Goal: Find contact information: Find contact information

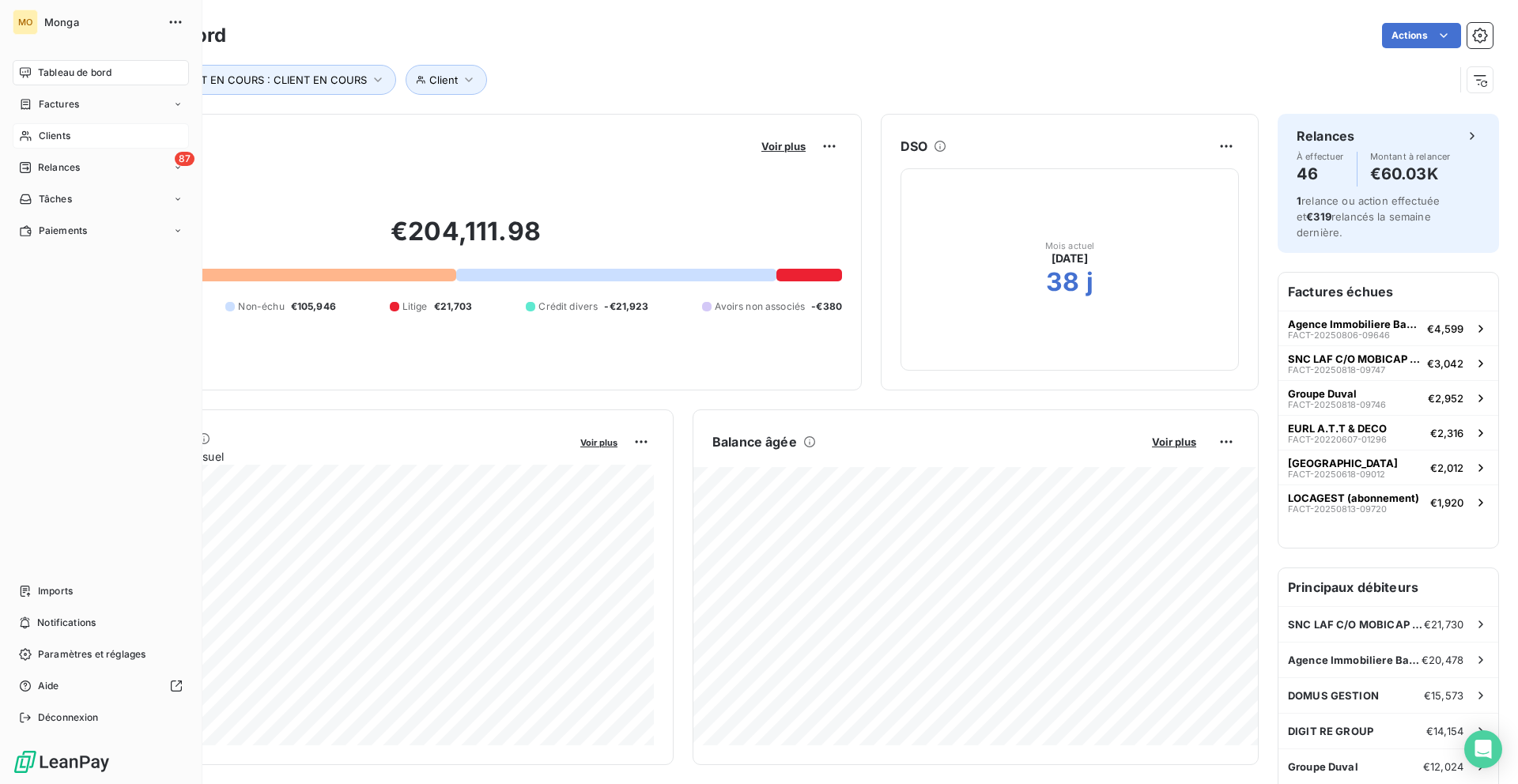
click at [22, 141] on icon at bounding box center [25, 136] width 13 height 13
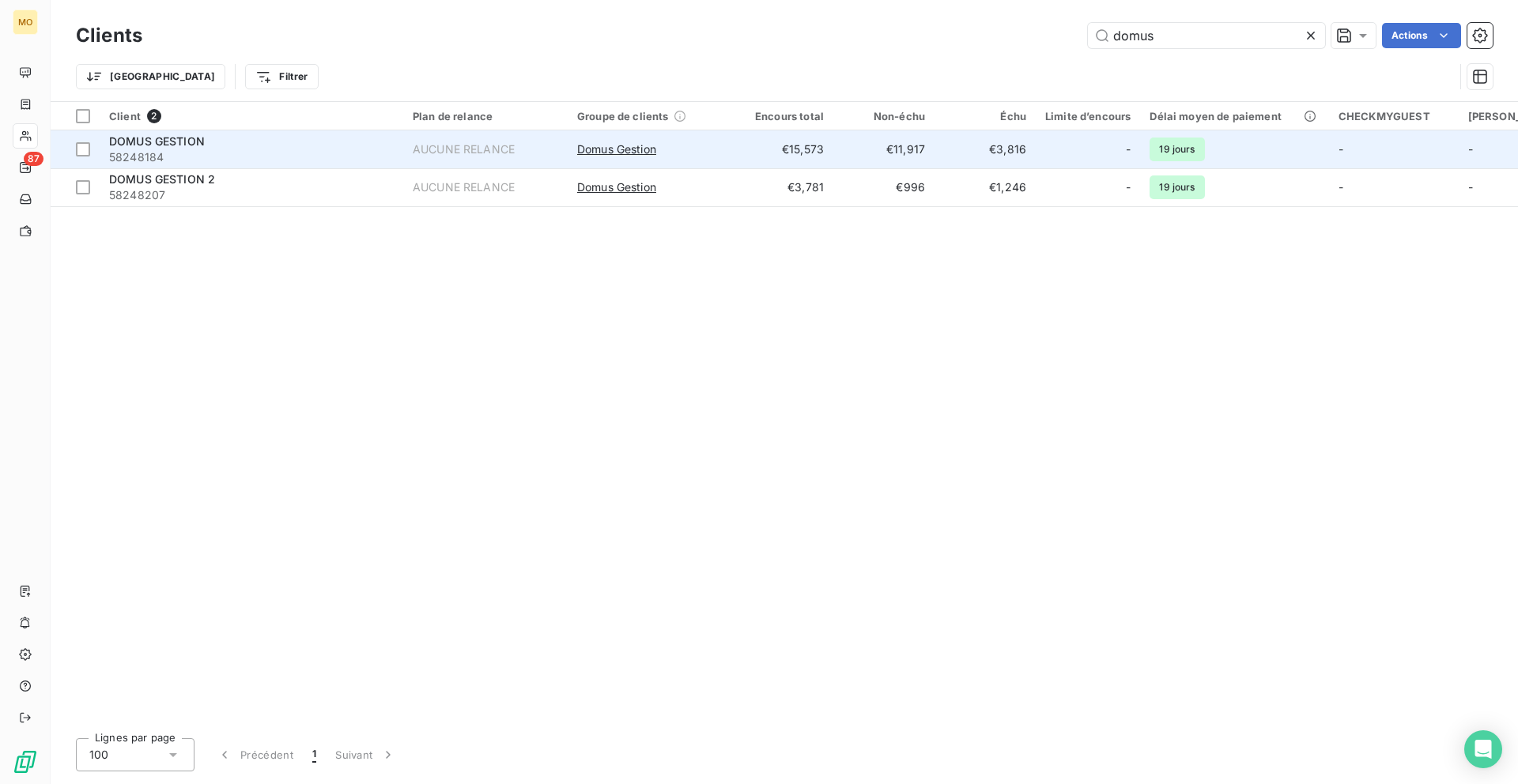
type input "domus"
click at [426, 159] on td "AUCUNE RELANCE" at bounding box center [485, 150] width 164 height 38
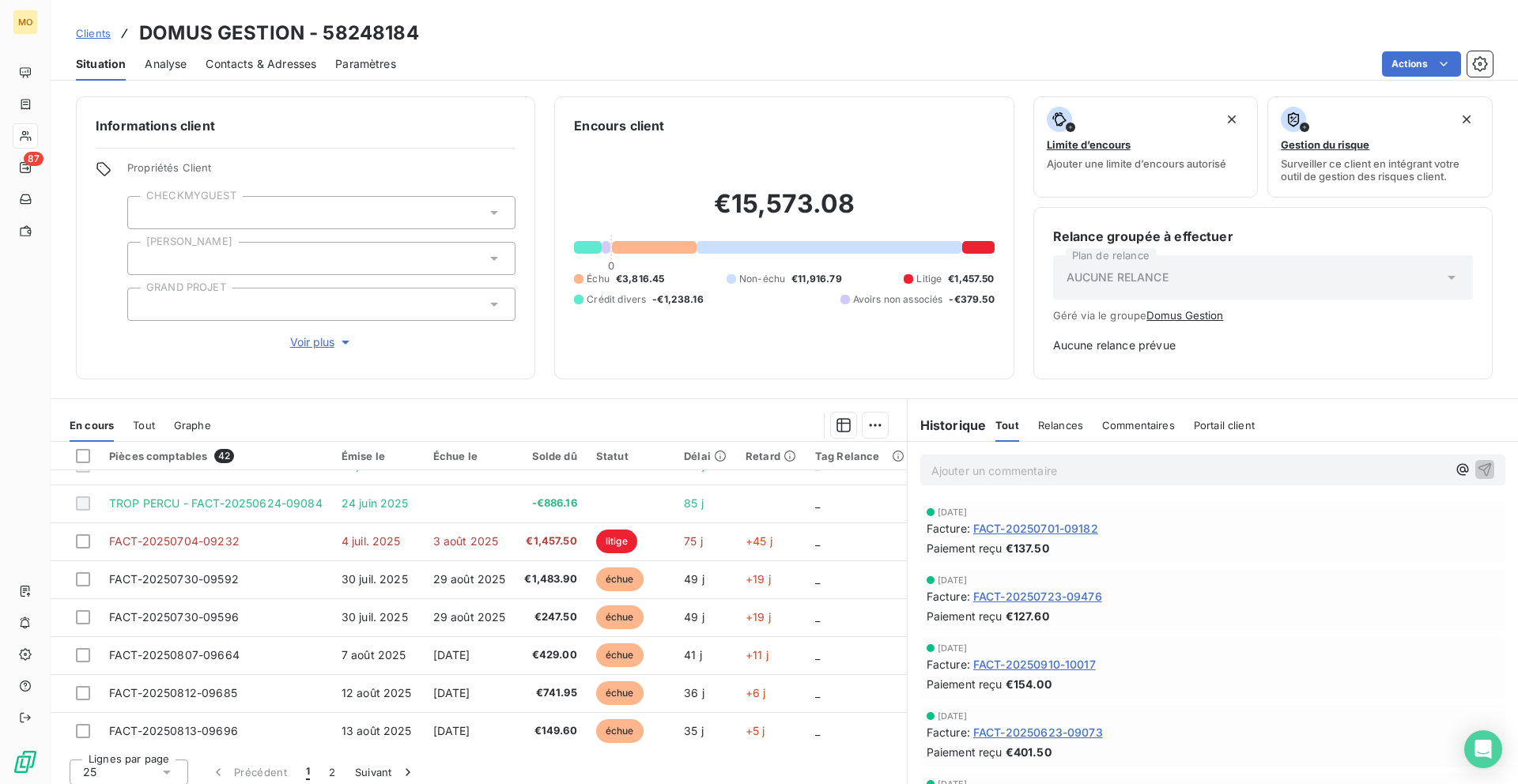
scroll to position [11, 0]
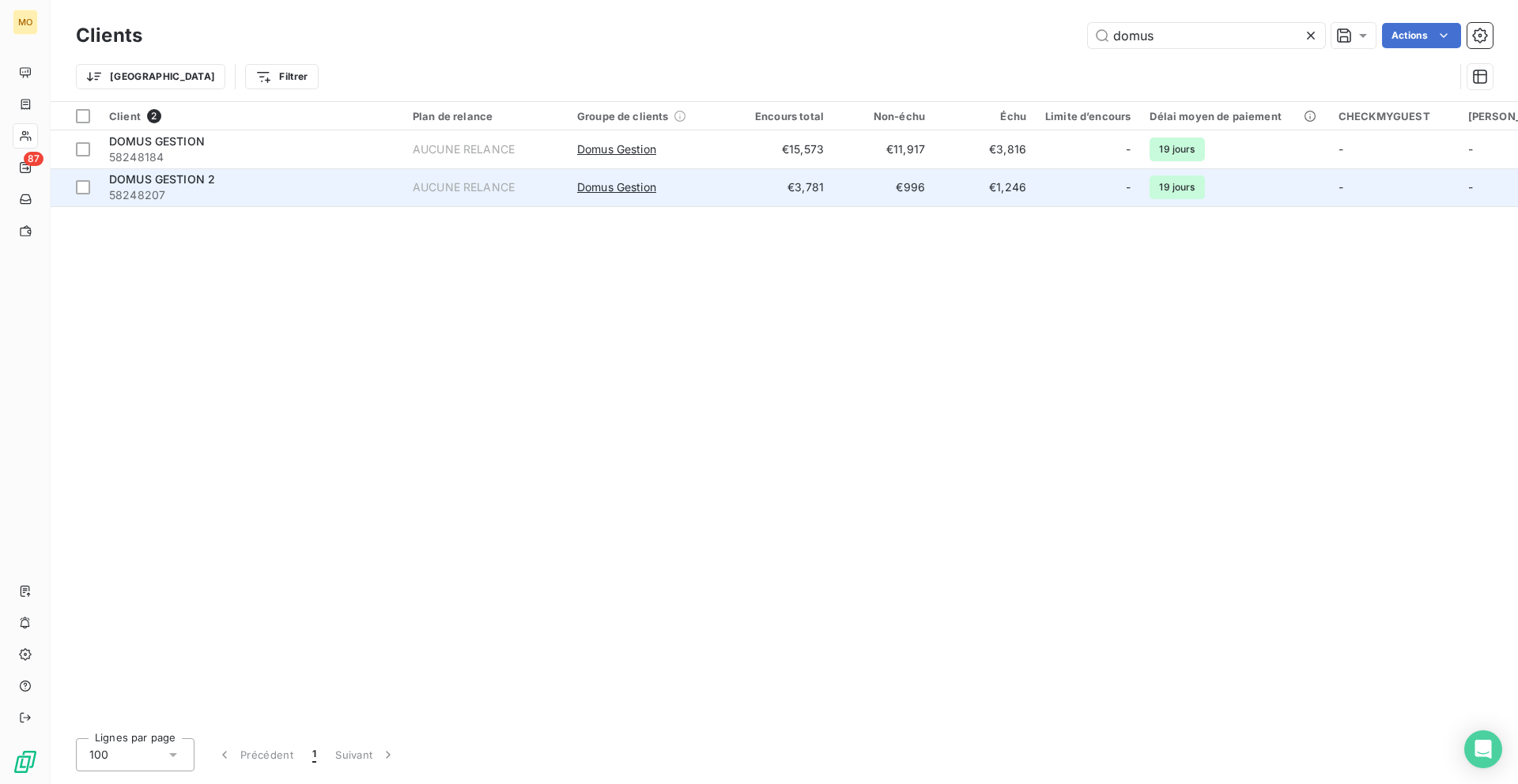
click at [483, 197] on td "AUCUNE RELANCE" at bounding box center [485, 187] width 164 height 38
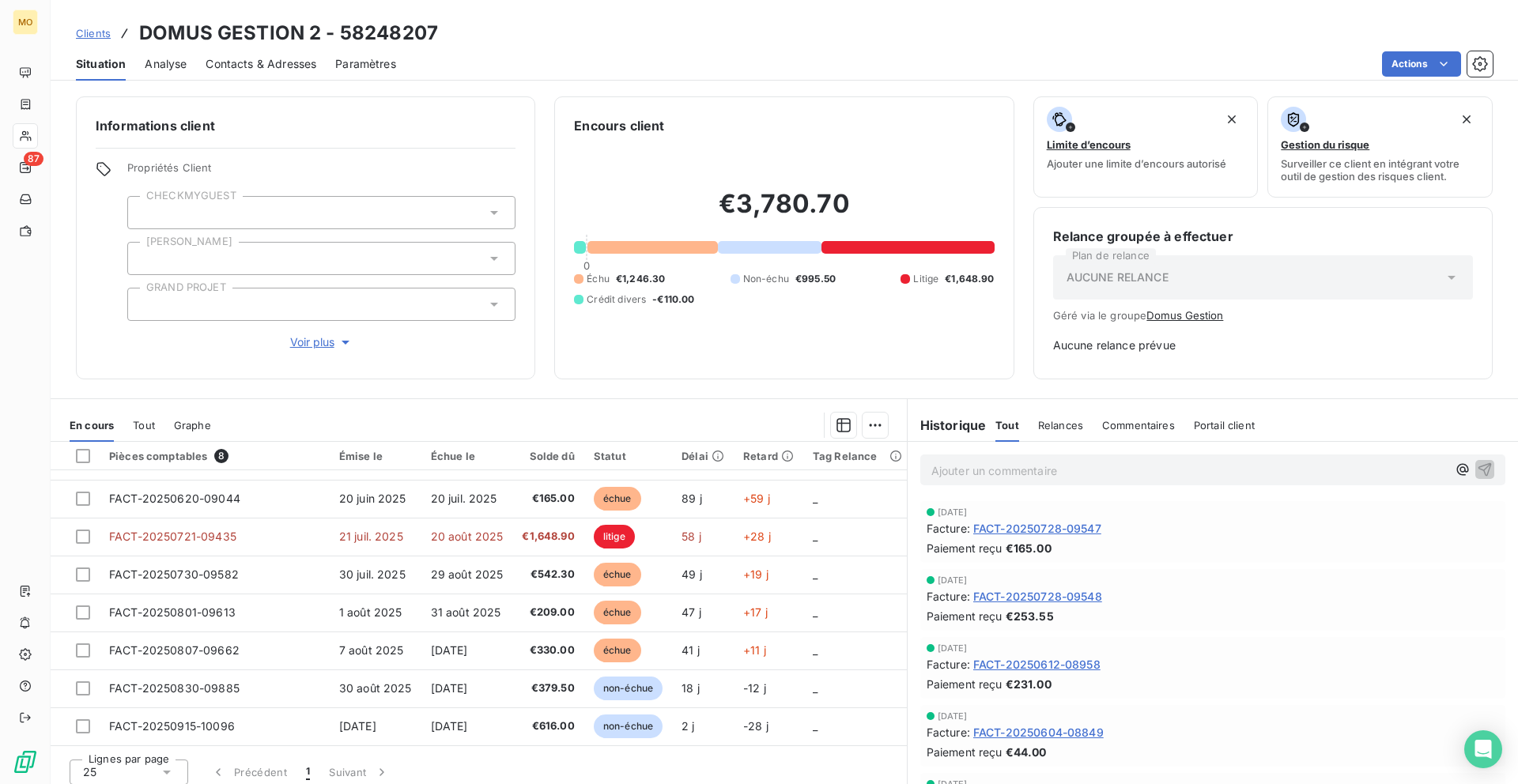
scroll to position [29, 0]
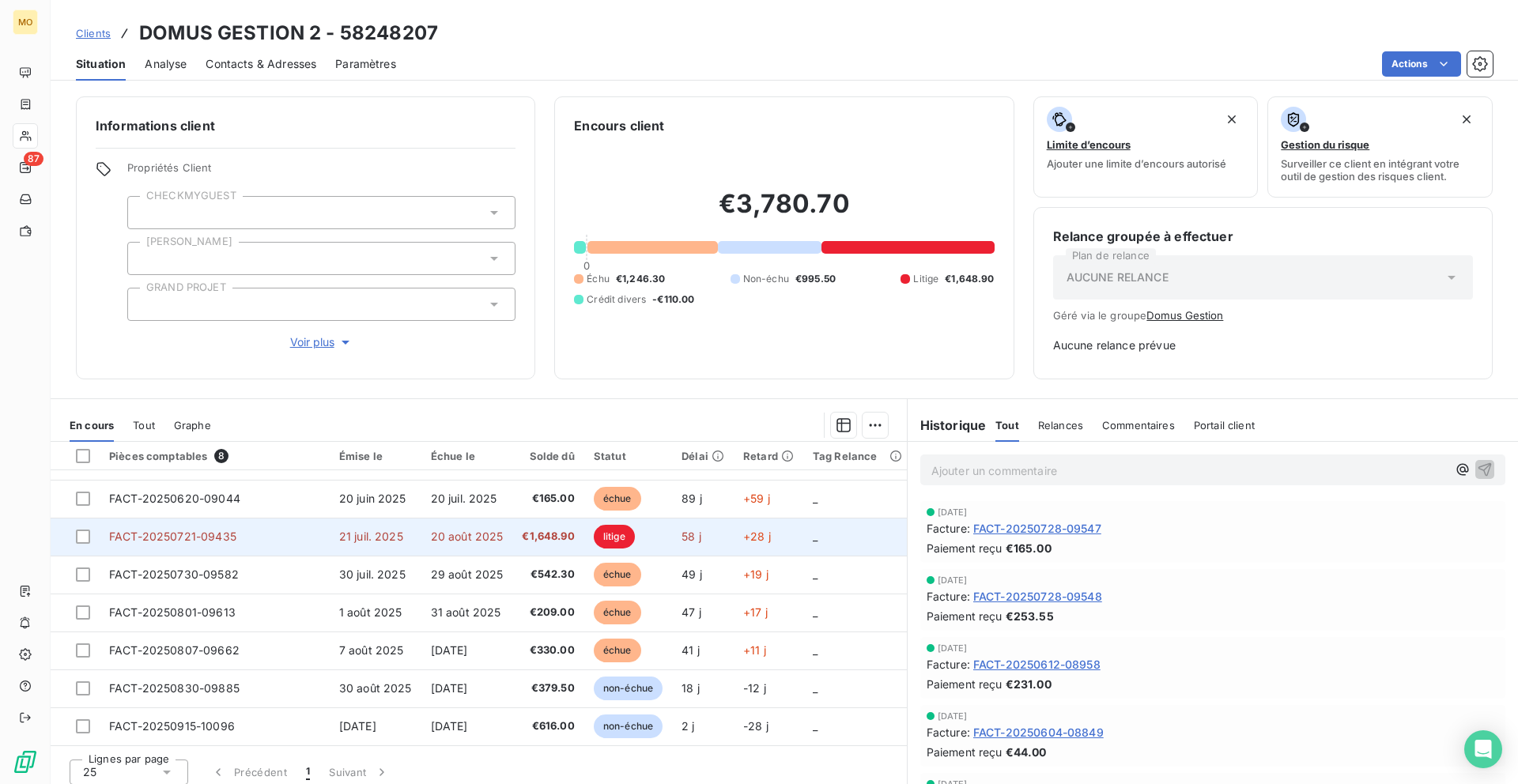
click at [535, 536] on span "€1,648.90" at bounding box center [548, 537] width 52 height 16
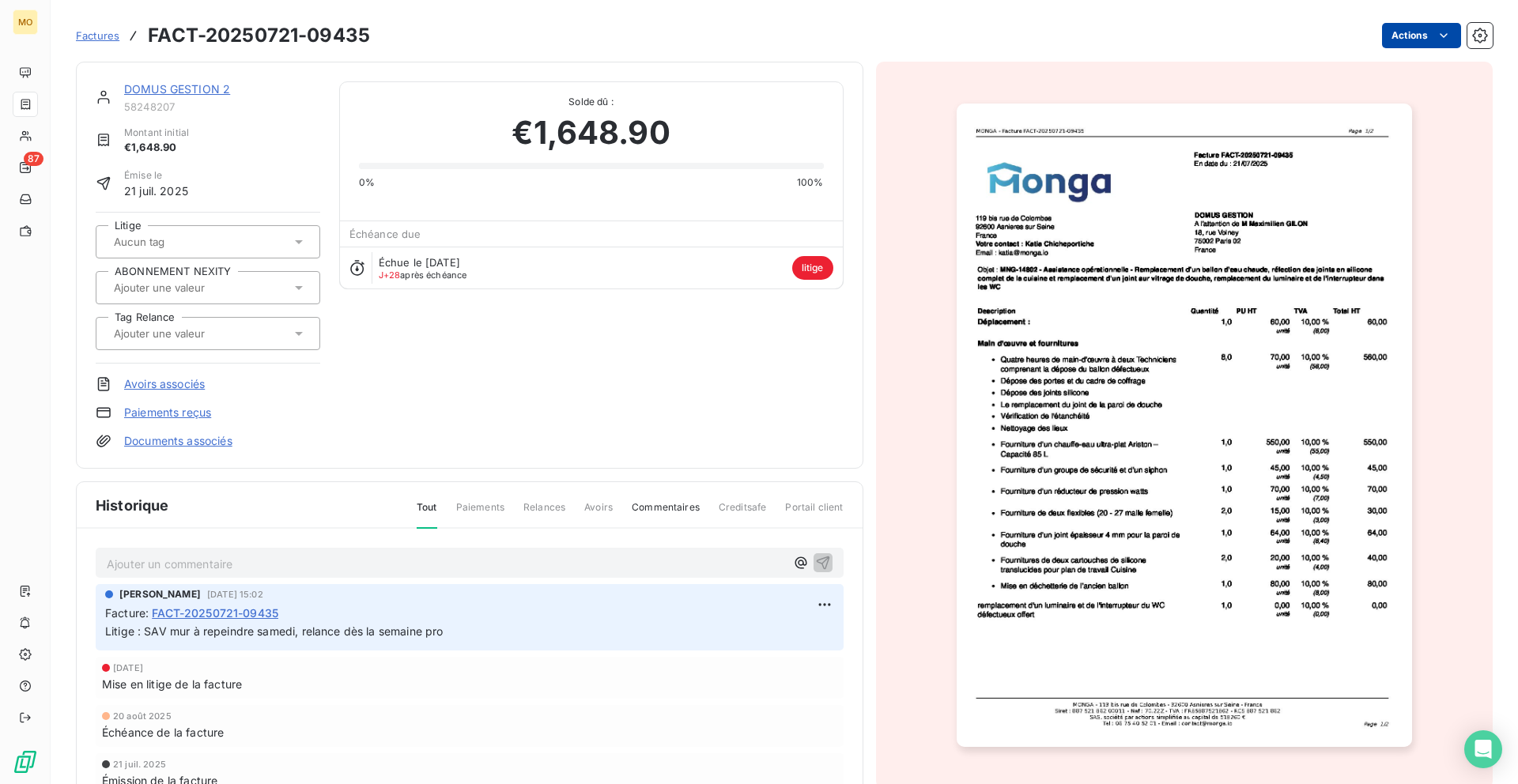
click at [1401, 36] on html "MO 87 Factures FACT-20250721-09435 Actions DOMUS GESTION 2 58248207 Montant ini…" at bounding box center [759, 392] width 1518 height 784
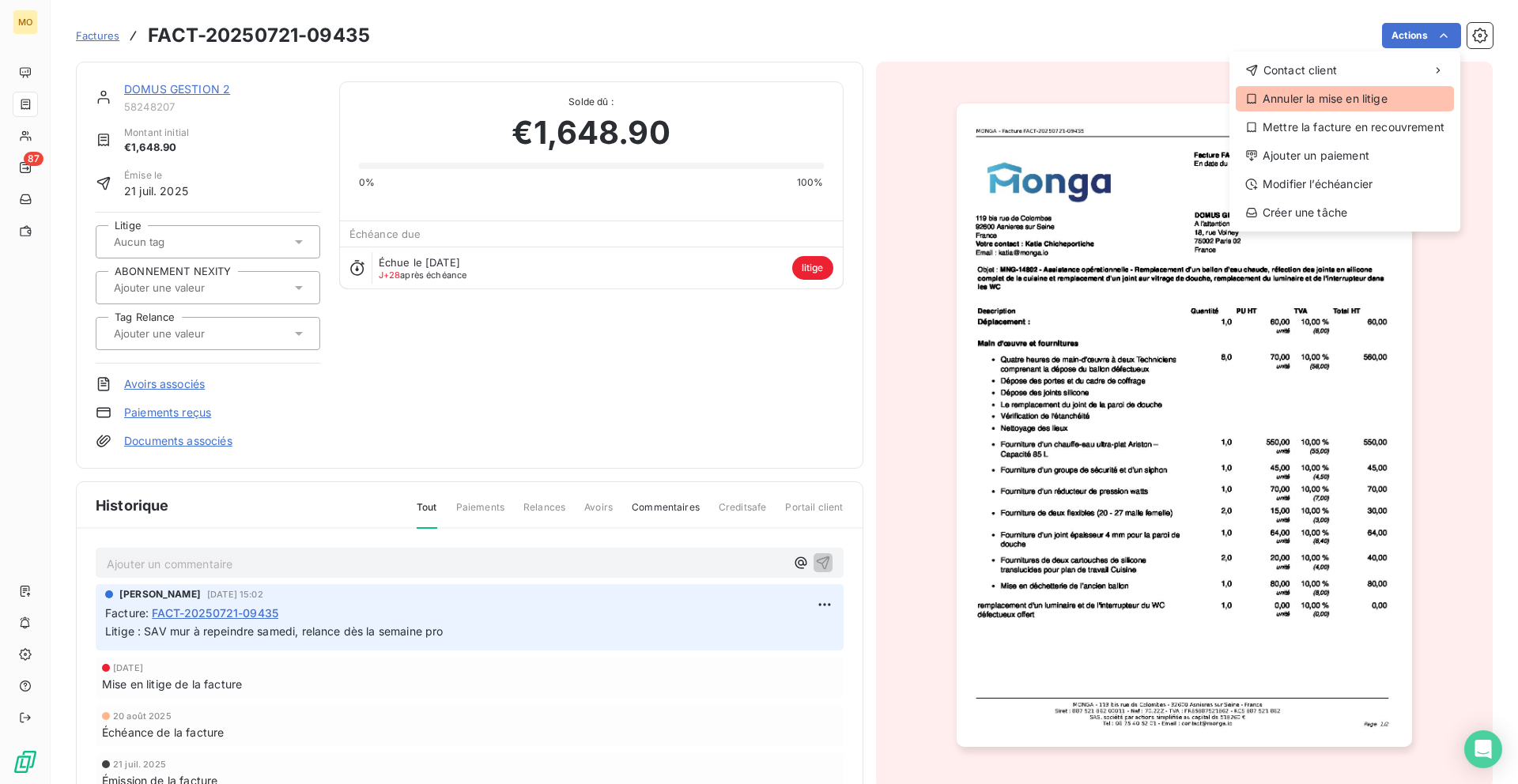
click at [1298, 105] on div "Annuler la mise en litige" at bounding box center [1344, 99] width 218 height 25
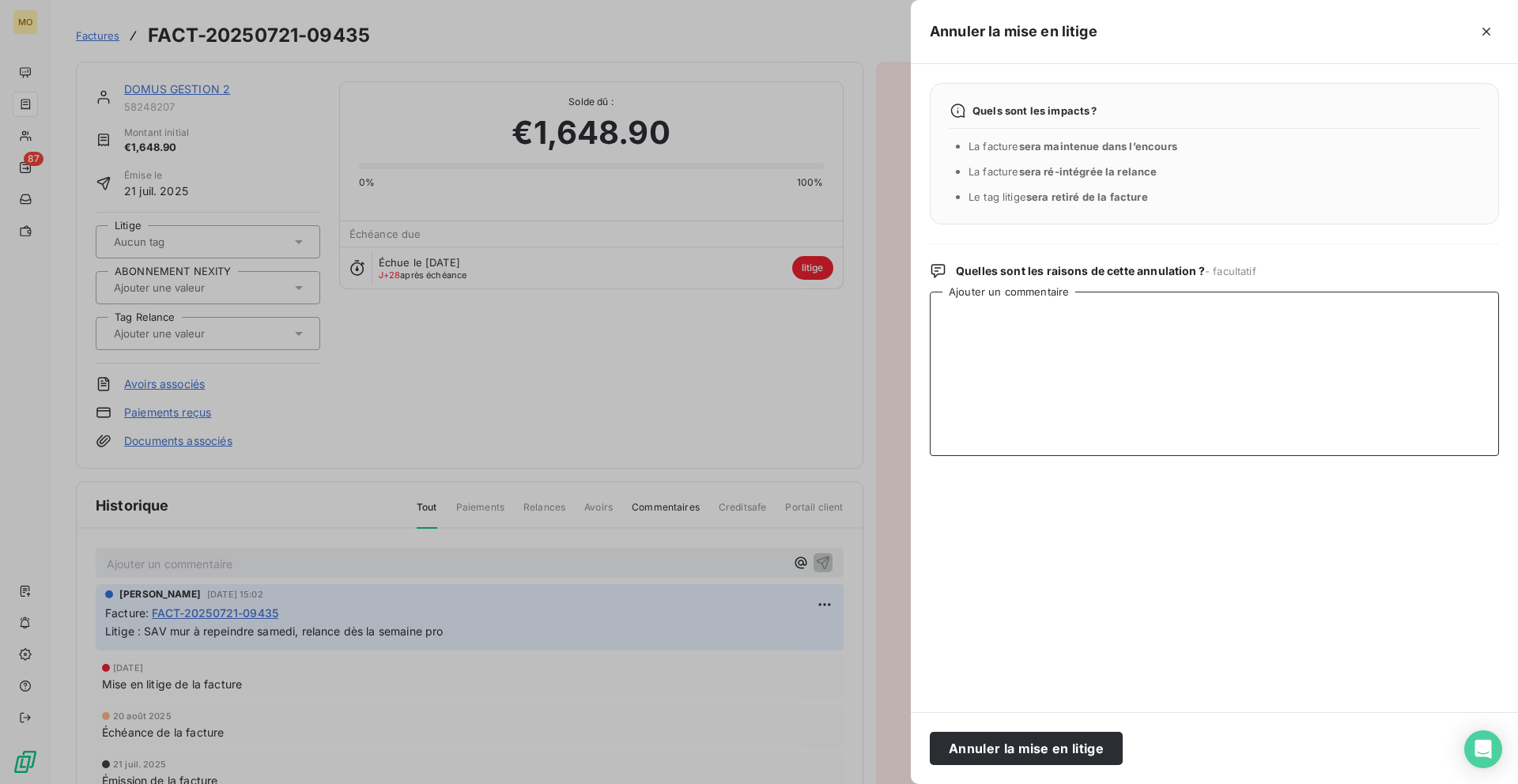
click at [1057, 340] on textarea "Ajouter un commentaire" at bounding box center [1213, 373] width 569 height 164
paste textarea "artisan partenaire est intervenu le [DATE] pour effectuer la reprise de peintur…"
click at [945, 317] on textarea "artisan partenaire est intervenu le [DATE] pour effectuer la reprise de peintur…" at bounding box center [1213, 373] width 569 height 164
click at [1040, 318] on textarea "l'artisan partenaire est intervenu le [DATE] pour effectuer la reprise de peint…" at bounding box center [1213, 373] width 569 height 164
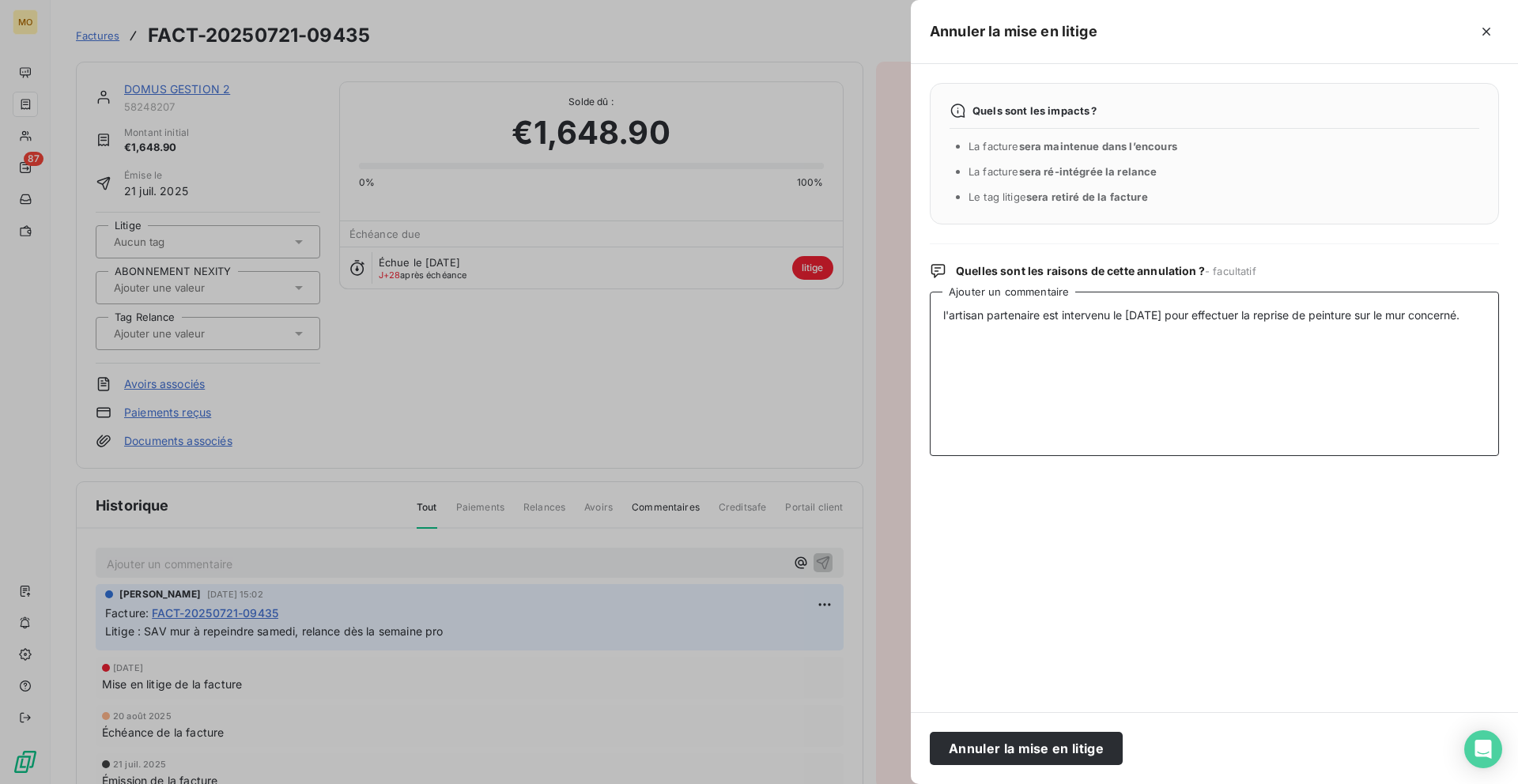
click at [1025, 315] on textarea "l'artisan partenaire est intervenu le [DATE] pour effectuer la reprise de peint…" at bounding box center [1213, 373] width 569 height 164
drag, startPoint x: 1366, startPoint y: 318, endPoint x: 1484, endPoint y: 321, distance: 118.0
click at [1484, 321] on textarea "l'artisan est intervenu le [DATE] pour effectuer la reprise de peinture sur le …" at bounding box center [1213, 373] width 569 height 164
click at [1462, 316] on textarea "l'artisan est intervenu le [DATE] pour effectuer la reprise de peinture sur le …" at bounding box center [1213, 373] width 569 height 164
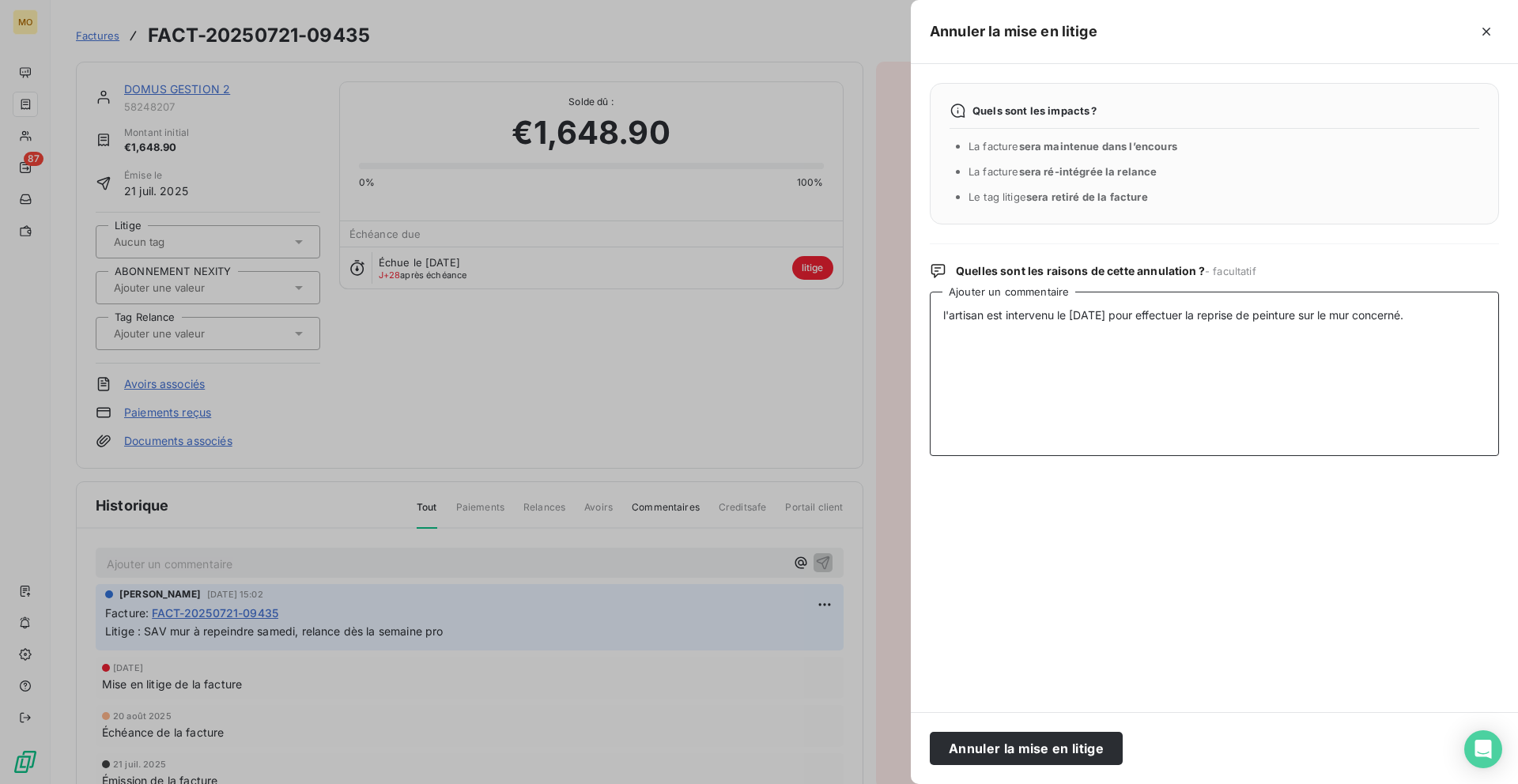
click at [1462, 316] on textarea "l'artisan est intervenu le [DATE] pour effectuer la reprise de peinture sur le …" at bounding box center [1213, 373] width 569 height 164
type textarea "l'artisan est intervenu le [DATE] pour effectuer la reprise de peinture sur le …"
click at [1006, 743] on button "Annuler la mise en litige" at bounding box center [1025, 748] width 193 height 33
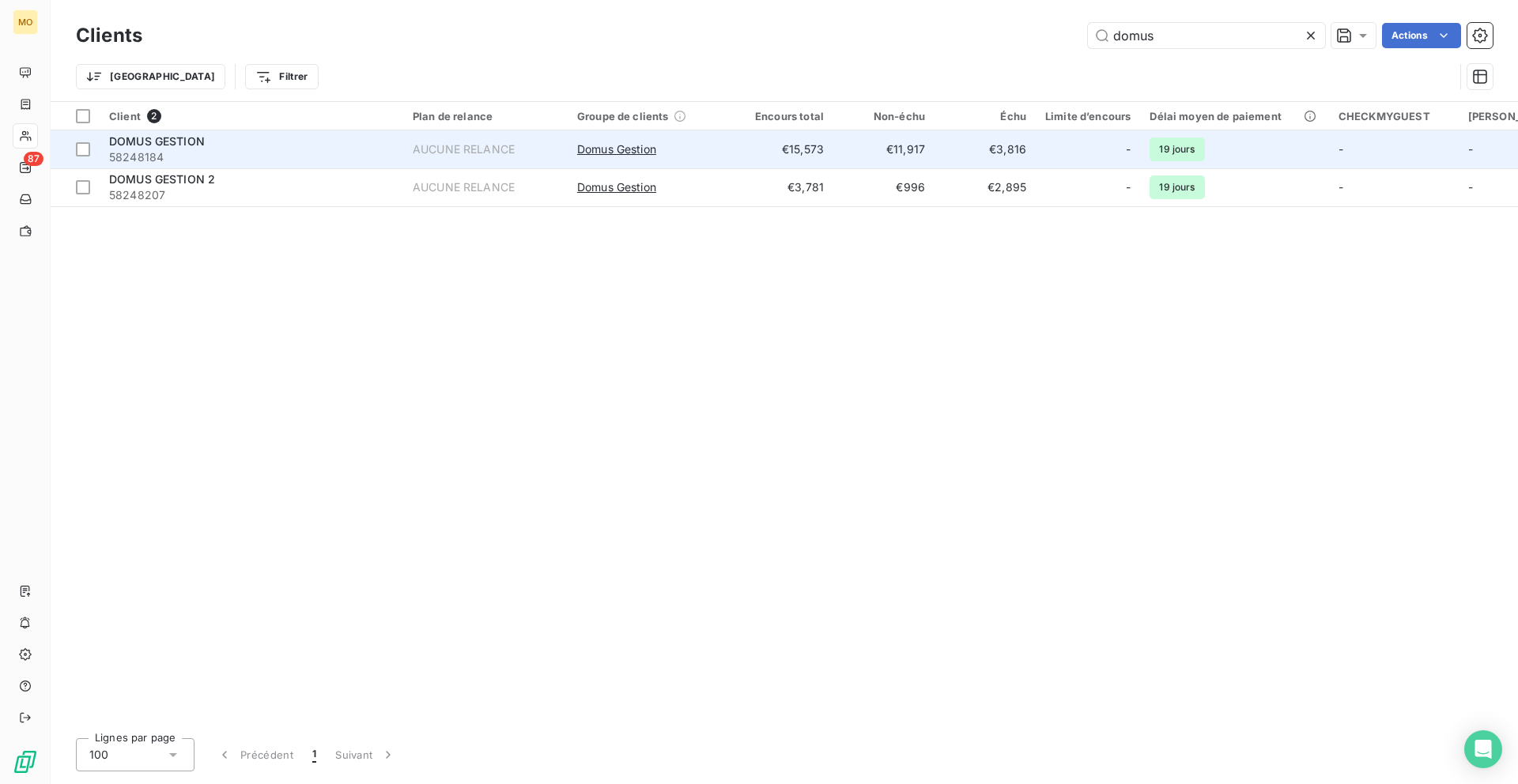
click at [287, 150] on span "58248184" at bounding box center [252, 158] width 285 height 16
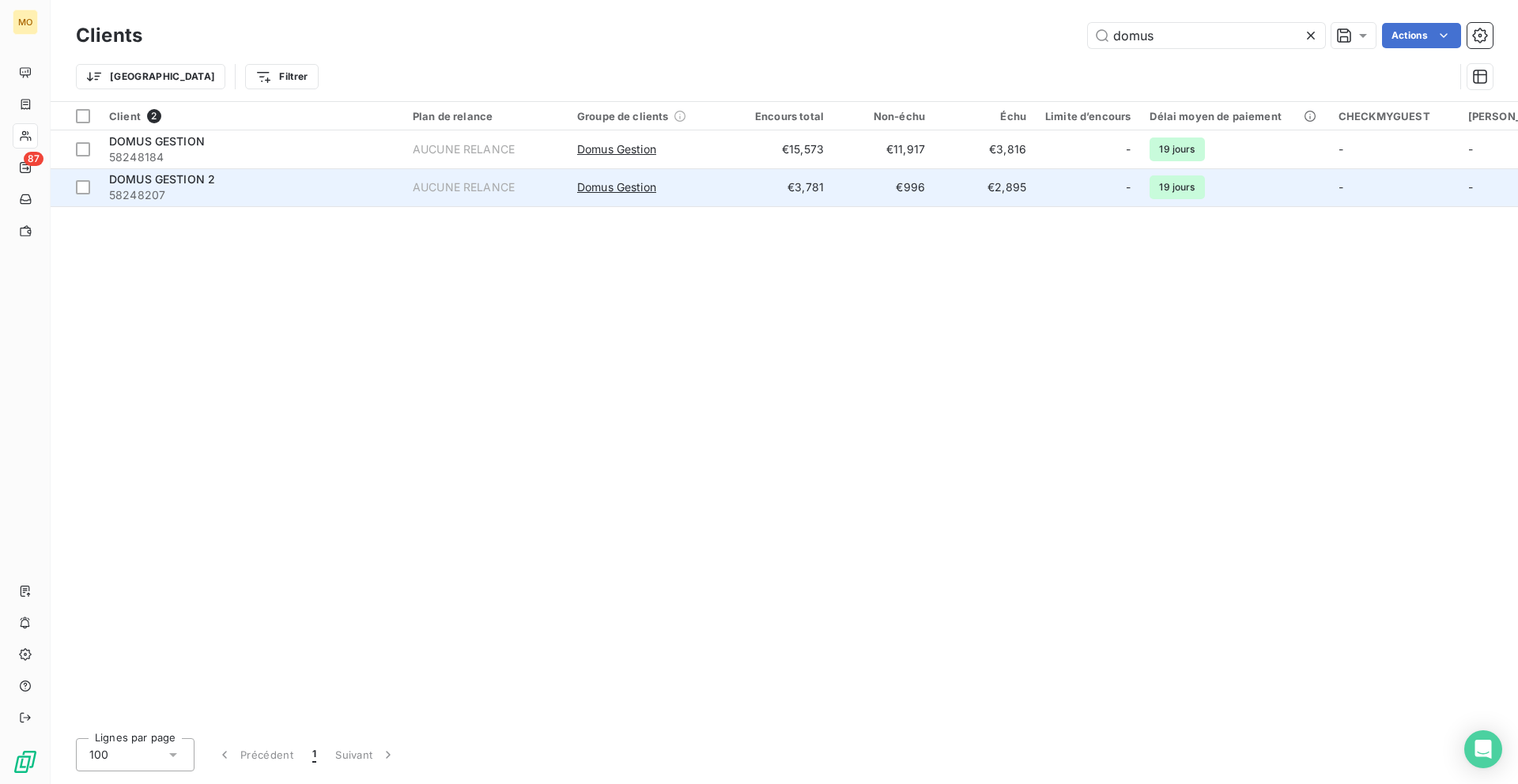
click at [356, 195] on span "58248207" at bounding box center [252, 195] width 285 height 16
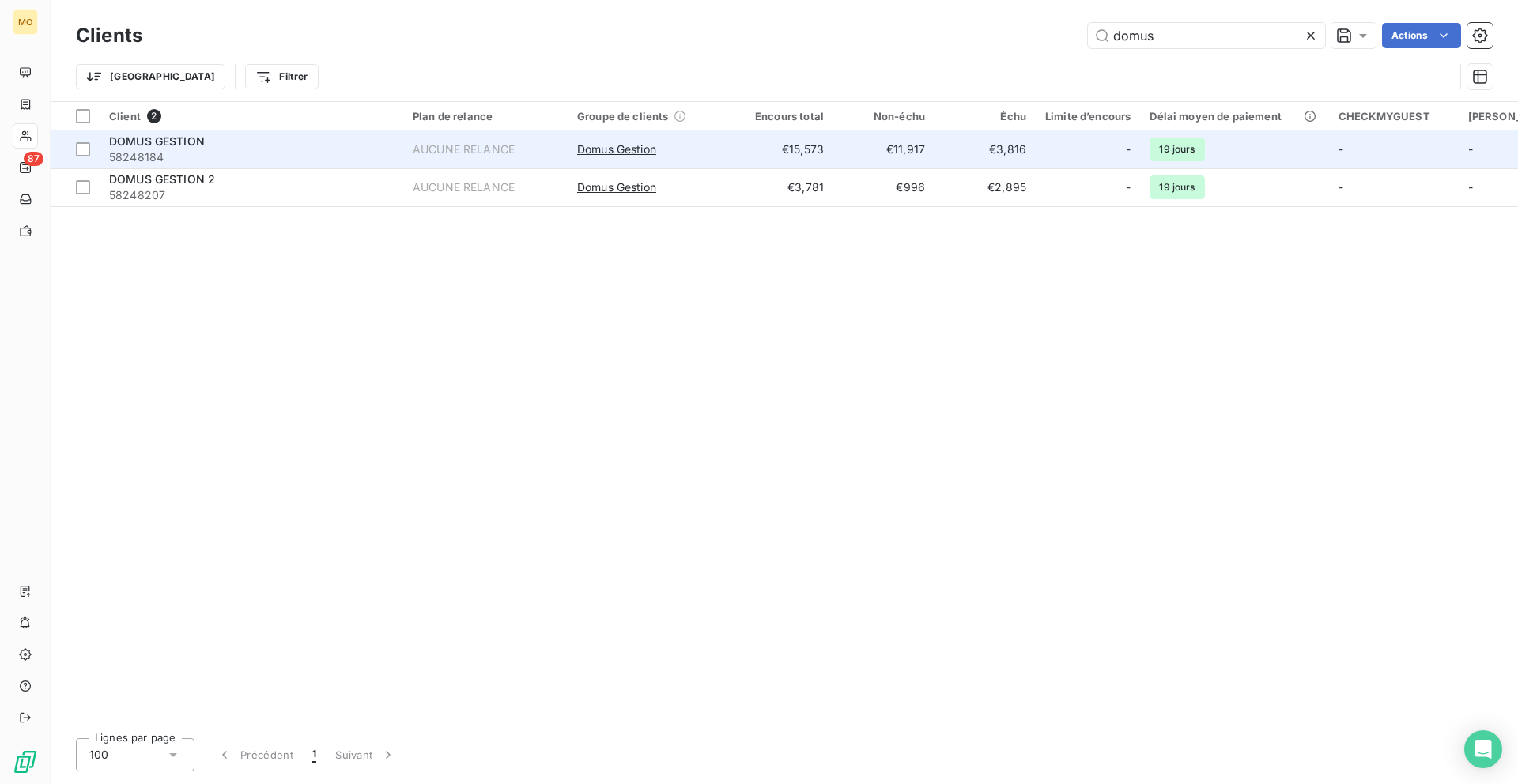
click at [300, 134] on div "DOMUS GESTION" at bounding box center [252, 142] width 285 height 16
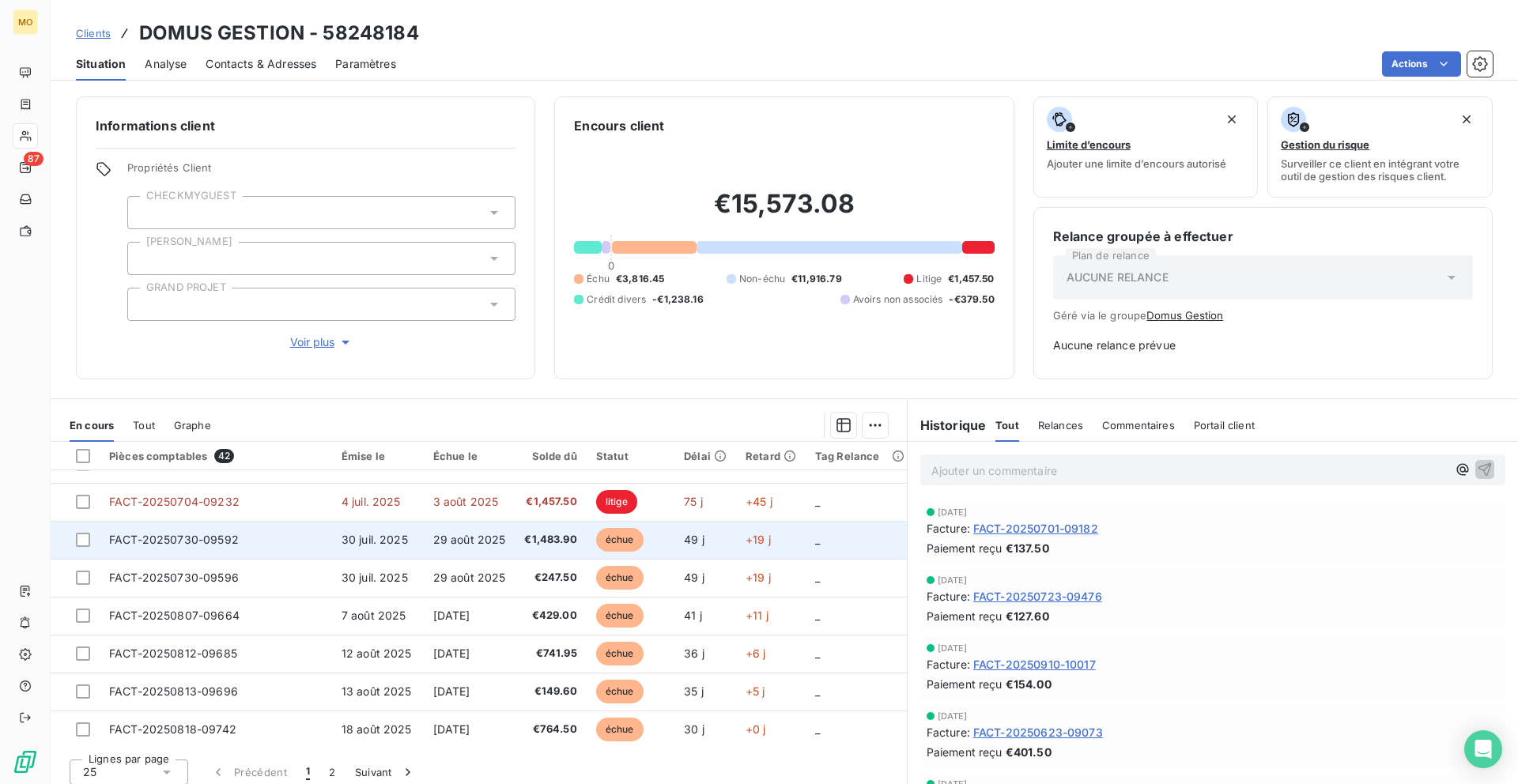
scroll to position [76, 0]
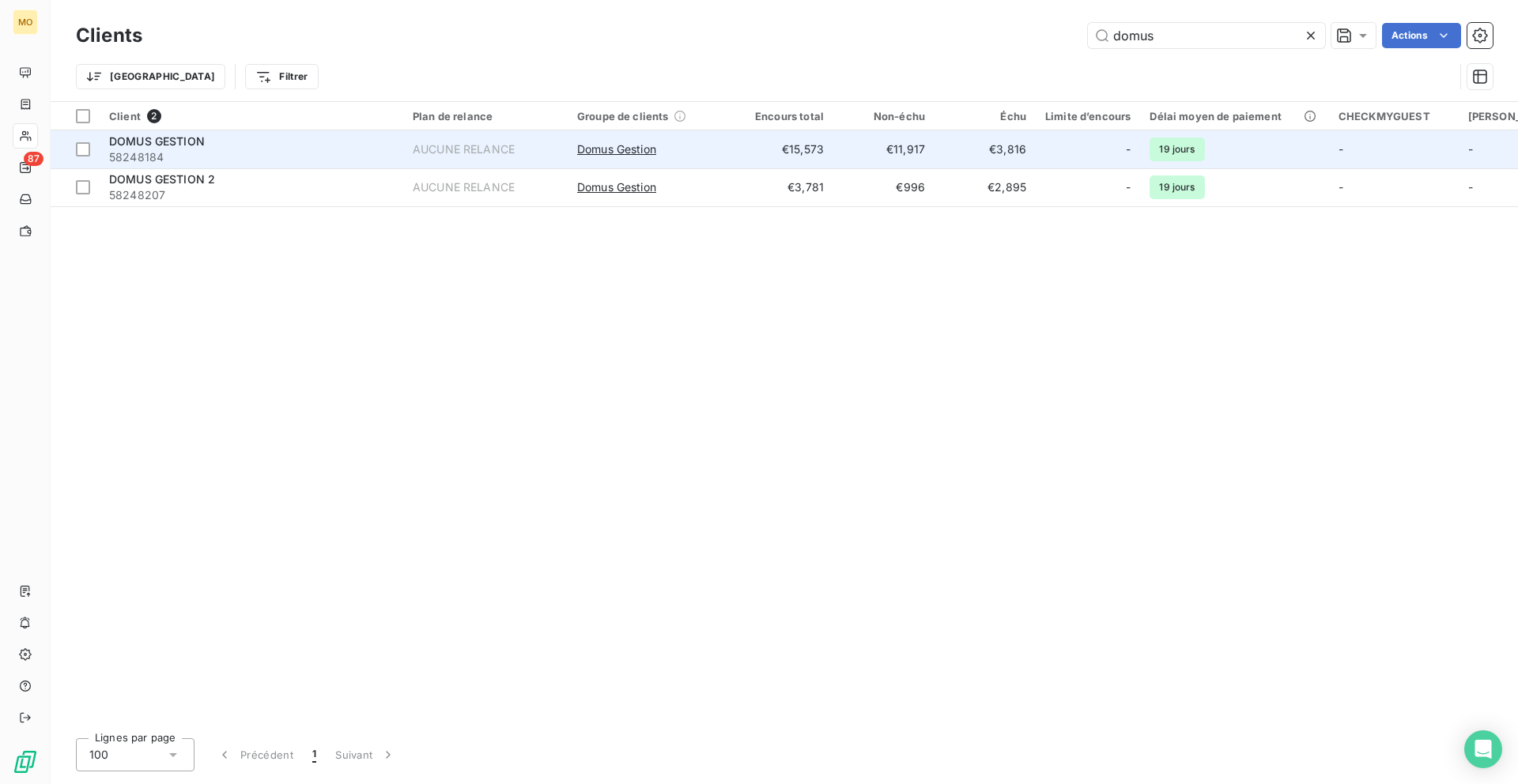
click at [328, 140] on div "DOMUS GESTION" at bounding box center [252, 142] width 285 height 16
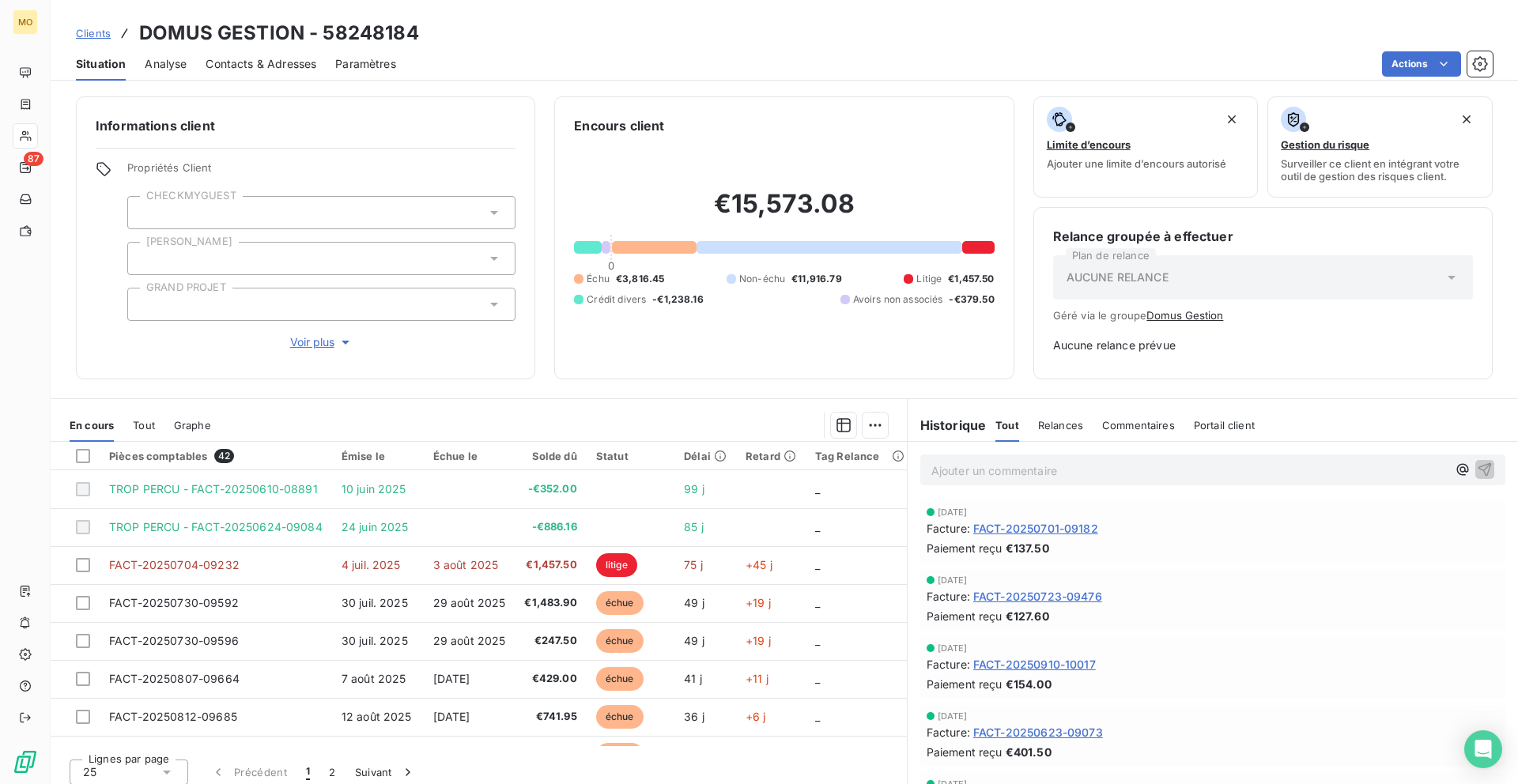
click at [291, 68] on span "Contacts & Adresses" at bounding box center [260, 65] width 110 height 16
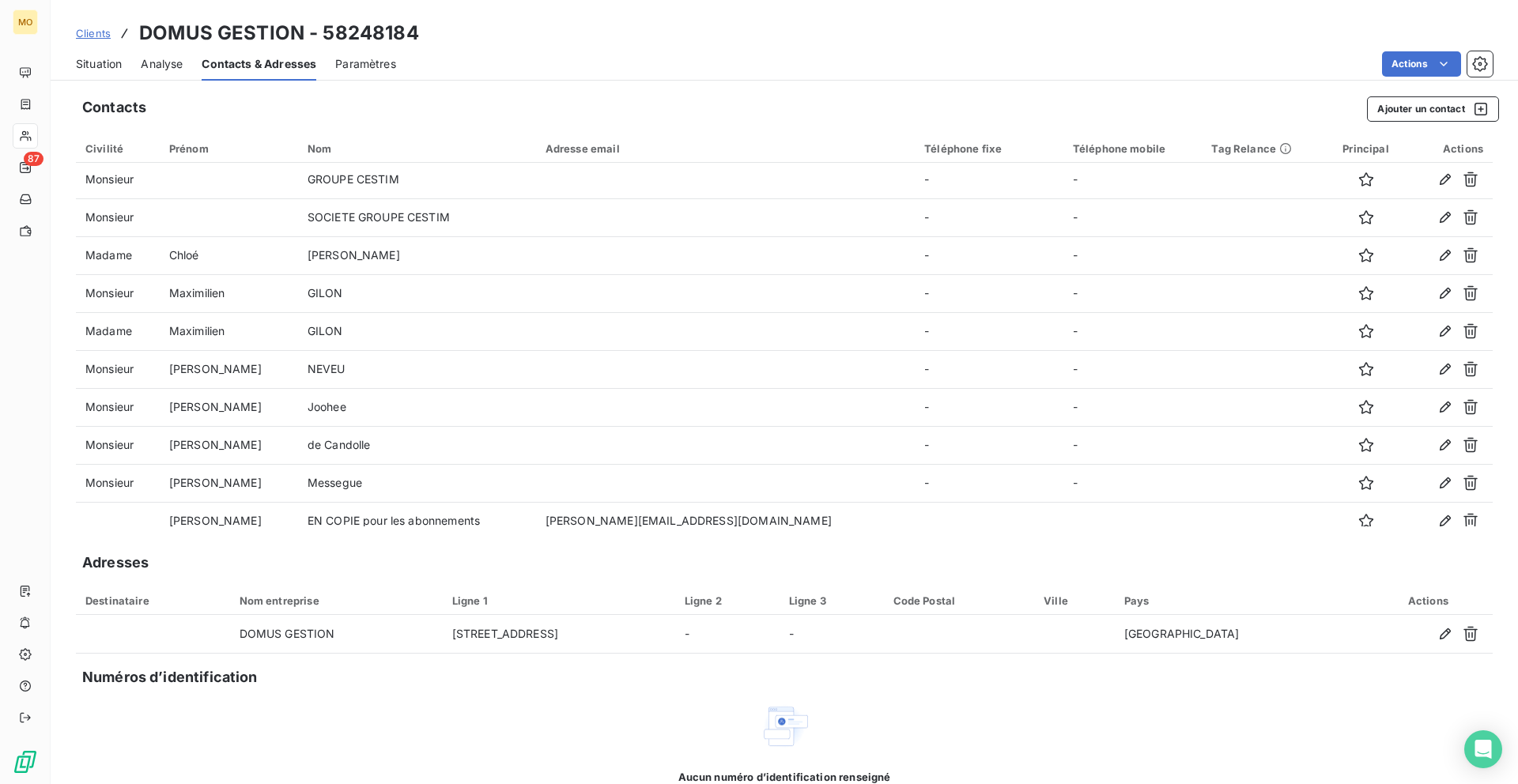
scroll to position [624, 0]
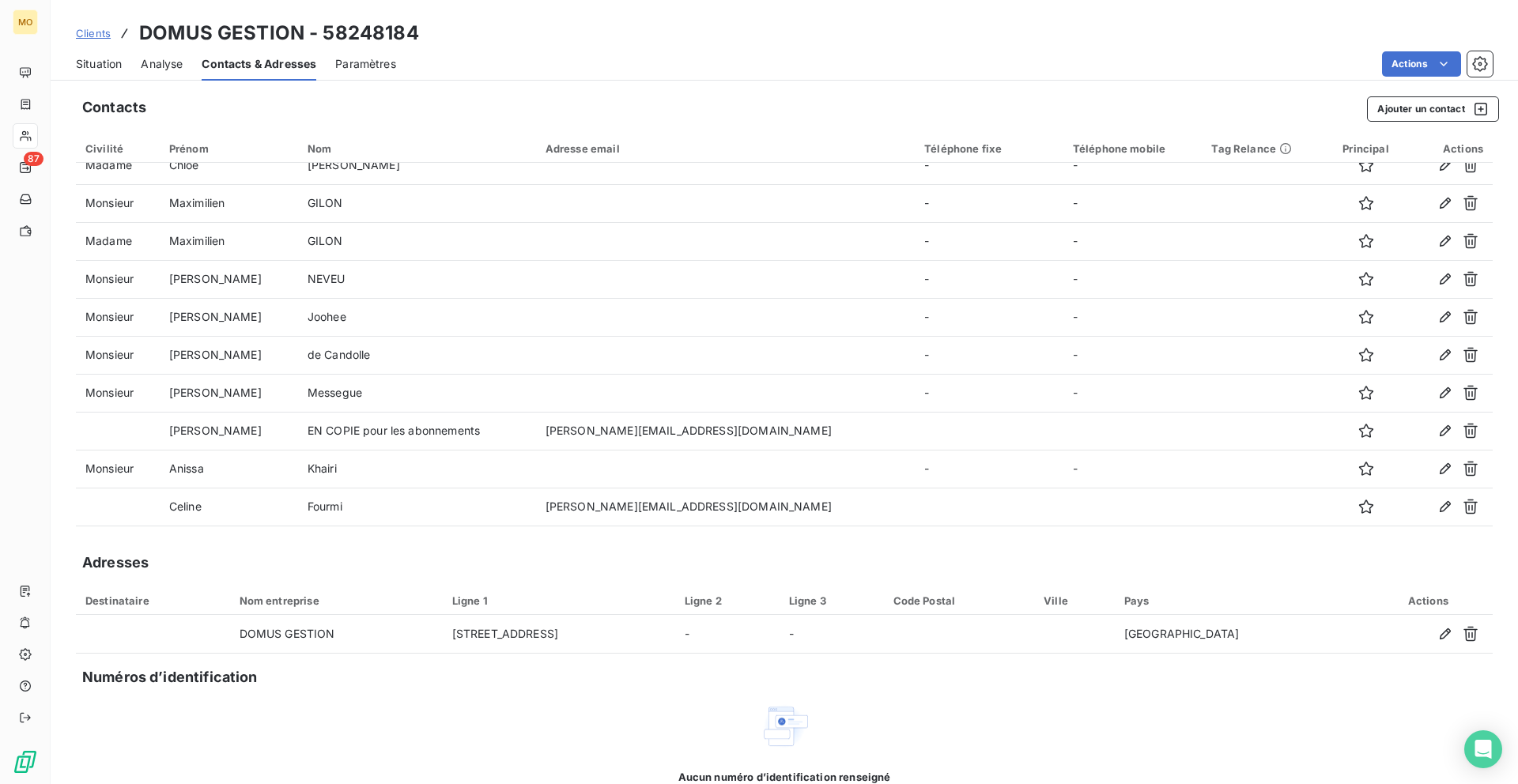
click at [101, 60] on span "Situation" at bounding box center [99, 65] width 46 height 16
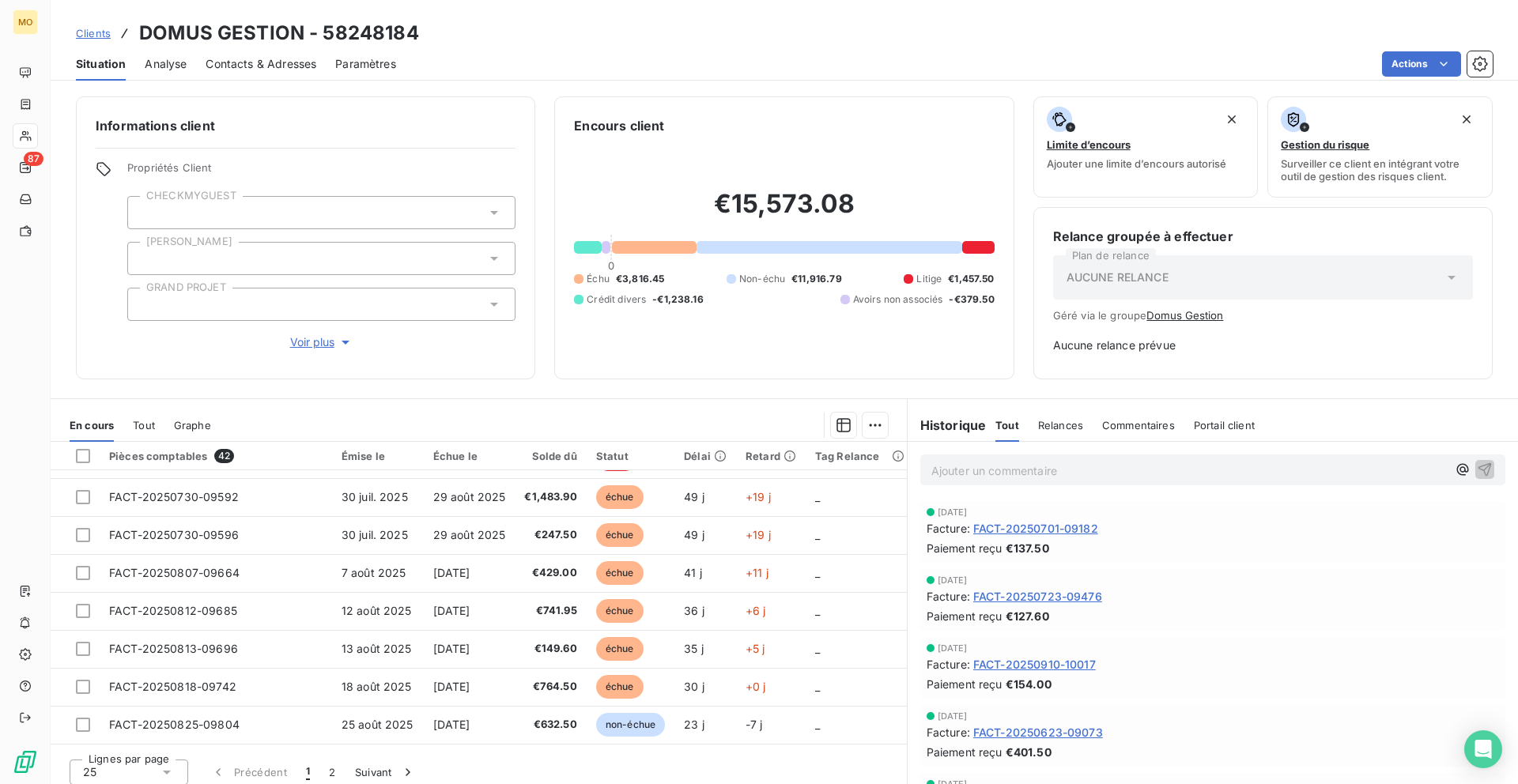
scroll to position [108, 0]
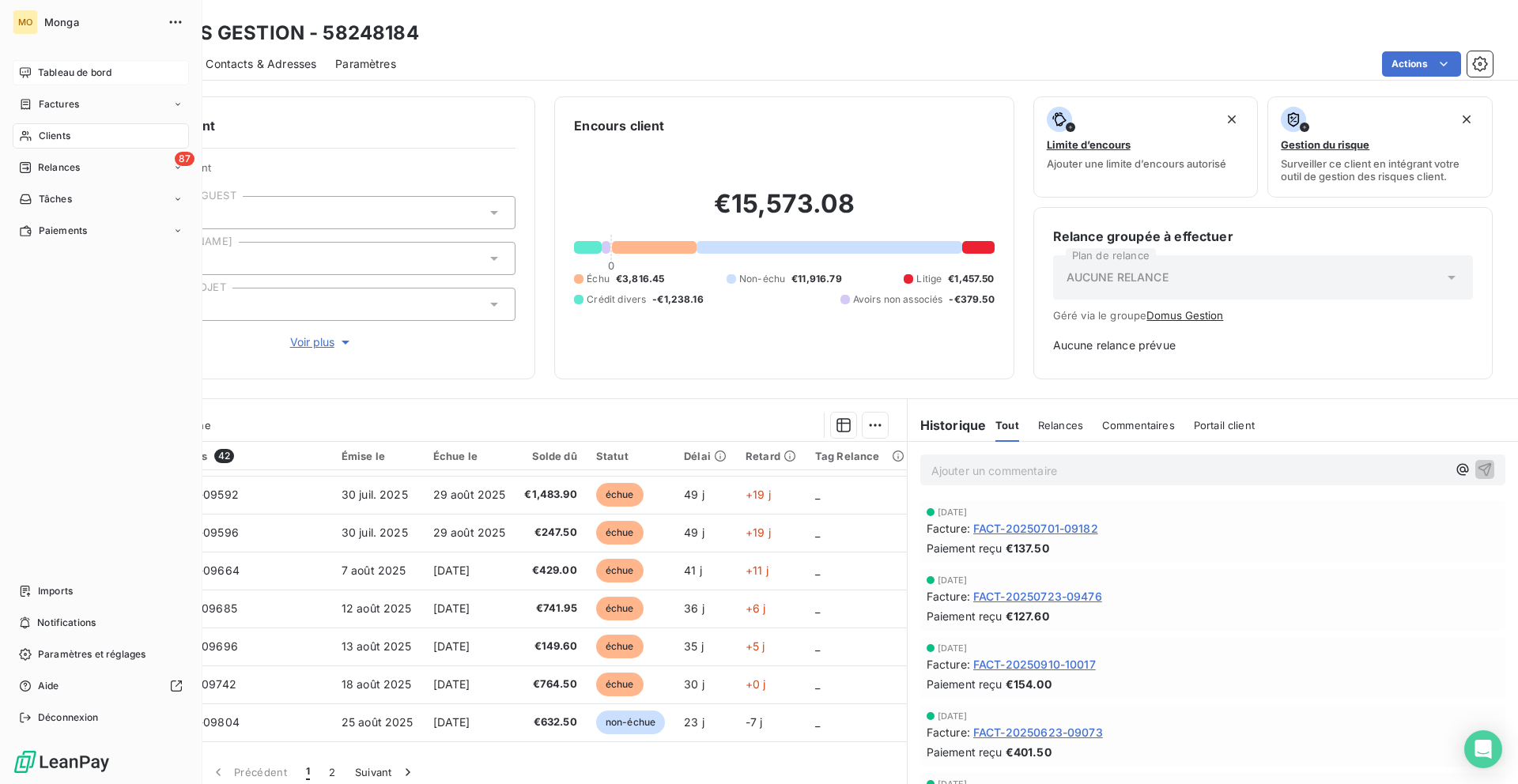
click at [27, 75] on icon at bounding box center [25, 72] width 11 height 10
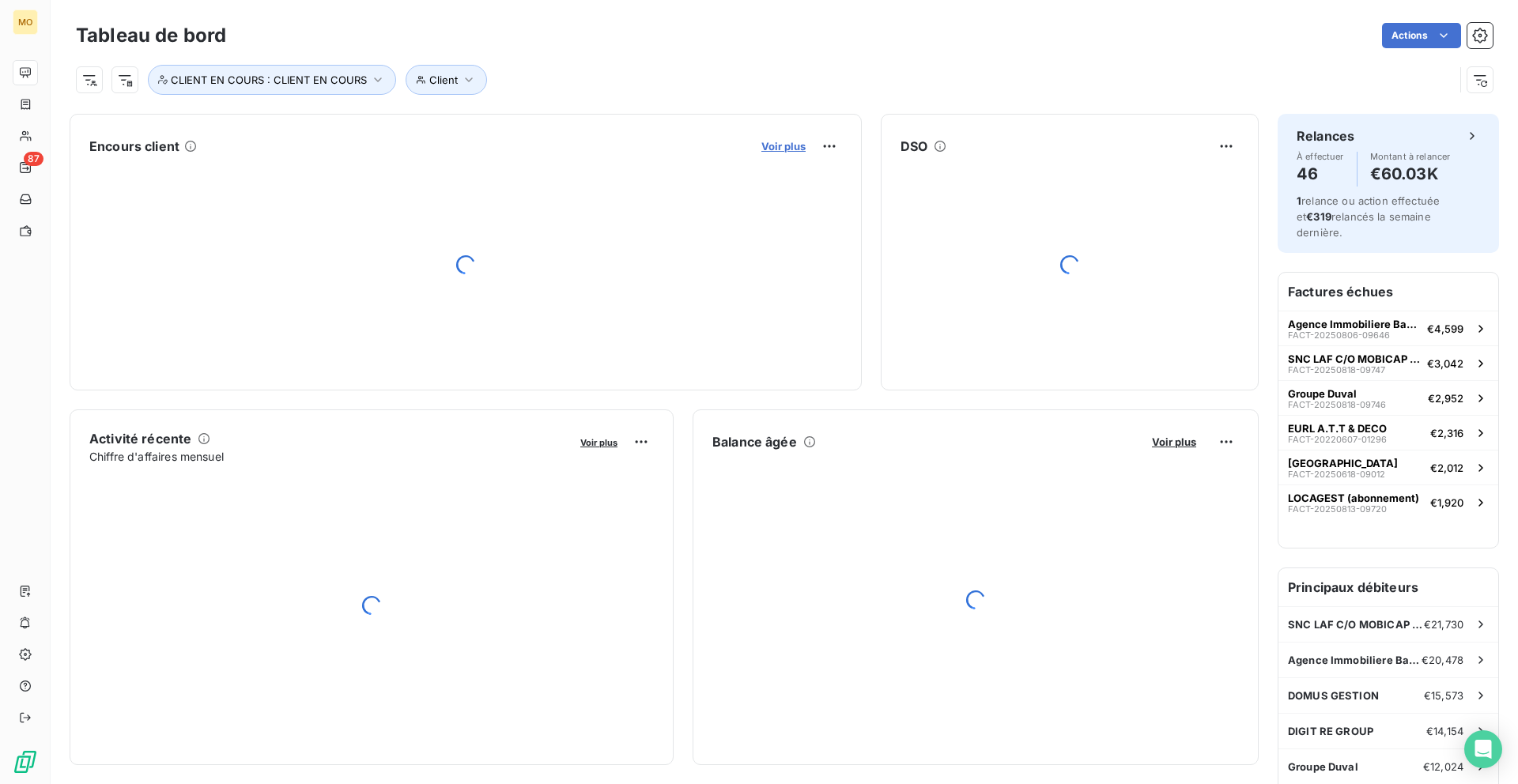
click at [774, 140] on span "Voir plus" at bounding box center [782, 146] width 44 height 13
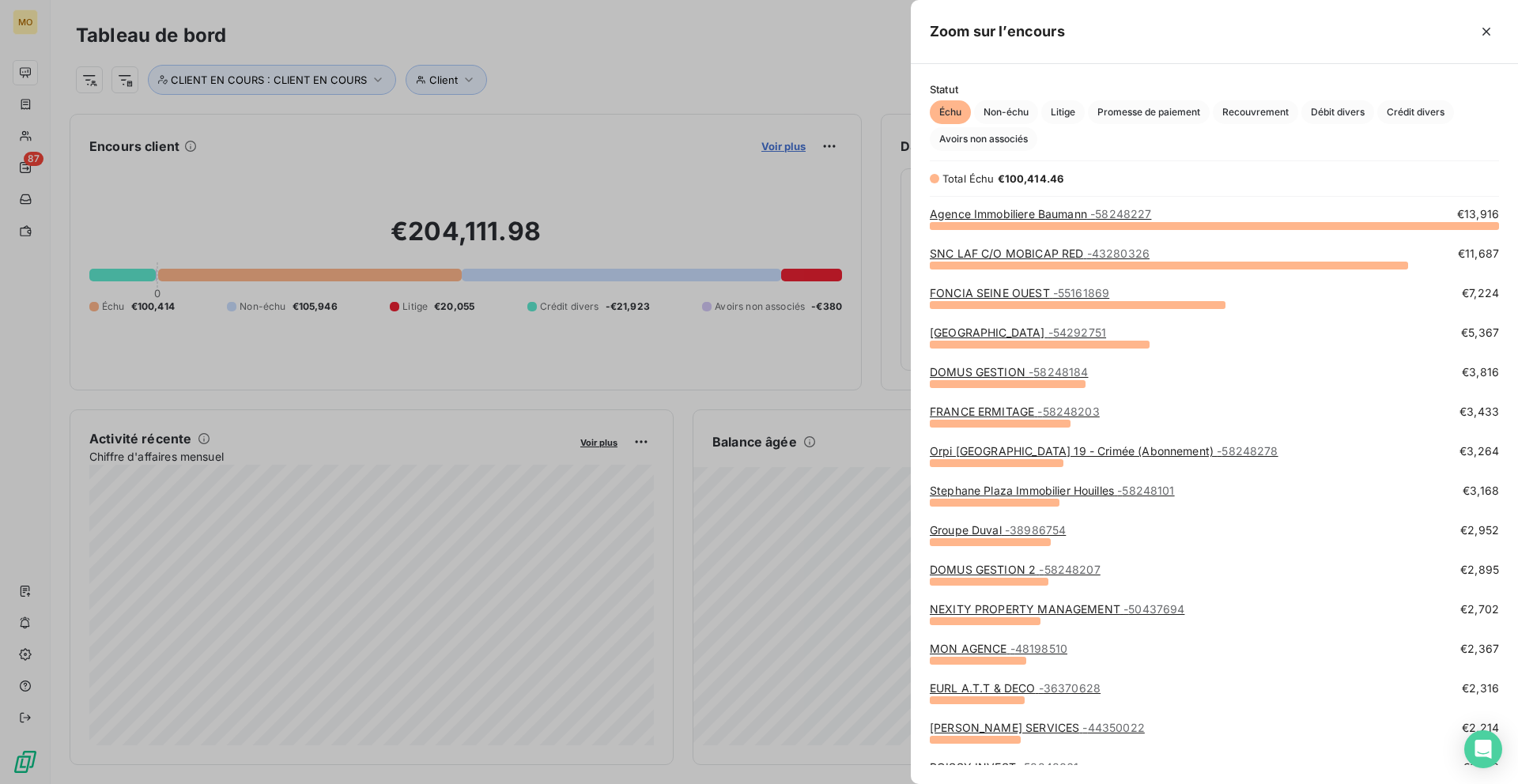
scroll to position [559, 607]
click at [1062, 251] on link "SNC LAF C/O MOBICAP RED - 43280326" at bounding box center [1039, 253] width 220 height 13
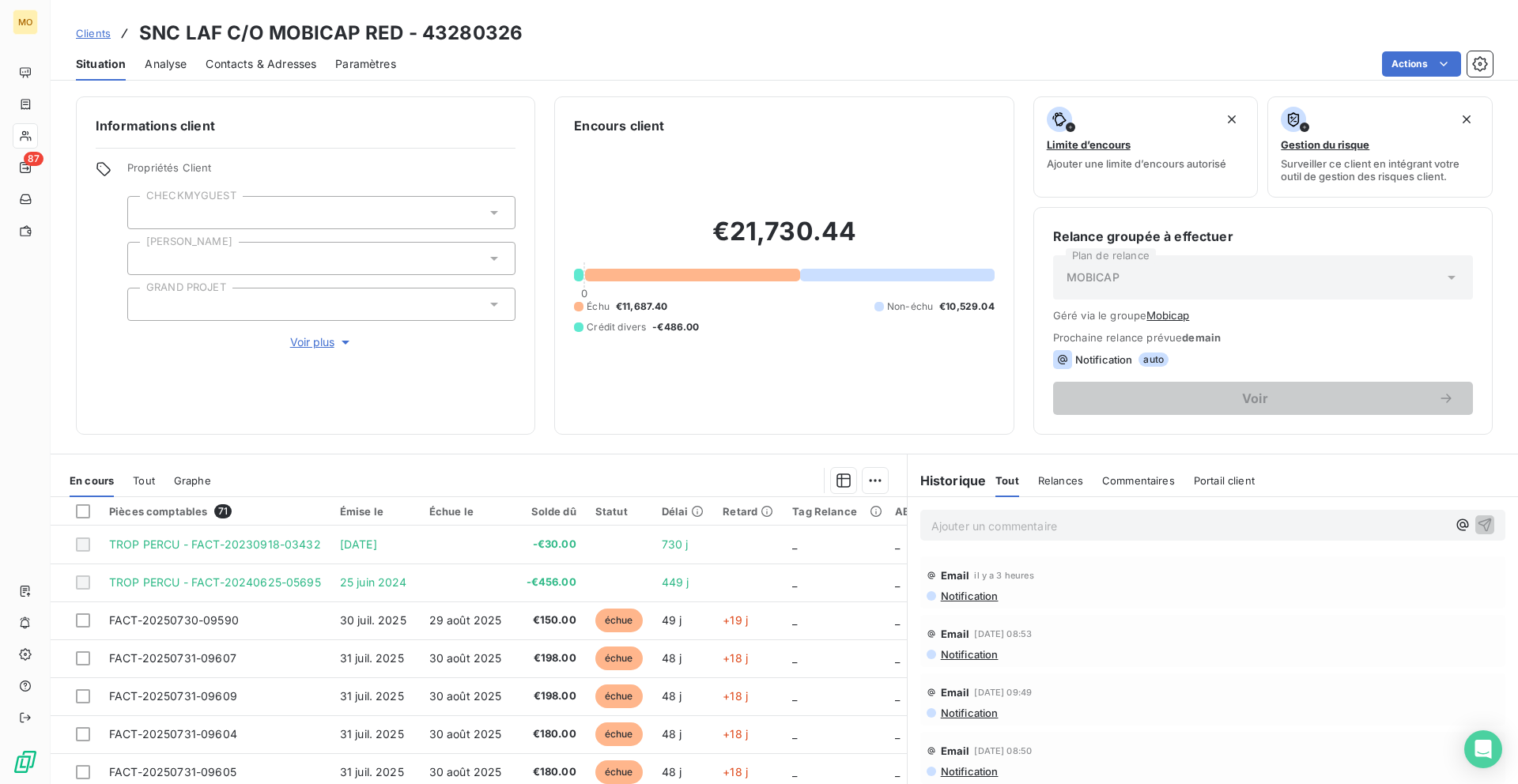
click at [268, 64] on span "Contacts & Adresses" at bounding box center [260, 65] width 110 height 16
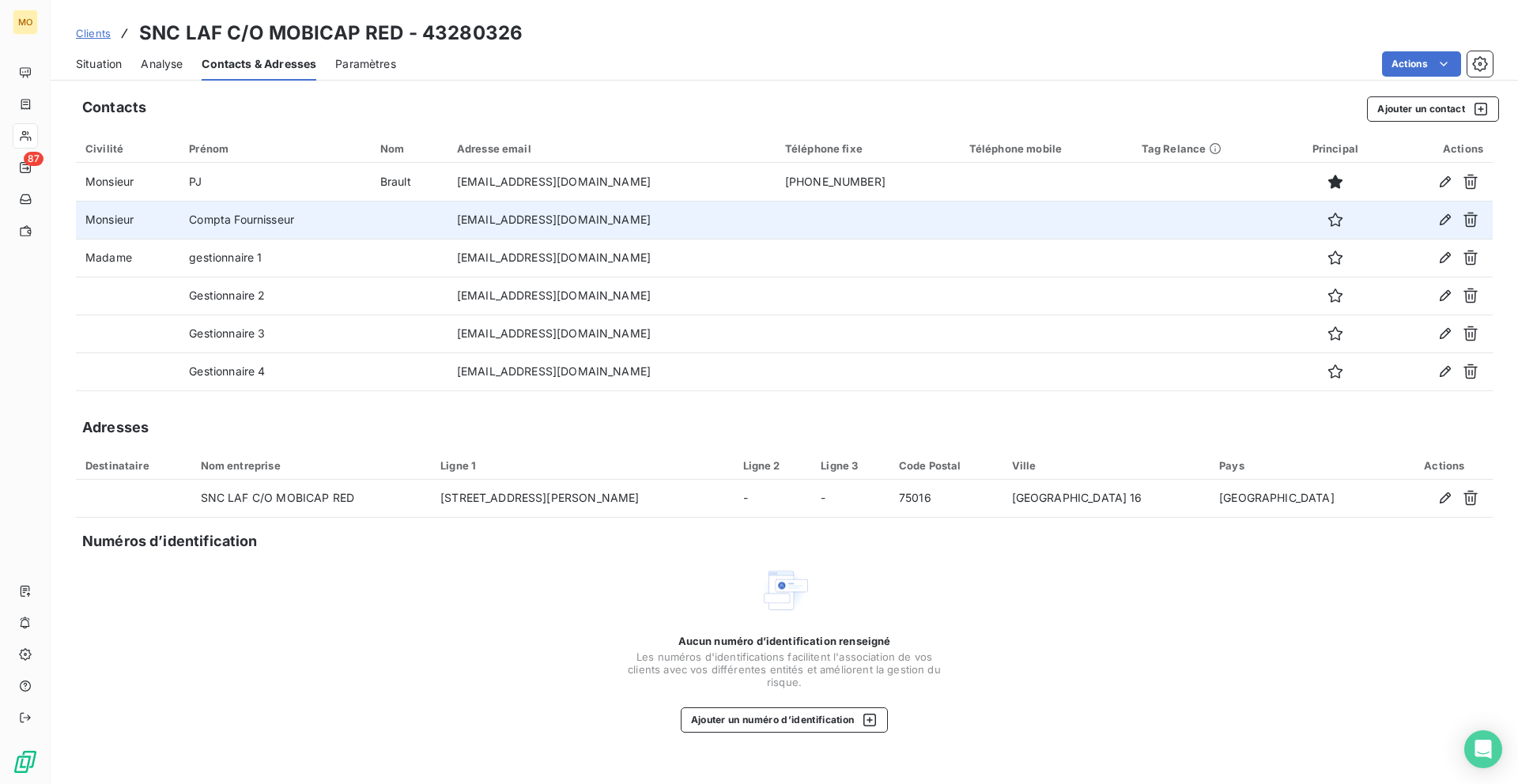
click at [511, 211] on td "[EMAIL_ADDRESS][DOMAIN_NAME]" at bounding box center [611, 220] width 328 height 38
copy td "[EMAIL_ADDRESS][DOMAIN_NAME]"
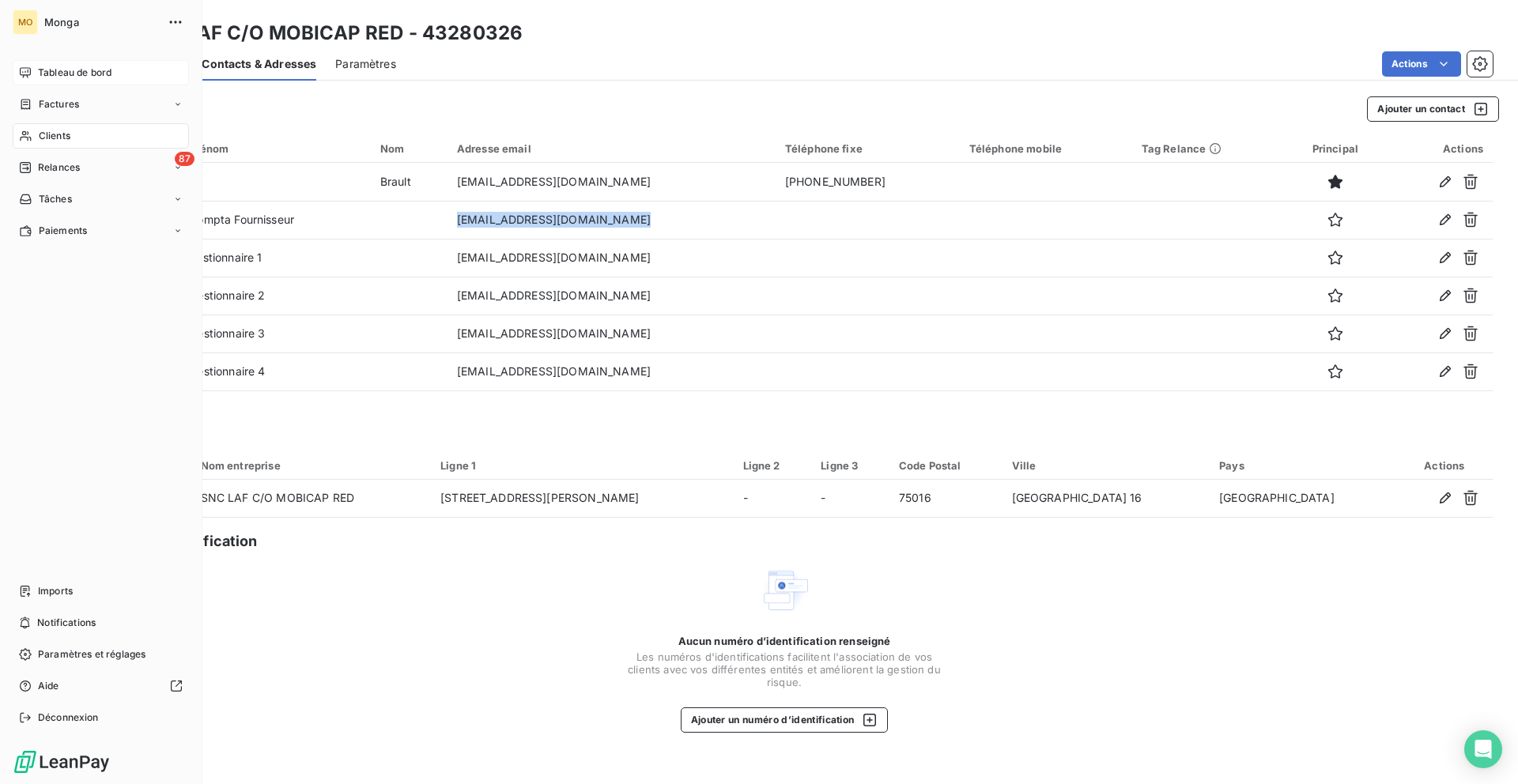
click at [27, 71] on icon at bounding box center [25, 73] width 13 height 13
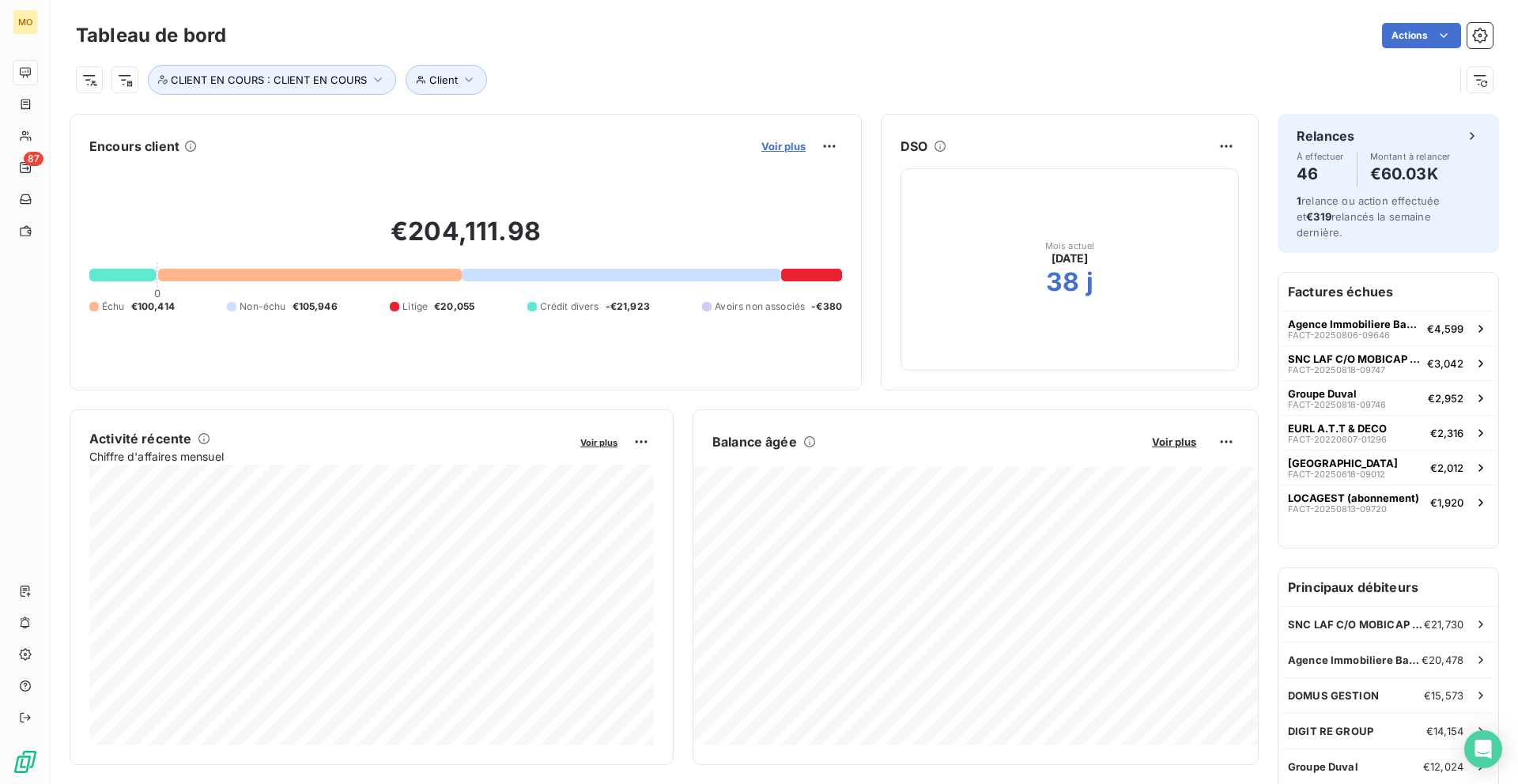
click at [761, 151] on span "Voir plus" at bounding box center [782, 146] width 44 height 13
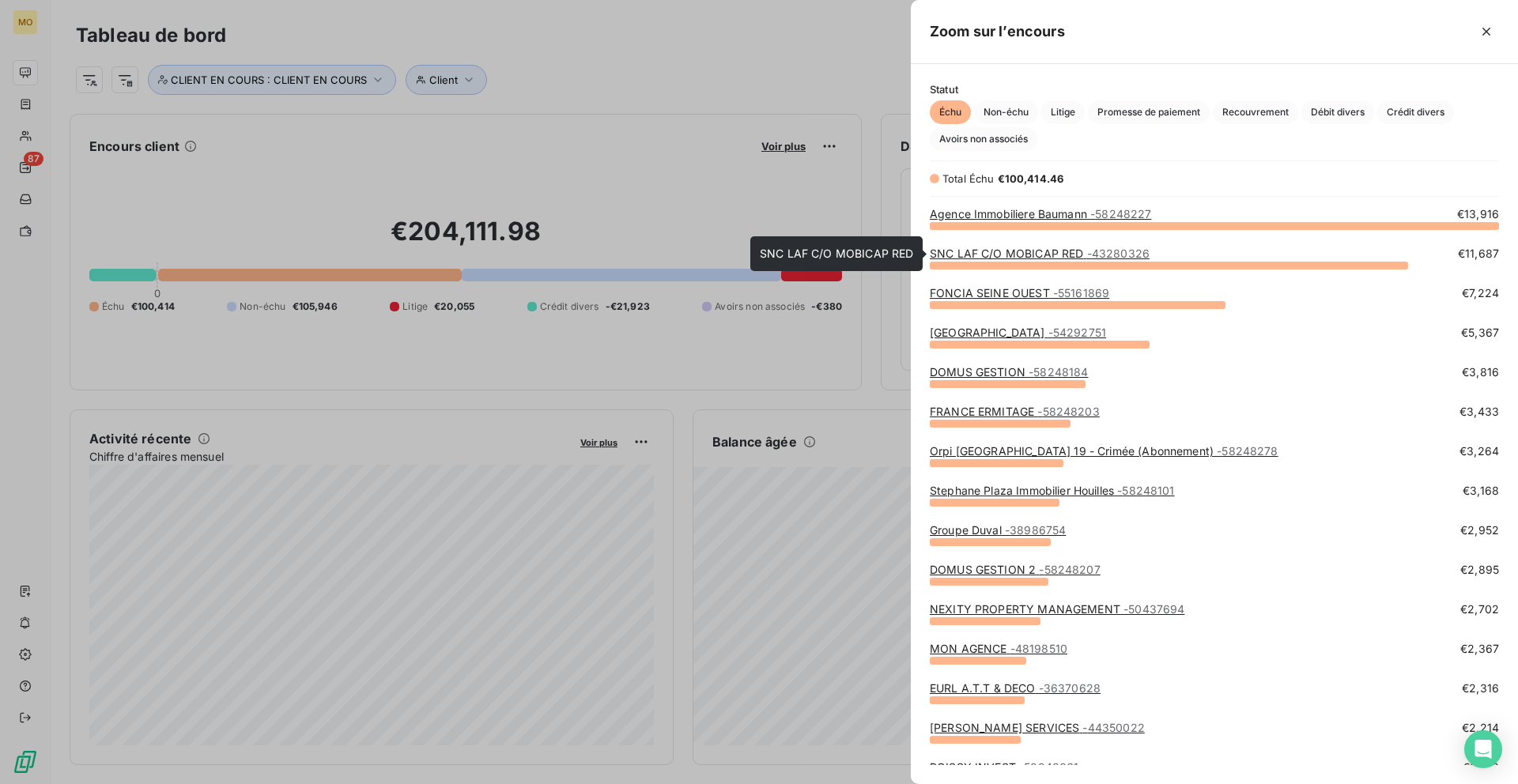
click at [1112, 251] on span "- 43280326" at bounding box center [1118, 253] width 63 height 13
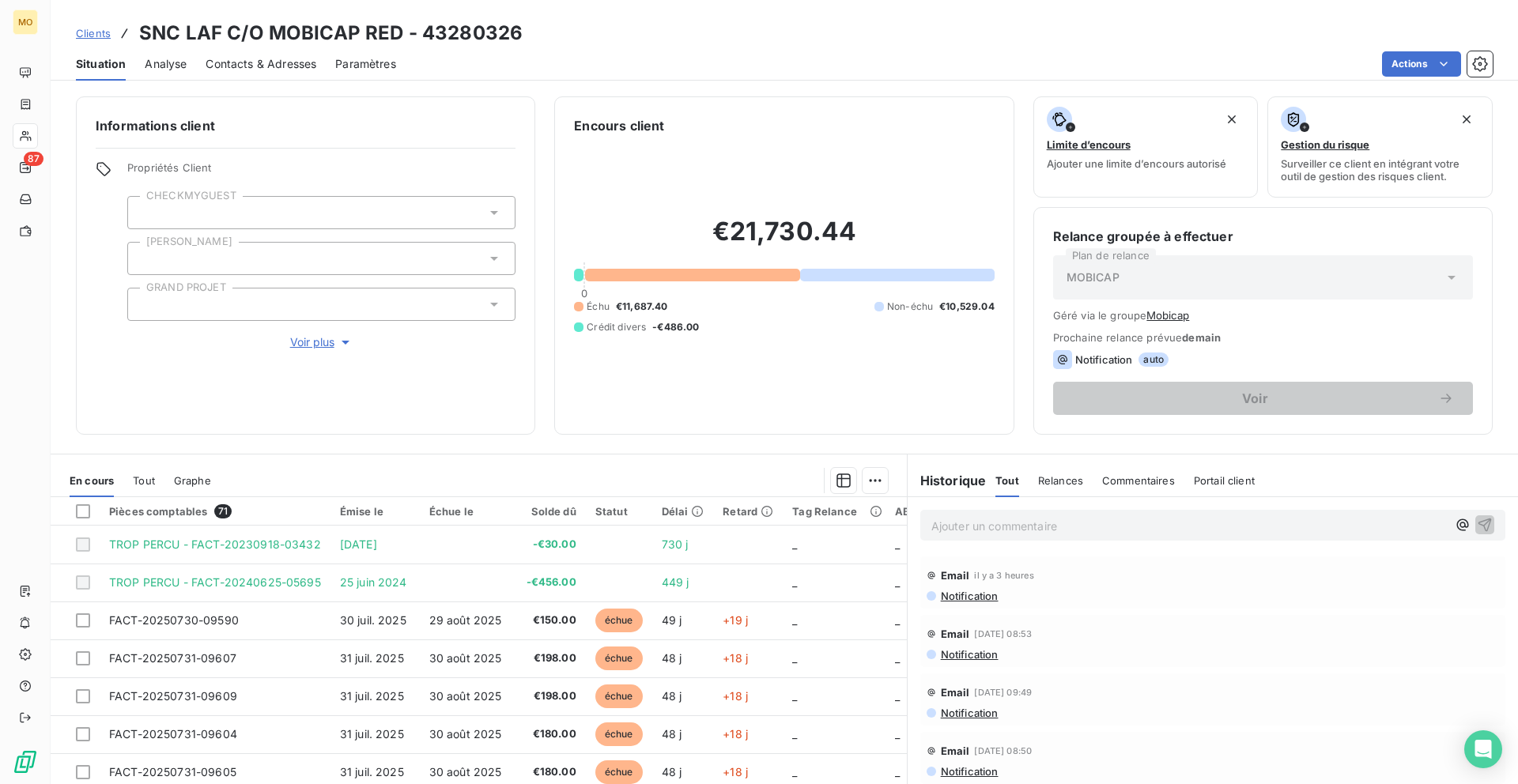
click at [298, 68] on span "Contacts & Adresses" at bounding box center [260, 65] width 110 height 16
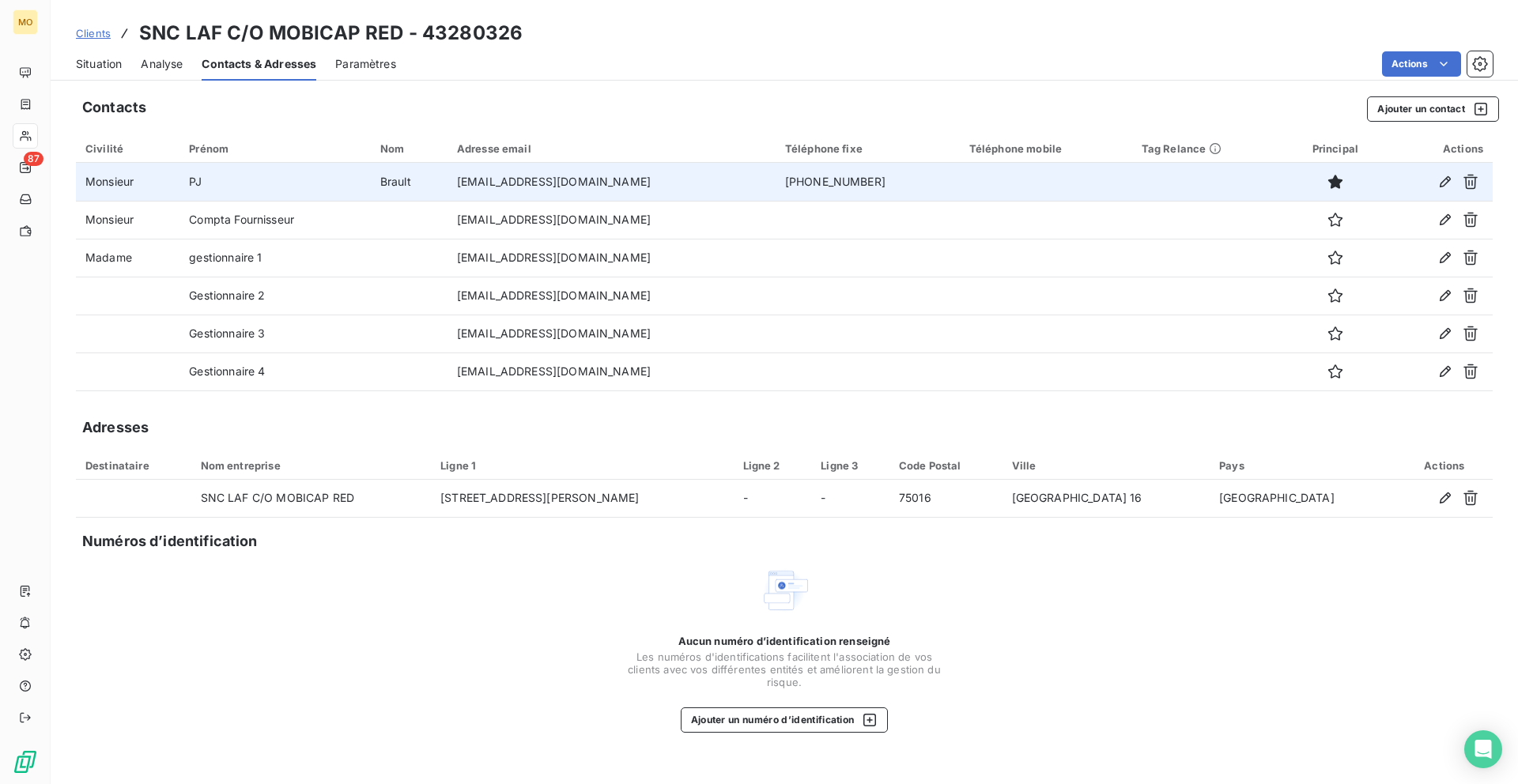
click at [603, 184] on td "[EMAIL_ADDRESS][DOMAIN_NAME]" at bounding box center [611, 182] width 328 height 38
copy td "[EMAIL_ADDRESS][DOMAIN_NAME]"
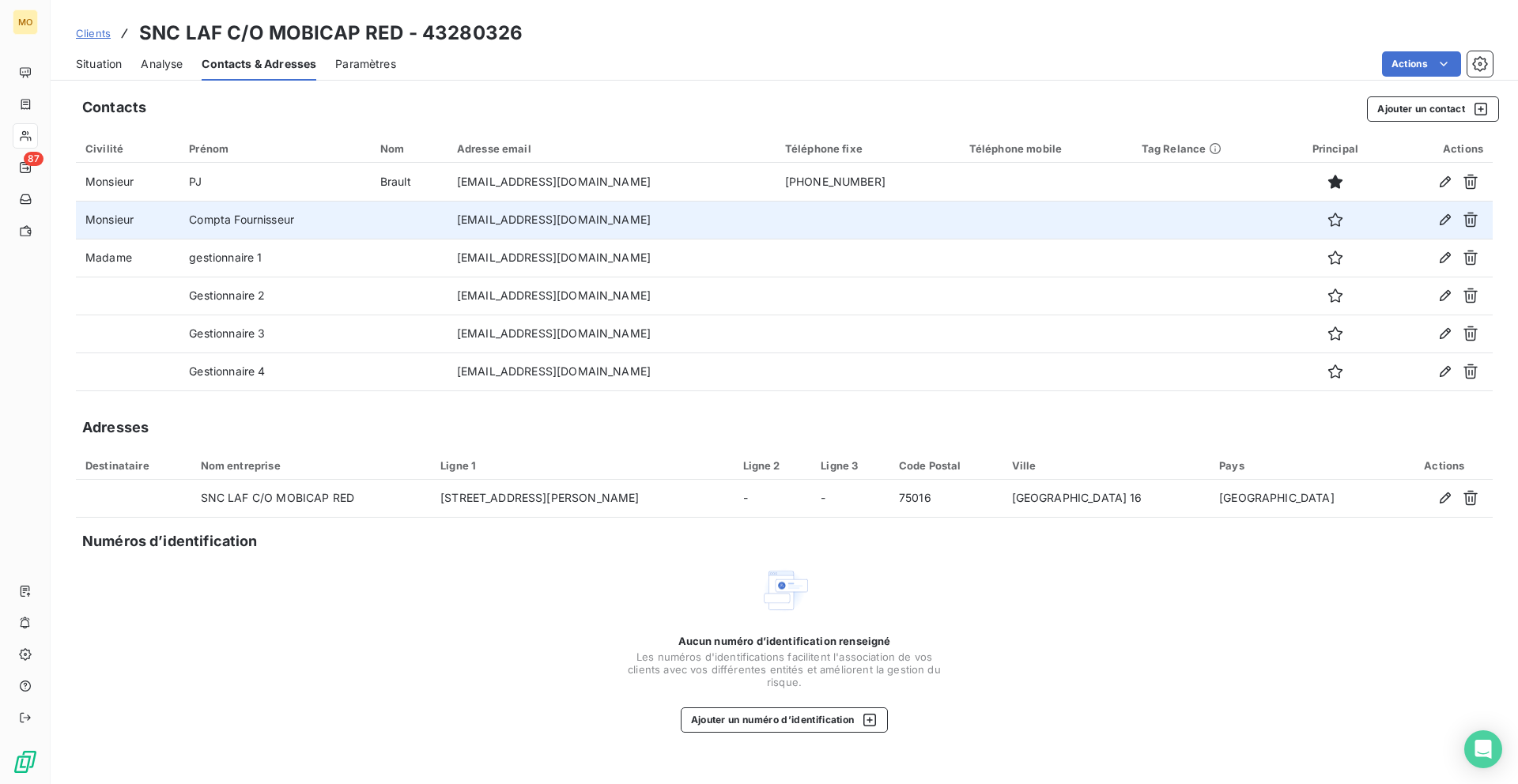
click at [526, 220] on td "[EMAIL_ADDRESS][DOMAIN_NAME]" at bounding box center [611, 220] width 328 height 38
copy td "[EMAIL_ADDRESS][DOMAIN_NAME]"
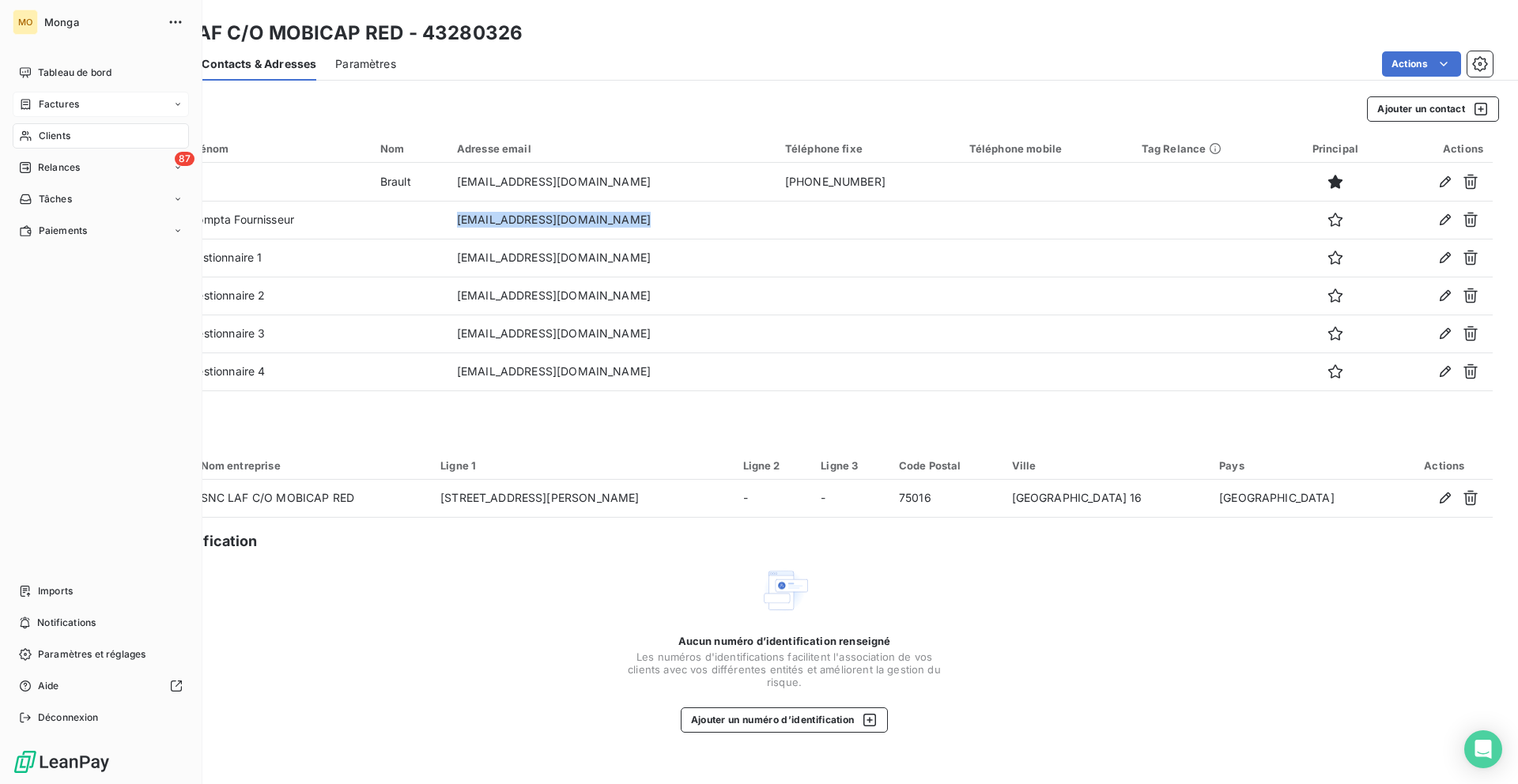
click at [45, 100] on span "Factures" at bounding box center [58, 104] width 40 height 14
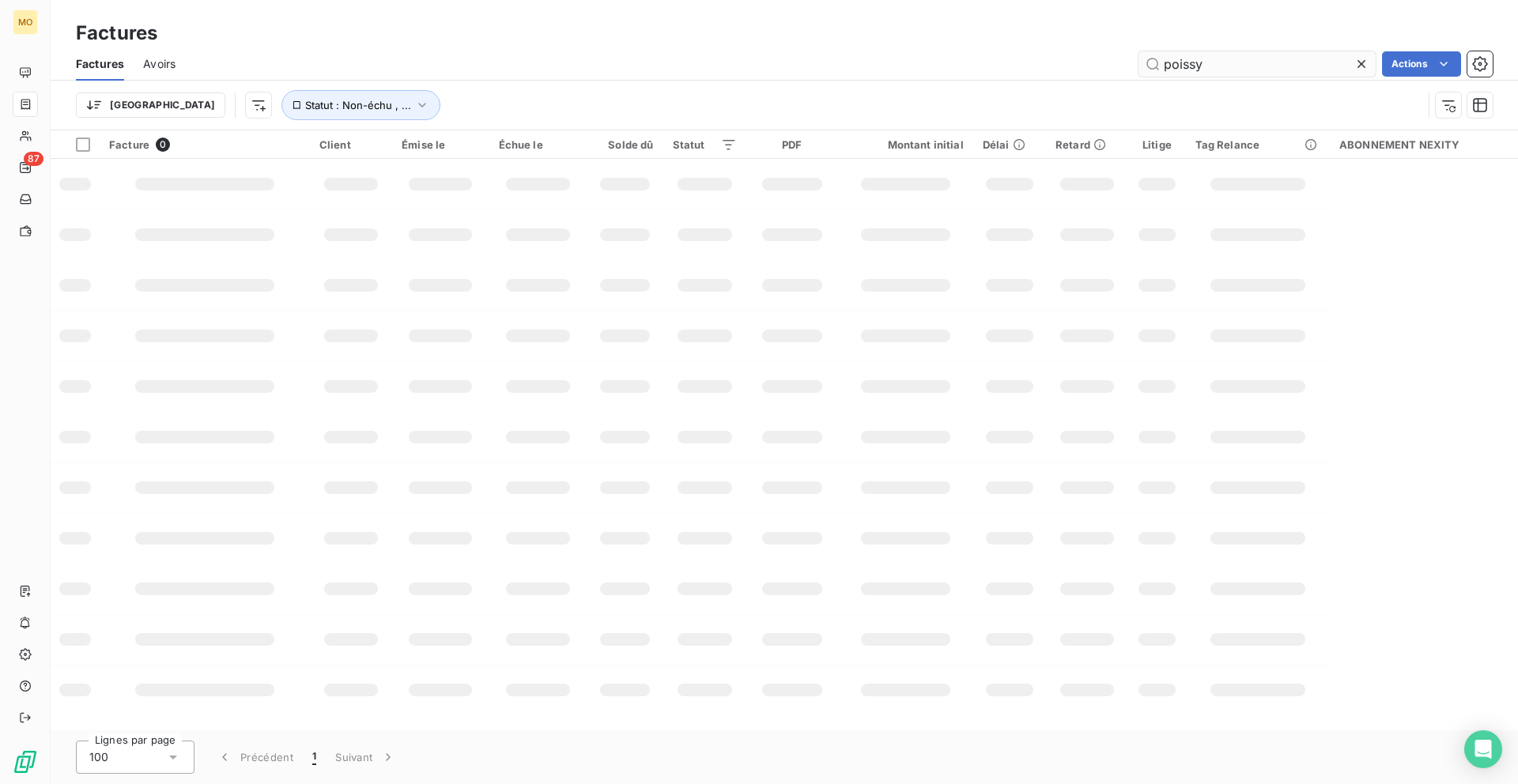
click at [1177, 60] on input "poissy" at bounding box center [1256, 64] width 237 height 25
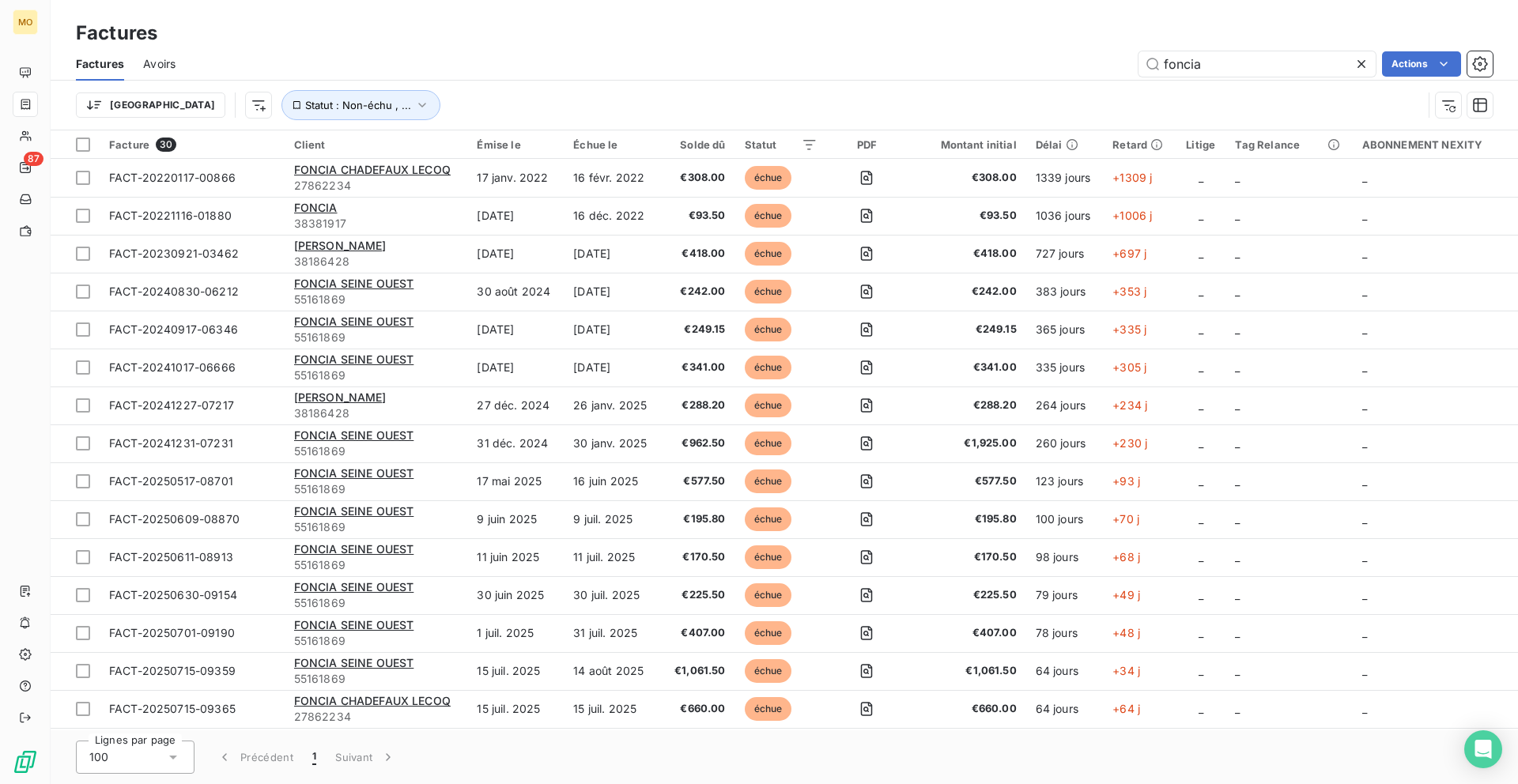
type input "foncia"
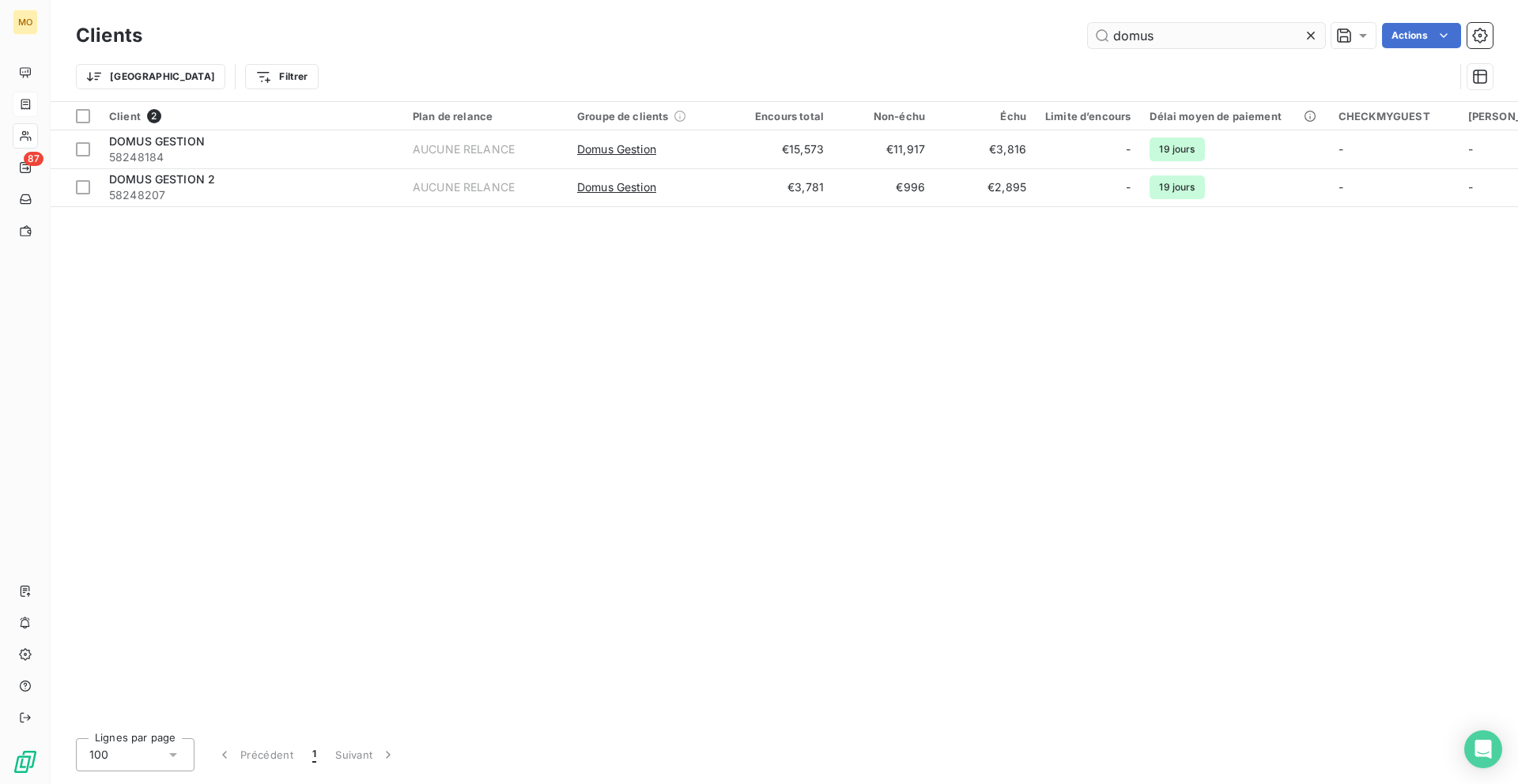
click at [1165, 27] on input "domus" at bounding box center [1206, 36] width 237 height 25
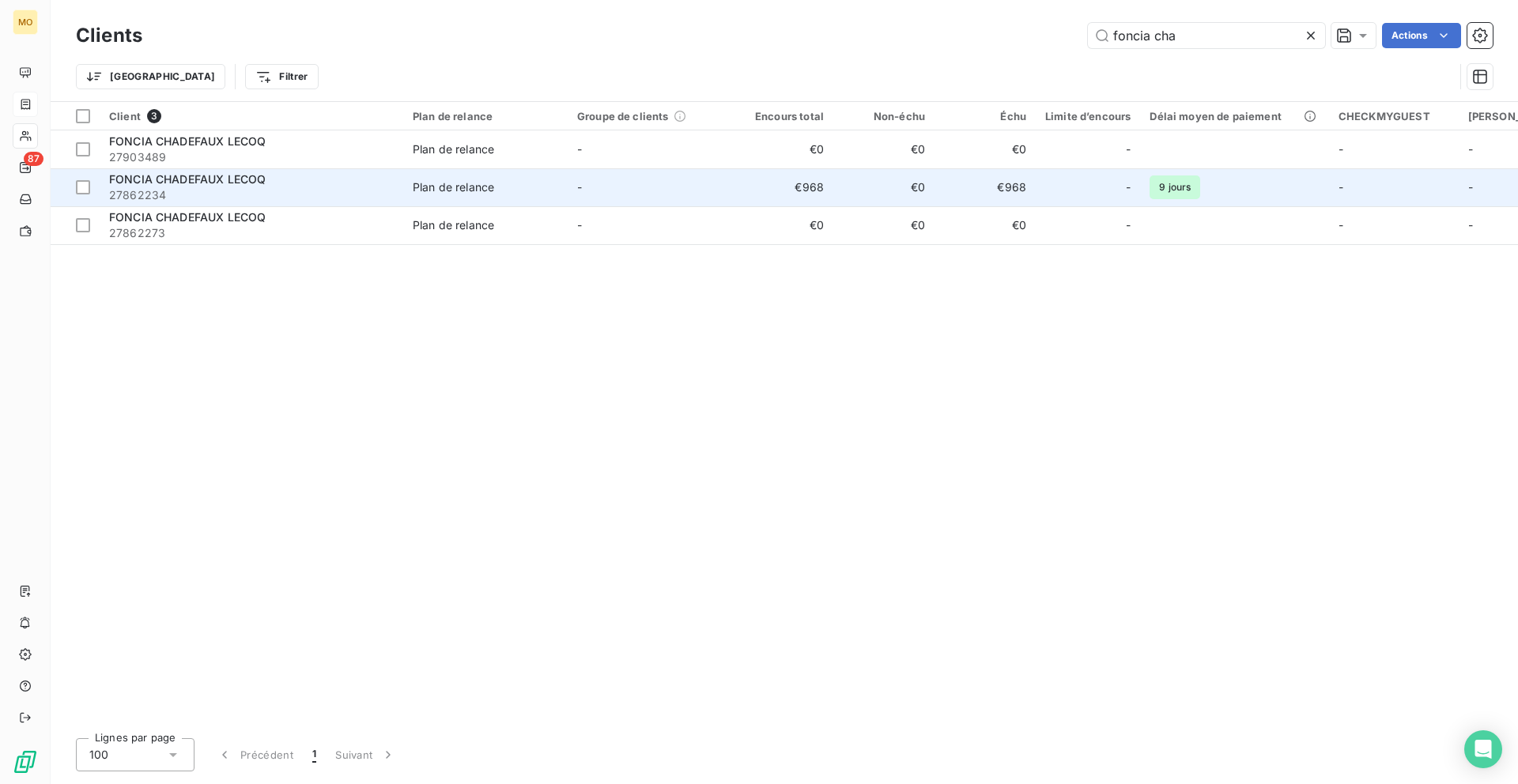
type input "foncia cha"
click at [274, 194] on span "27862234" at bounding box center [252, 195] width 285 height 16
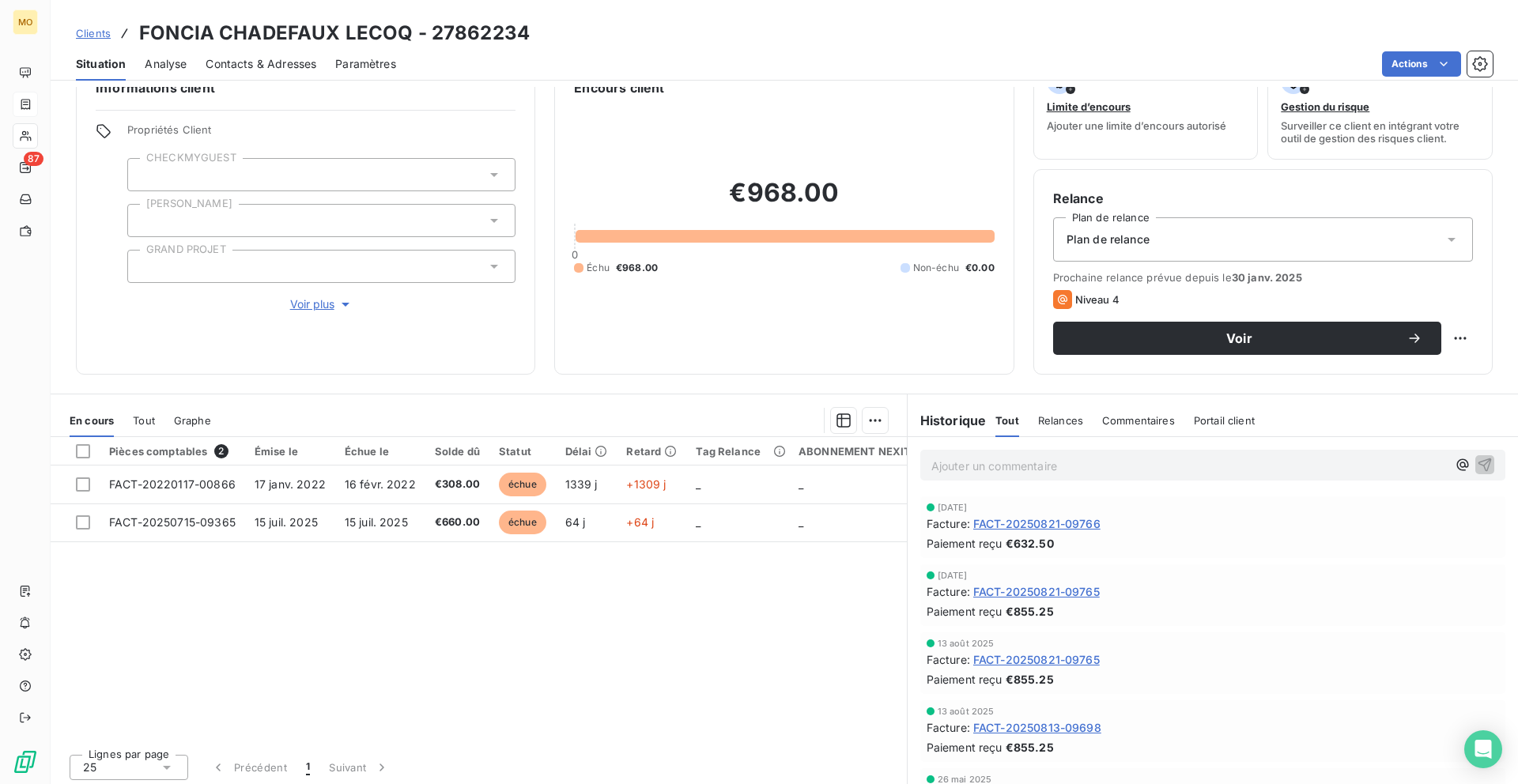
scroll to position [43, 0]
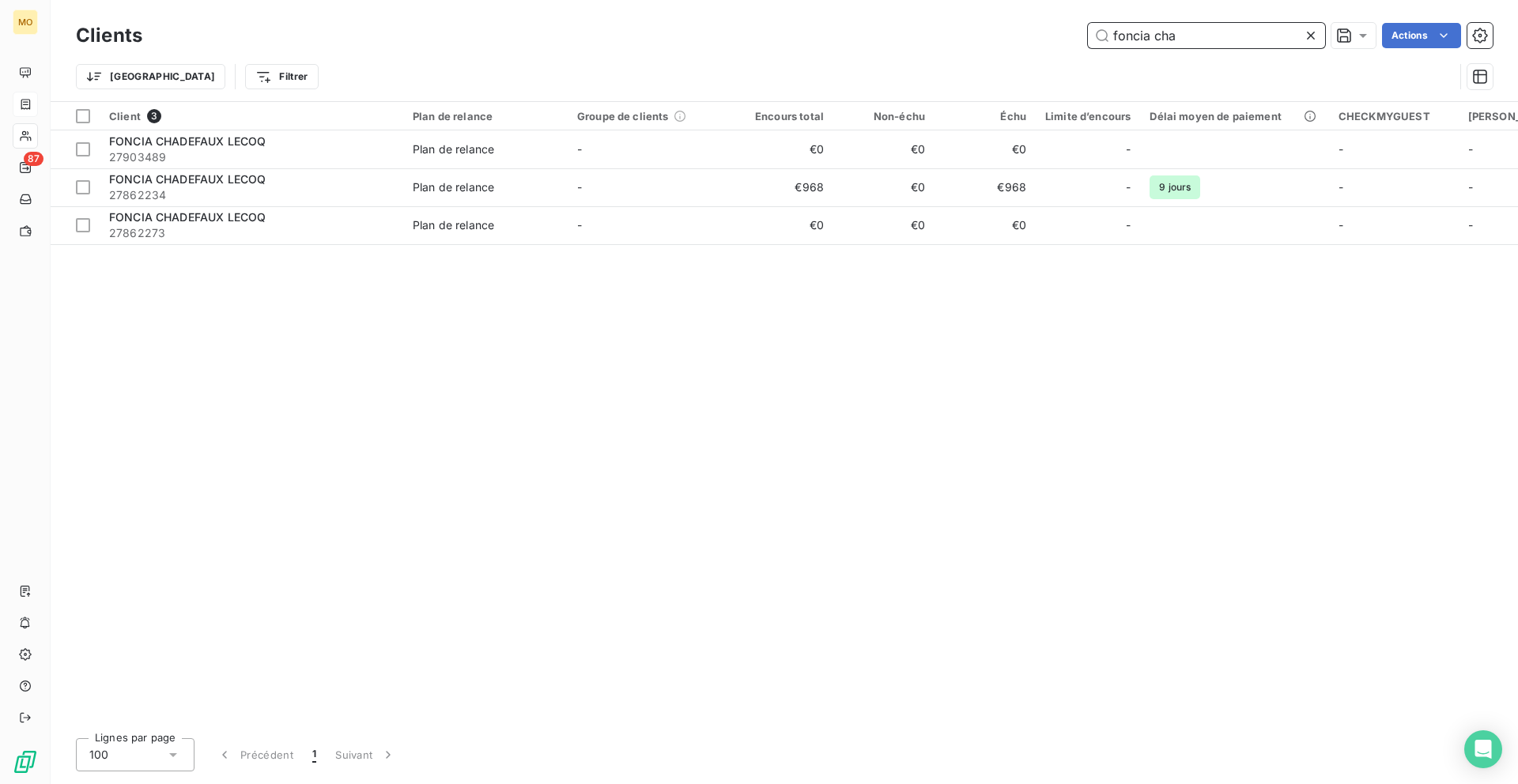
click at [1134, 33] on input "foncia cha" at bounding box center [1206, 36] width 237 height 25
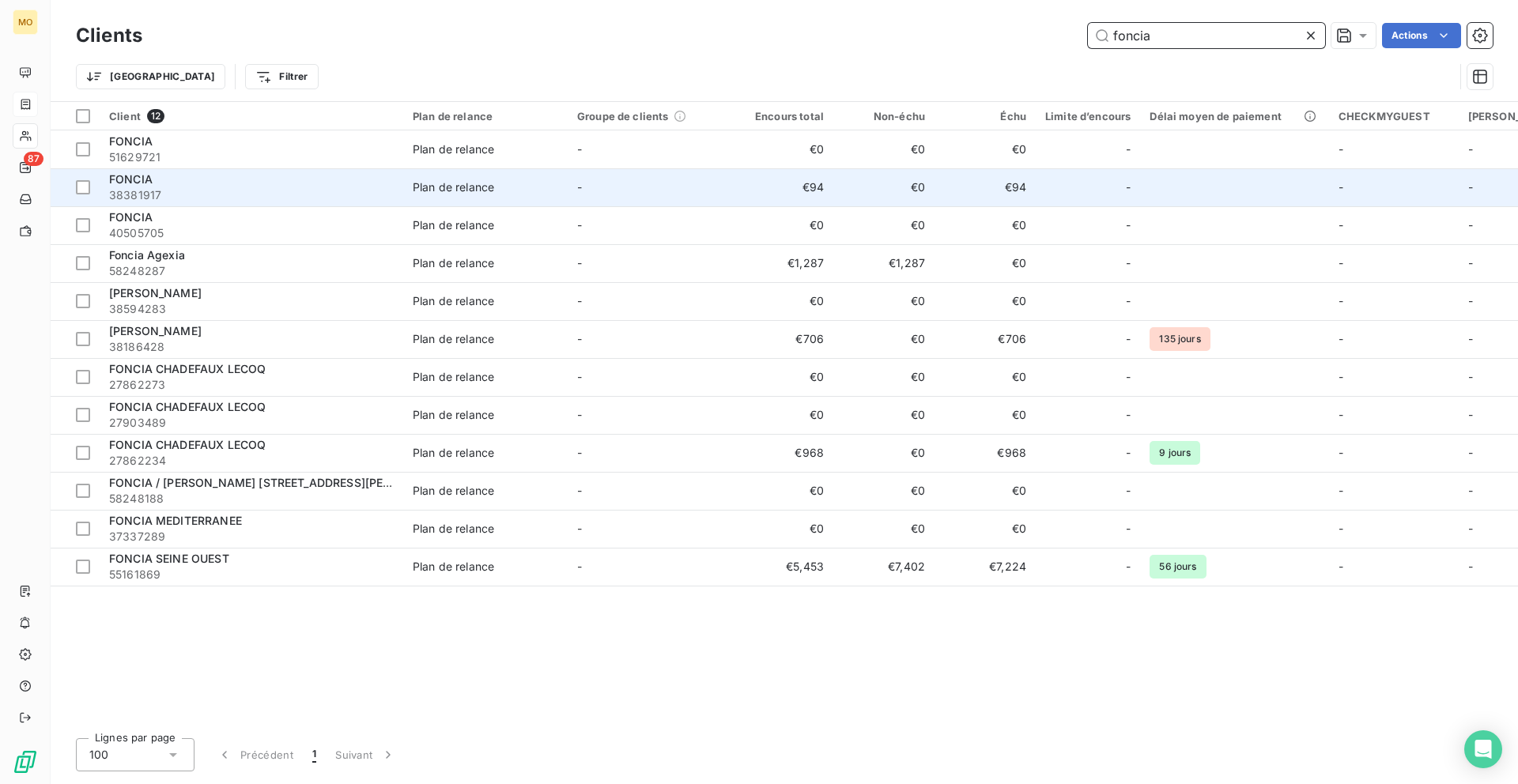
type input "foncia"
click at [542, 179] on span "Plan de relance" at bounding box center [485, 187] width 145 height 16
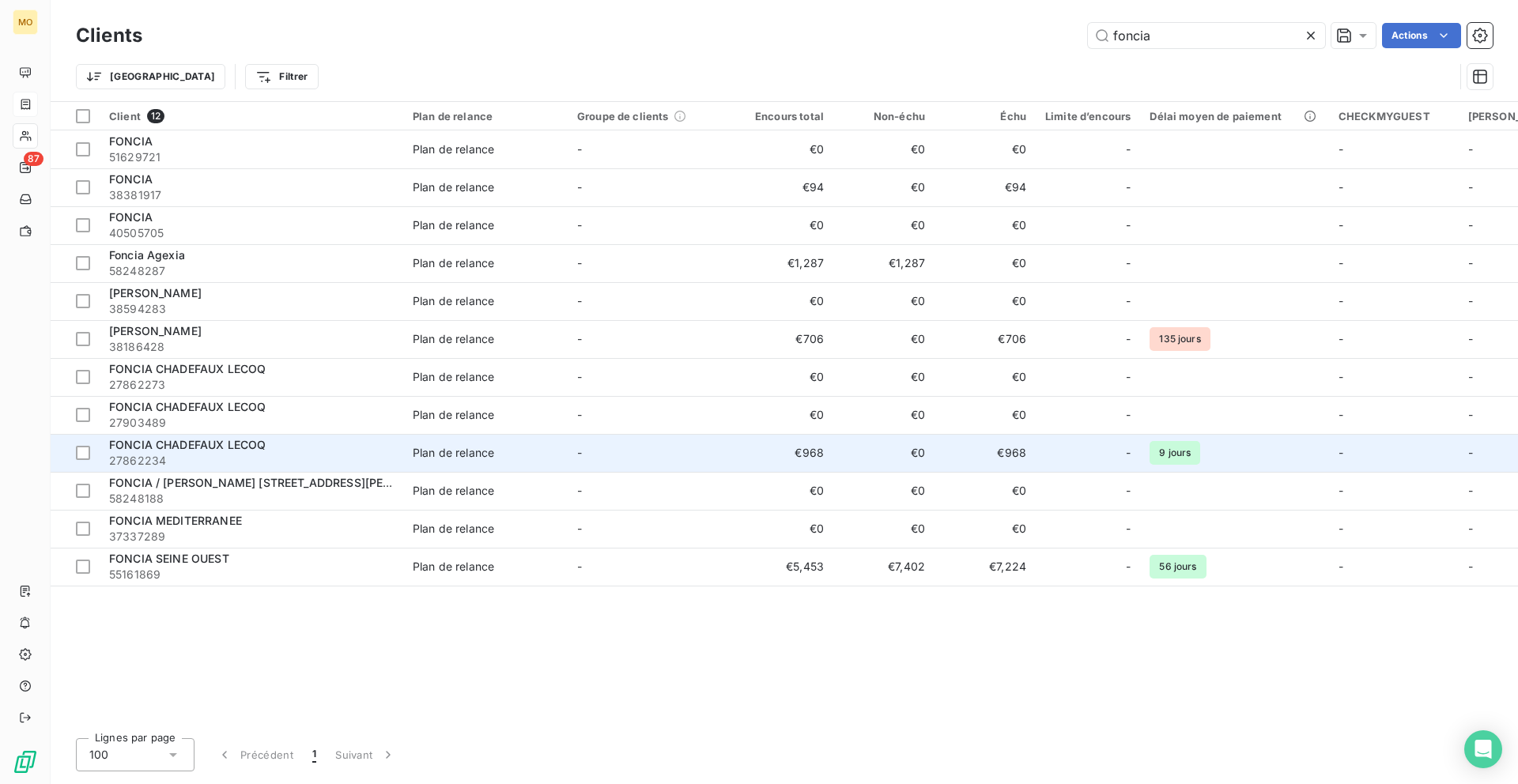
click at [525, 437] on td "Plan de relance" at bounding box center [485, 452] width 164 height 38
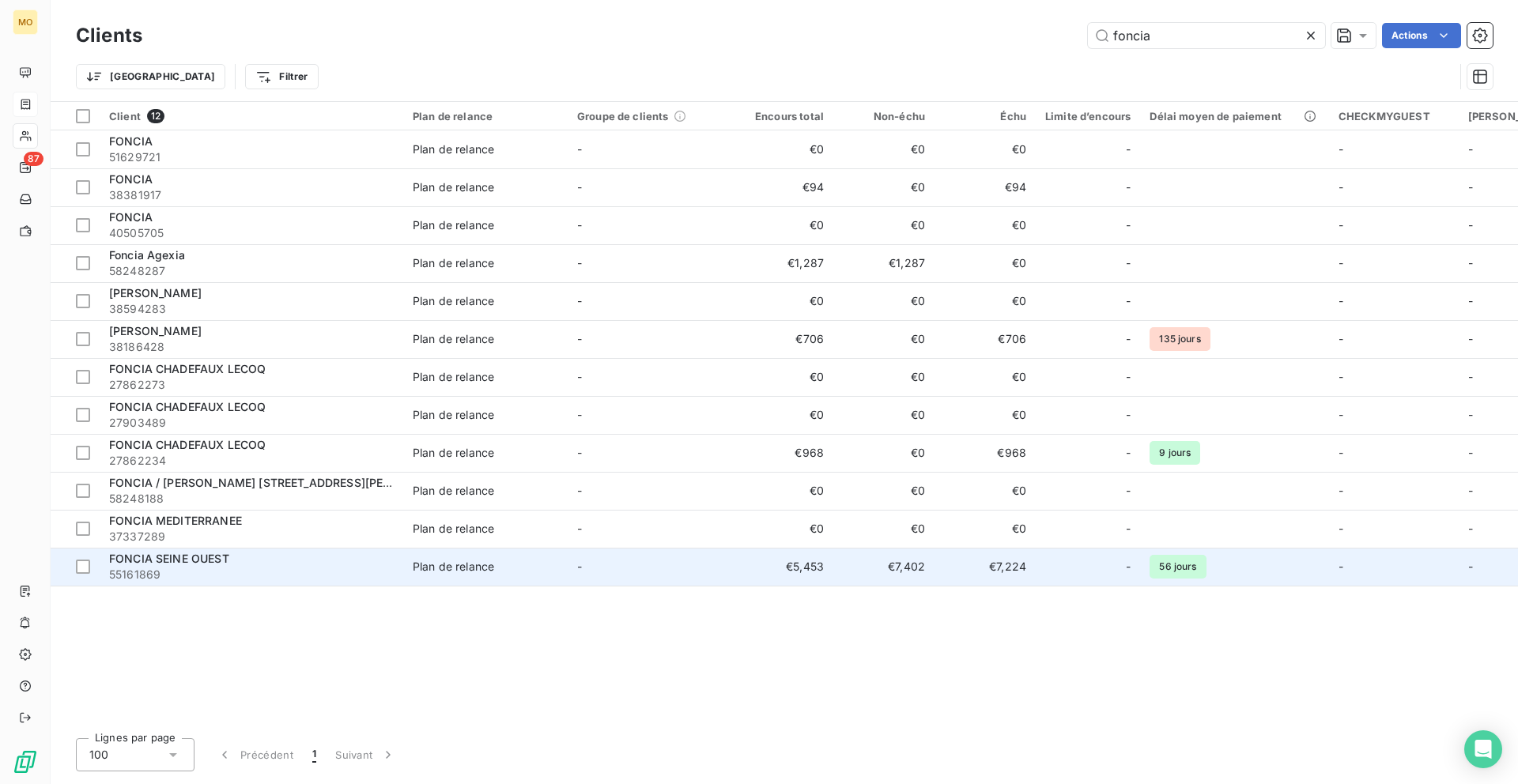
click at [565, 558] on td "Plan de relance" at bounding box center [485, 566] width 164 height 38
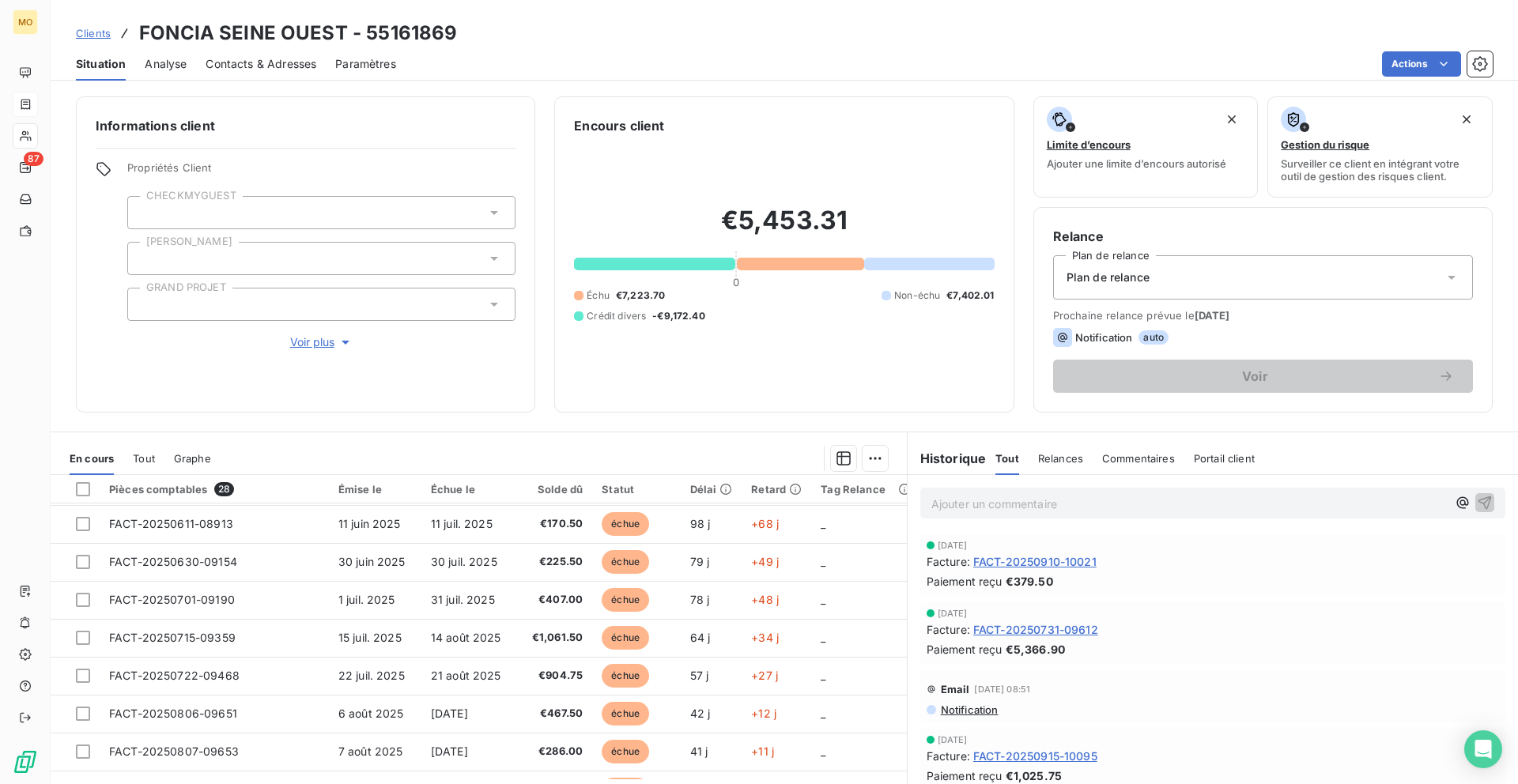
scroll to position [418, 0]
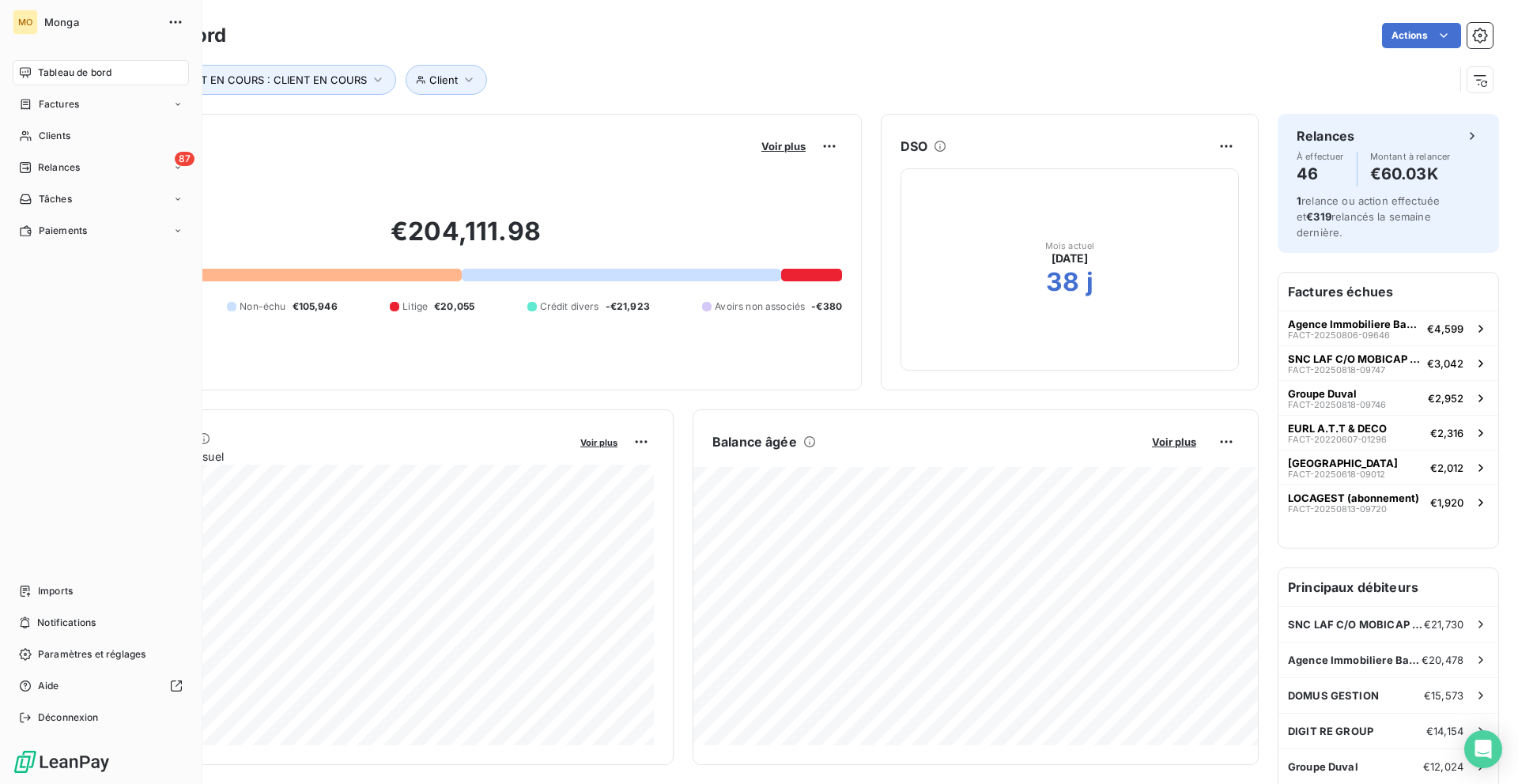
click at [26, 77] on icon at bounding box center [25, 73] width 13 height 13
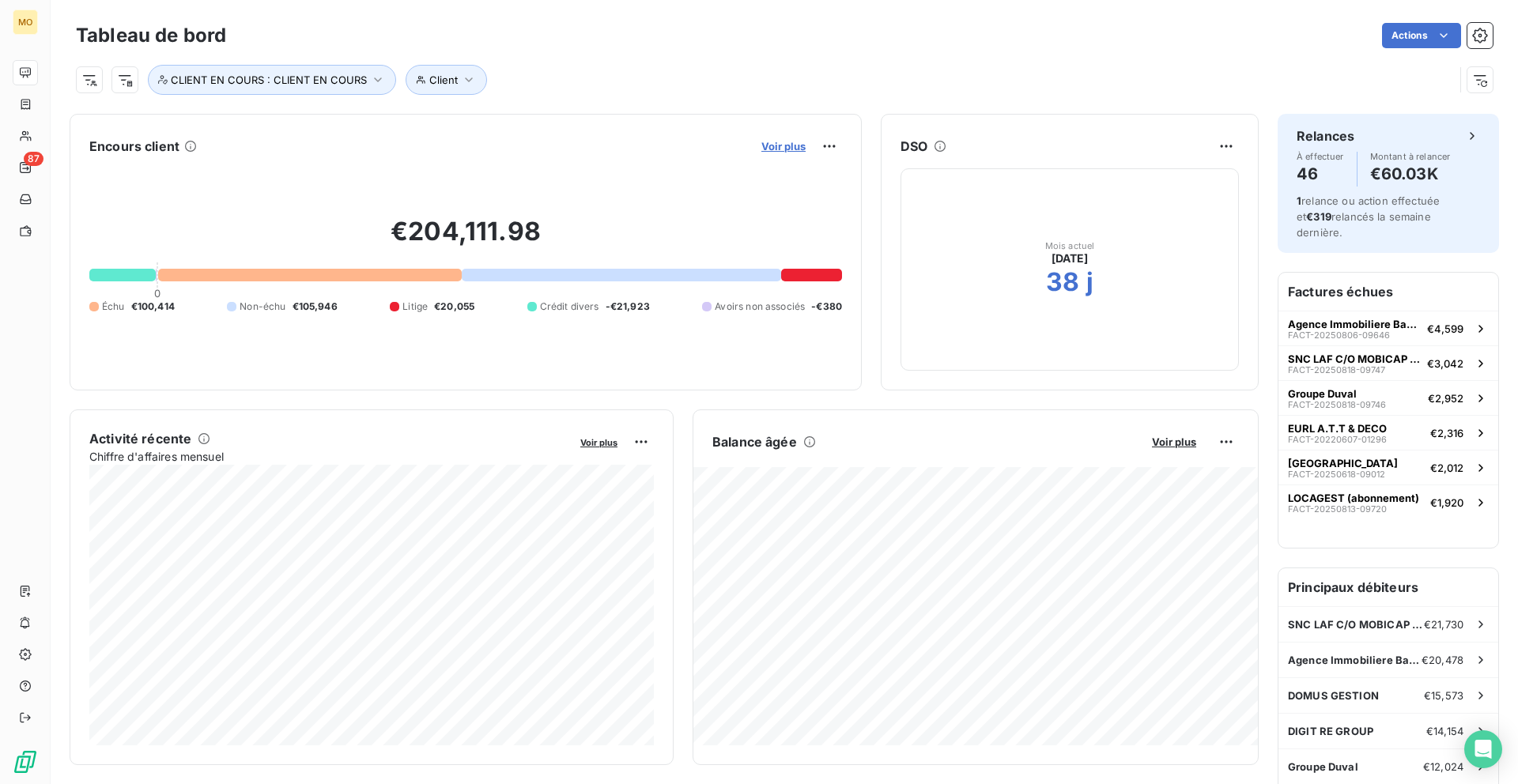
click at [781, 143] on span "Voir plus" at bounding box center [782, 146] width 44 height 13
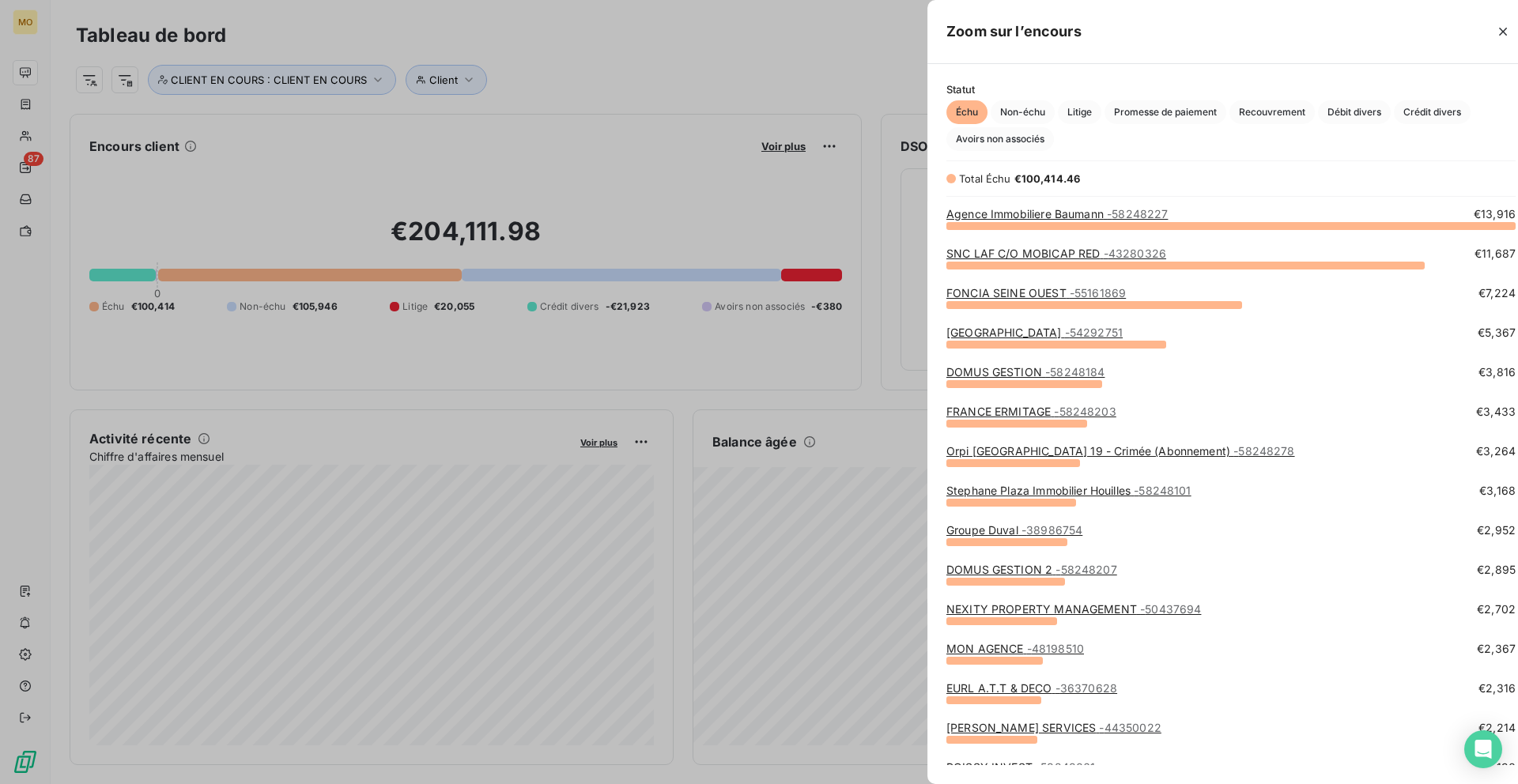
scroll to position [559, 607]
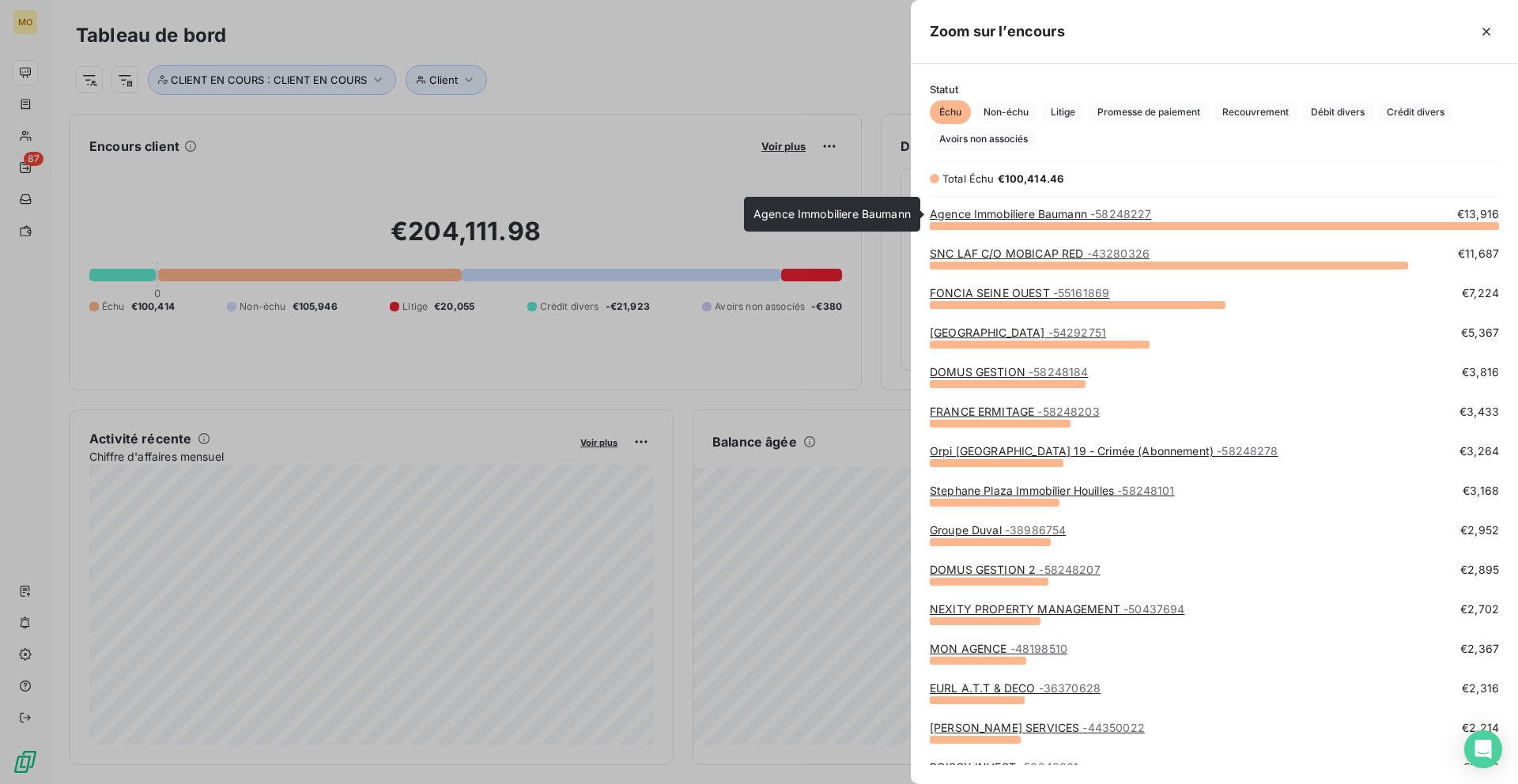
click at [1014, 216] on link "Agence Immobiliere Baumann - 58248227" at bounding box center [1039, 213] width 221 height 13
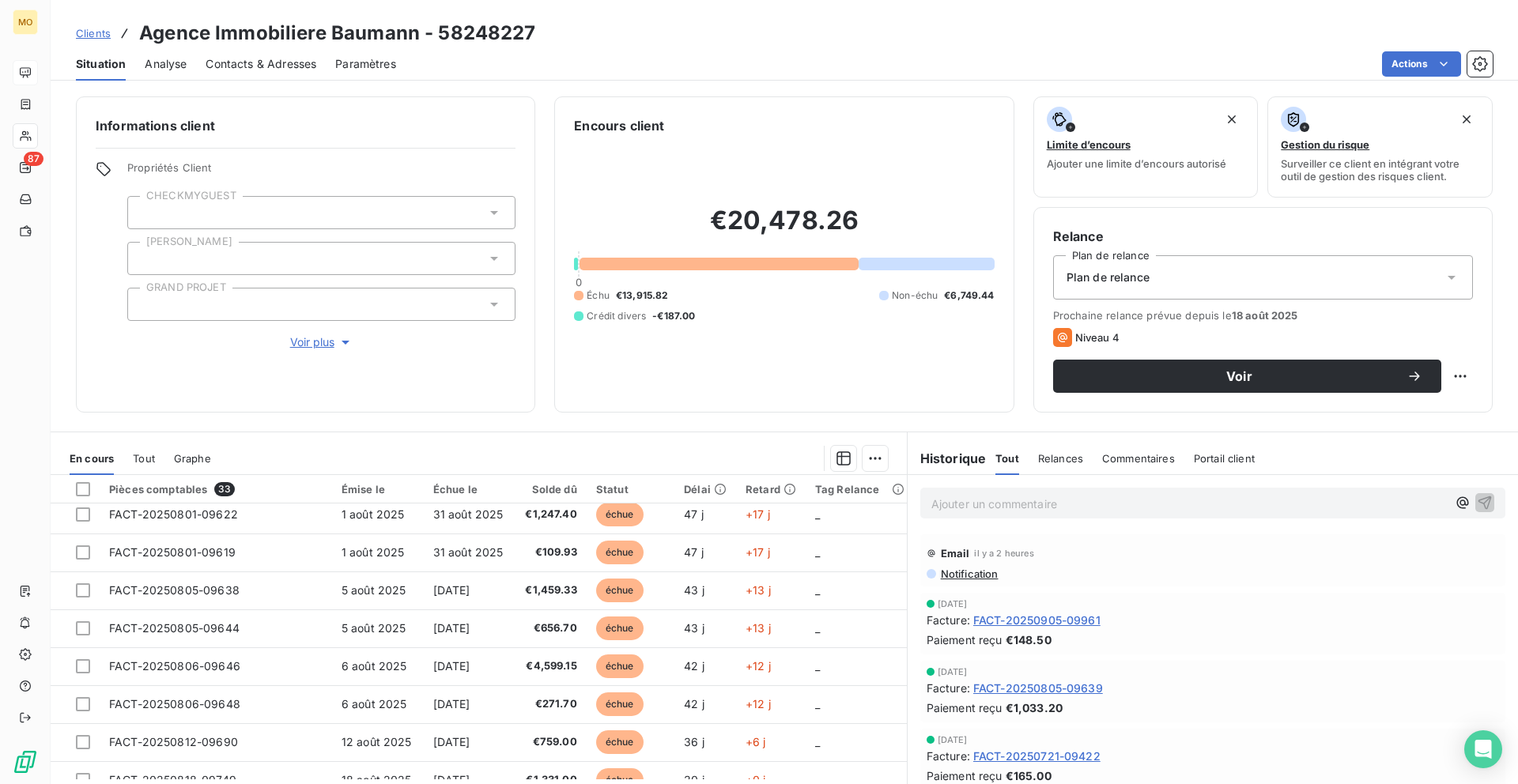
scroll to position [312, 0]
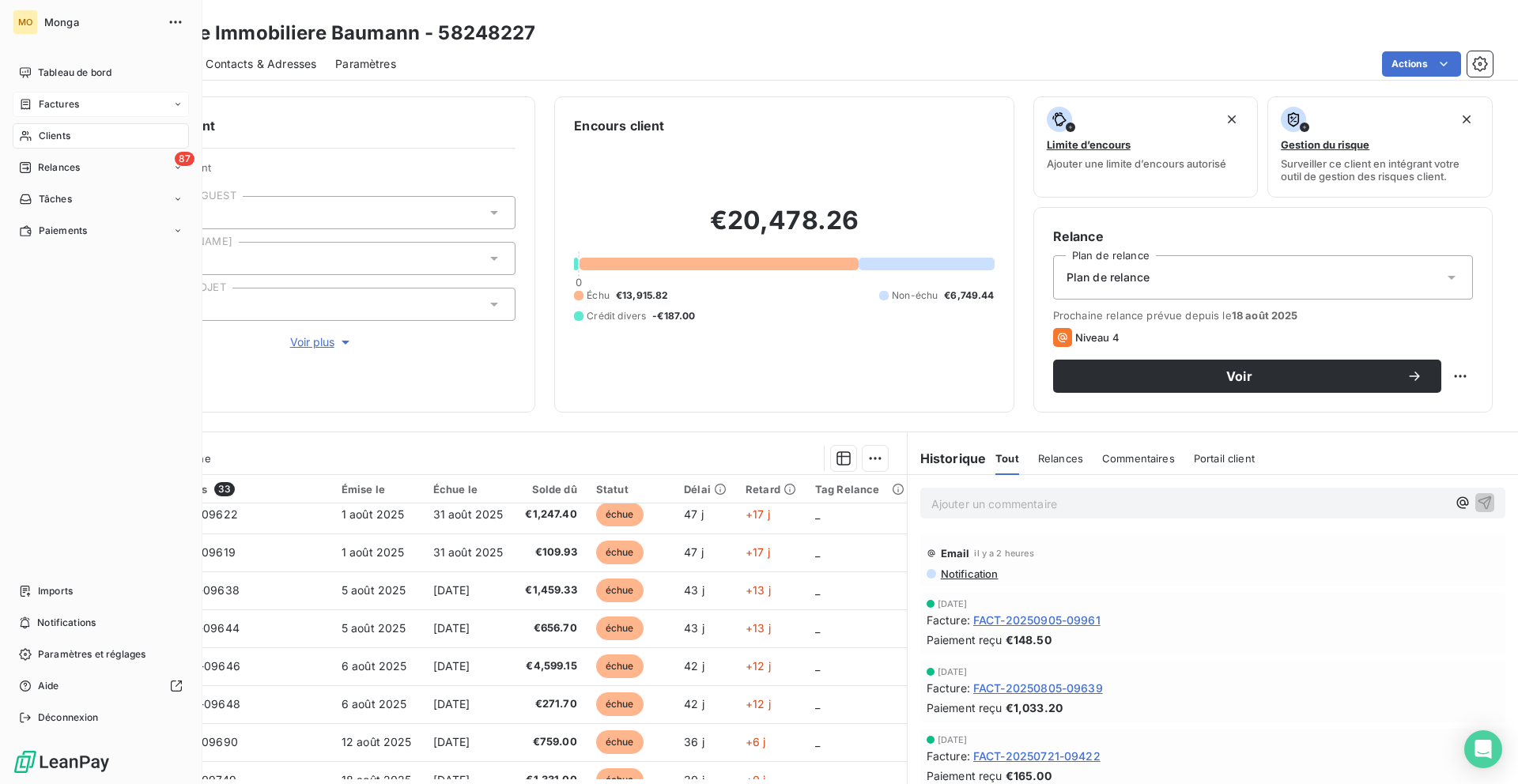
click at [20, 107] on icon at bounding box center [25, 104] width 13 height 13
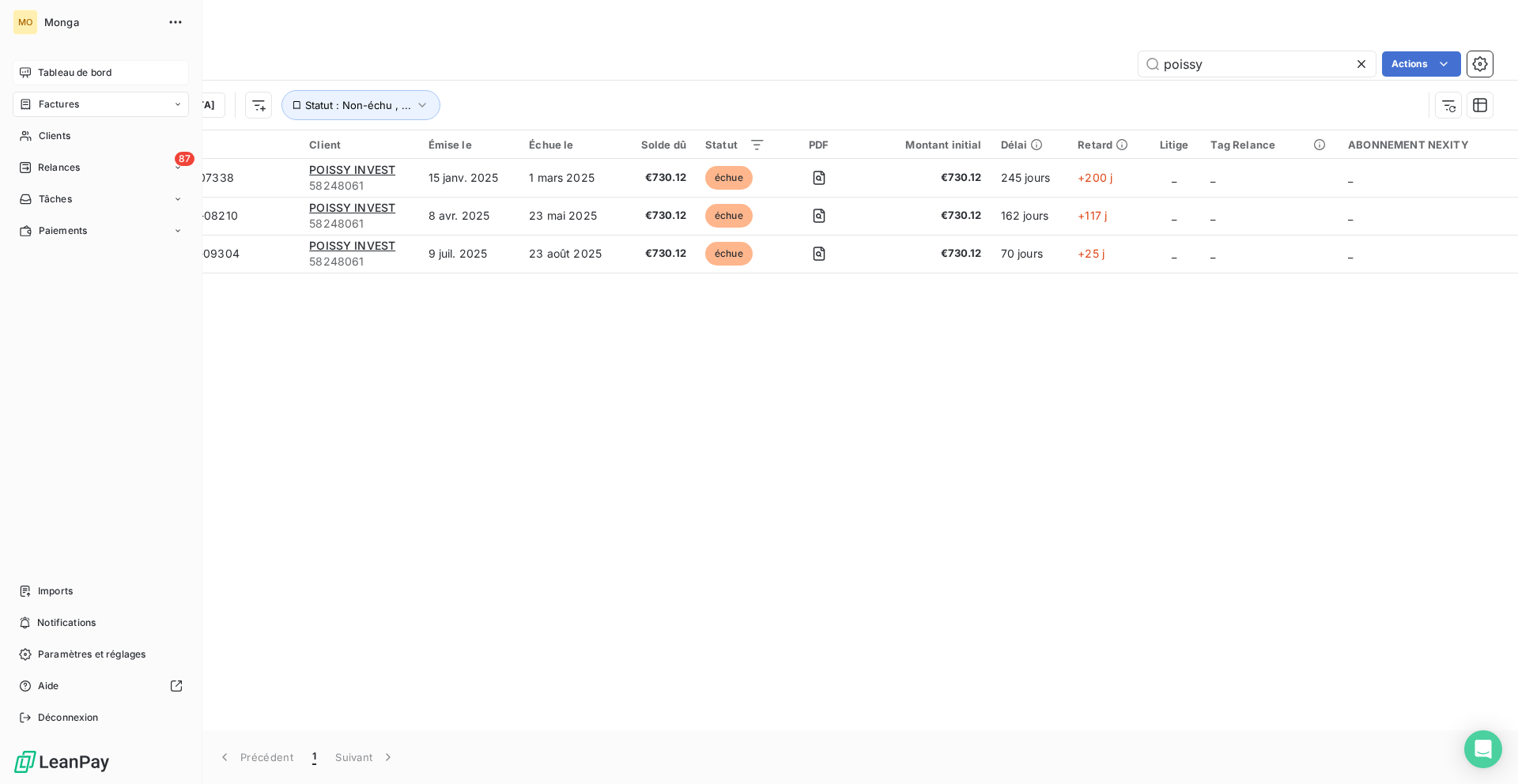
click at [34, 69] on div "Tableau de bord" at bounding box center [100, 73] width 177 height 25
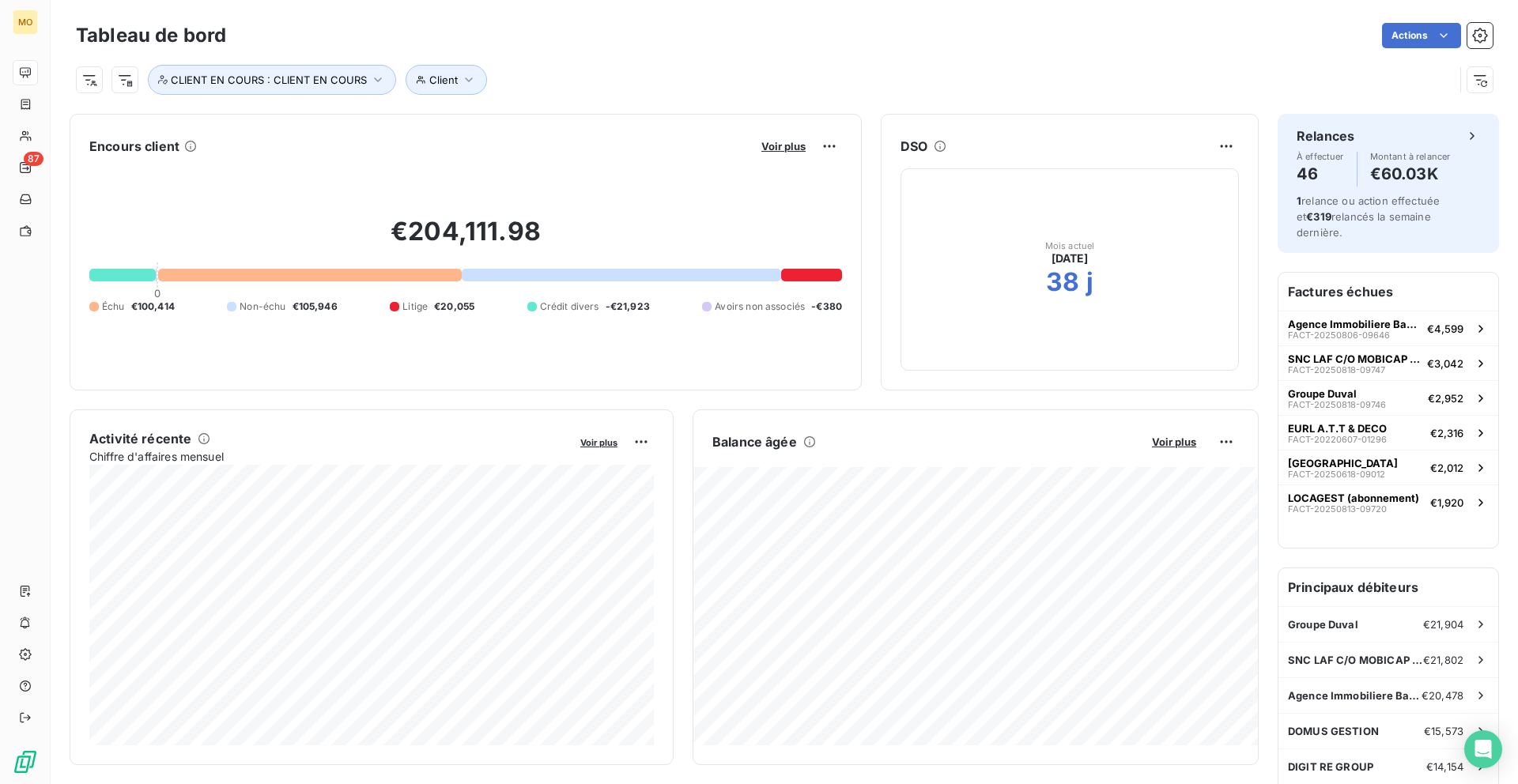
click at [758, 142] on button "Voir plus" at bounding box center [783, 146] width 54 height 14
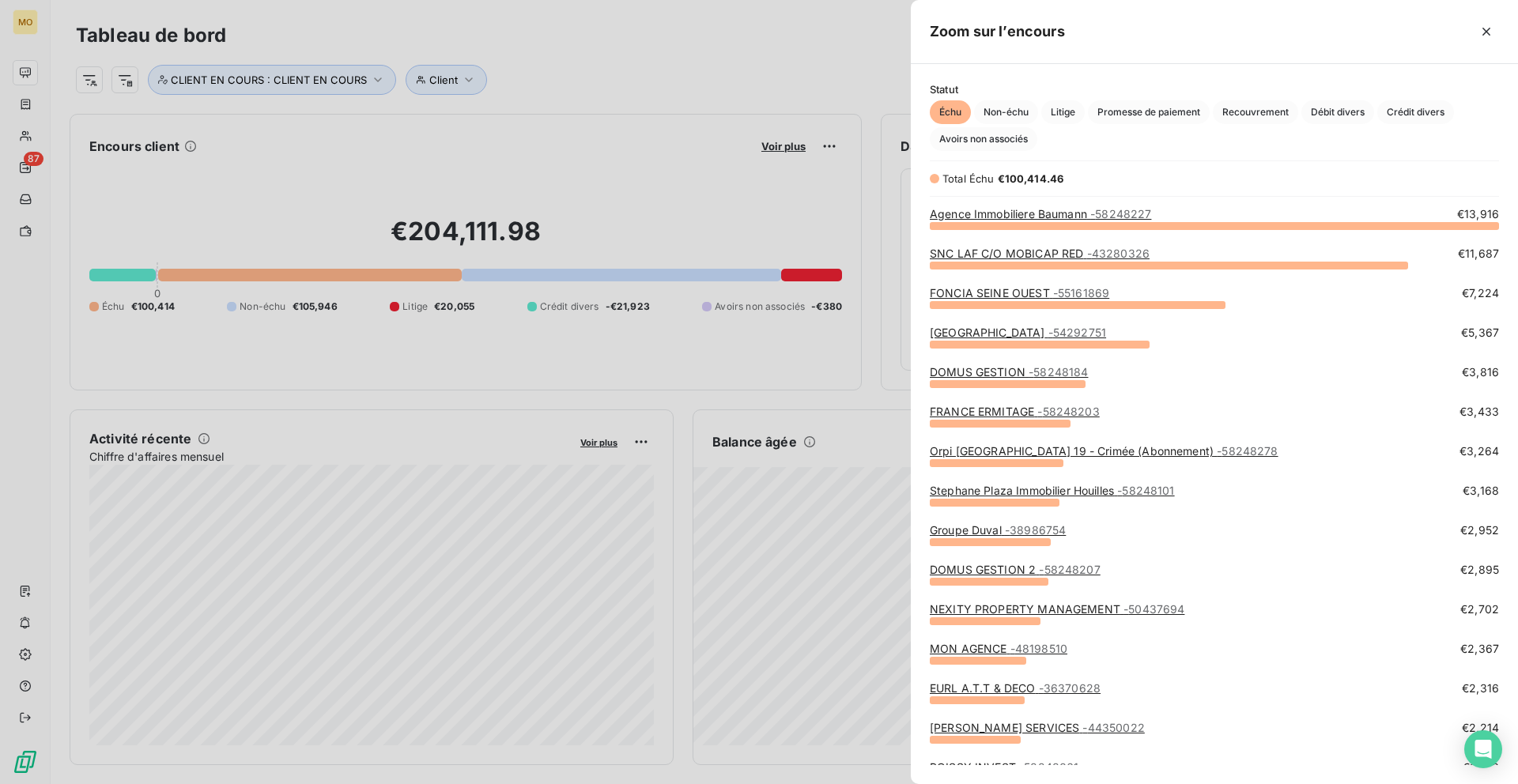
click at [761, 142] on div at bounding box center [759, 392] width 1518 height 784
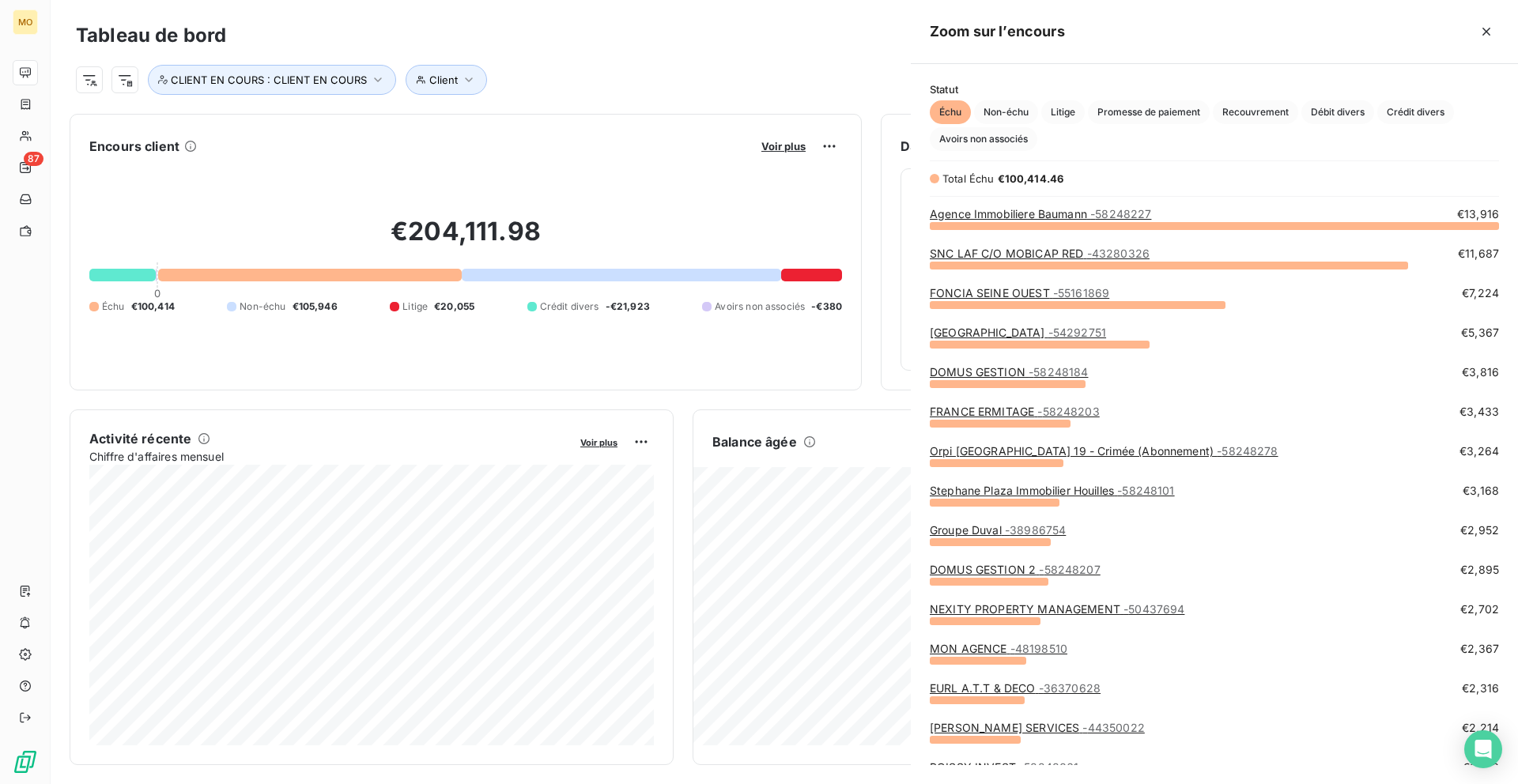
scroll to position [559, 607]
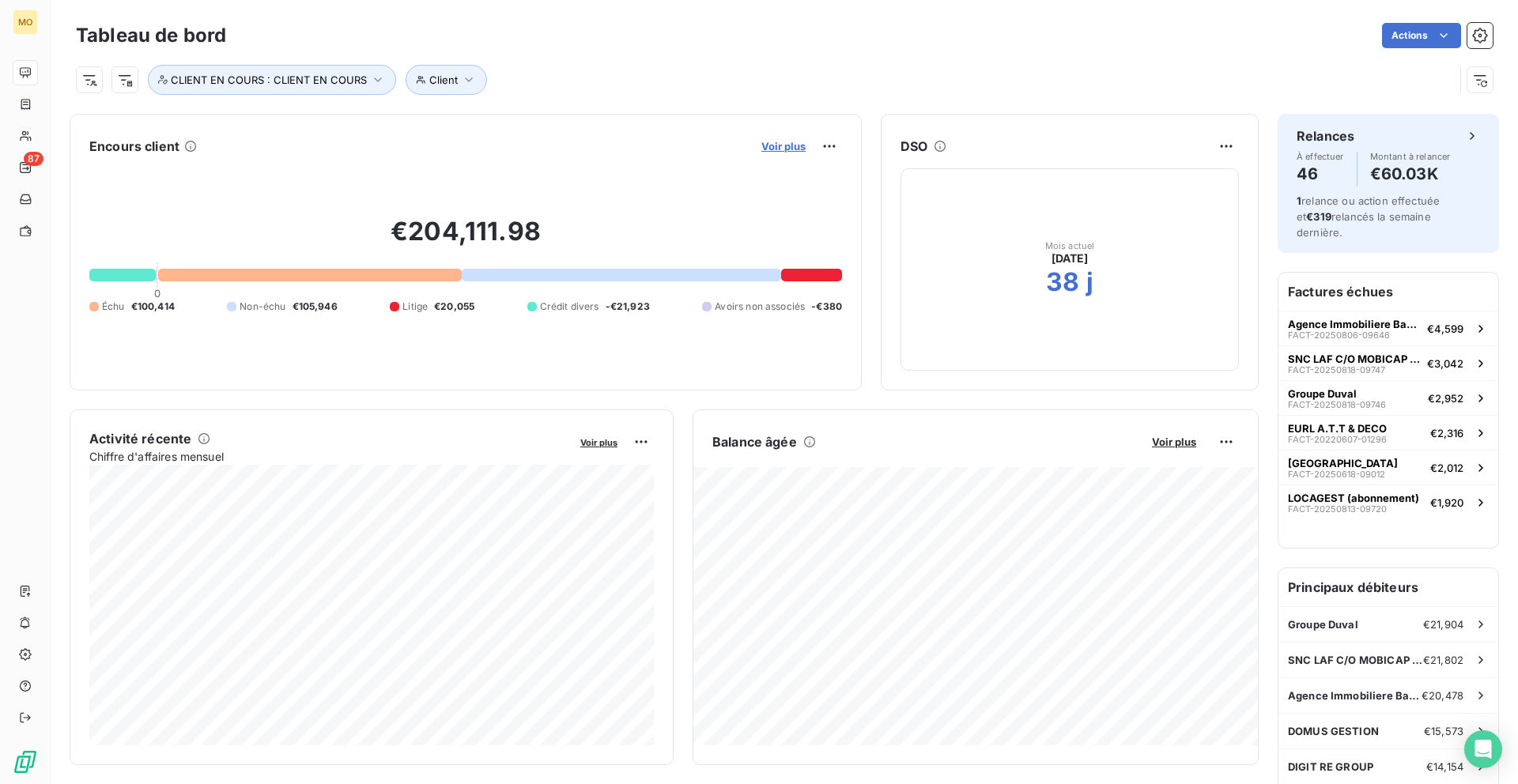
click at [767, 142] on span "Voir plus" at bounding box center [782, 146] width 44 height 13
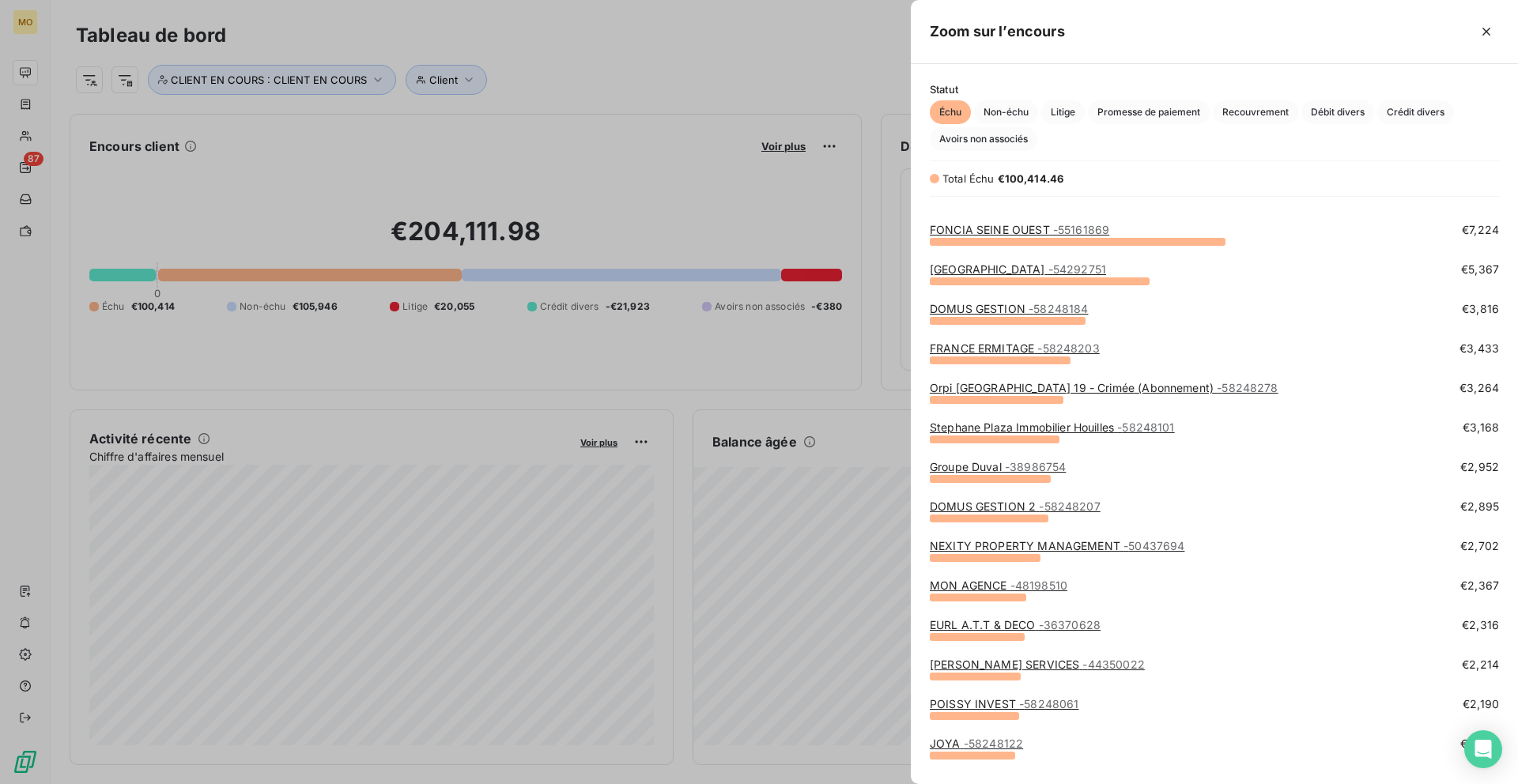
scroll to position [0, 0]
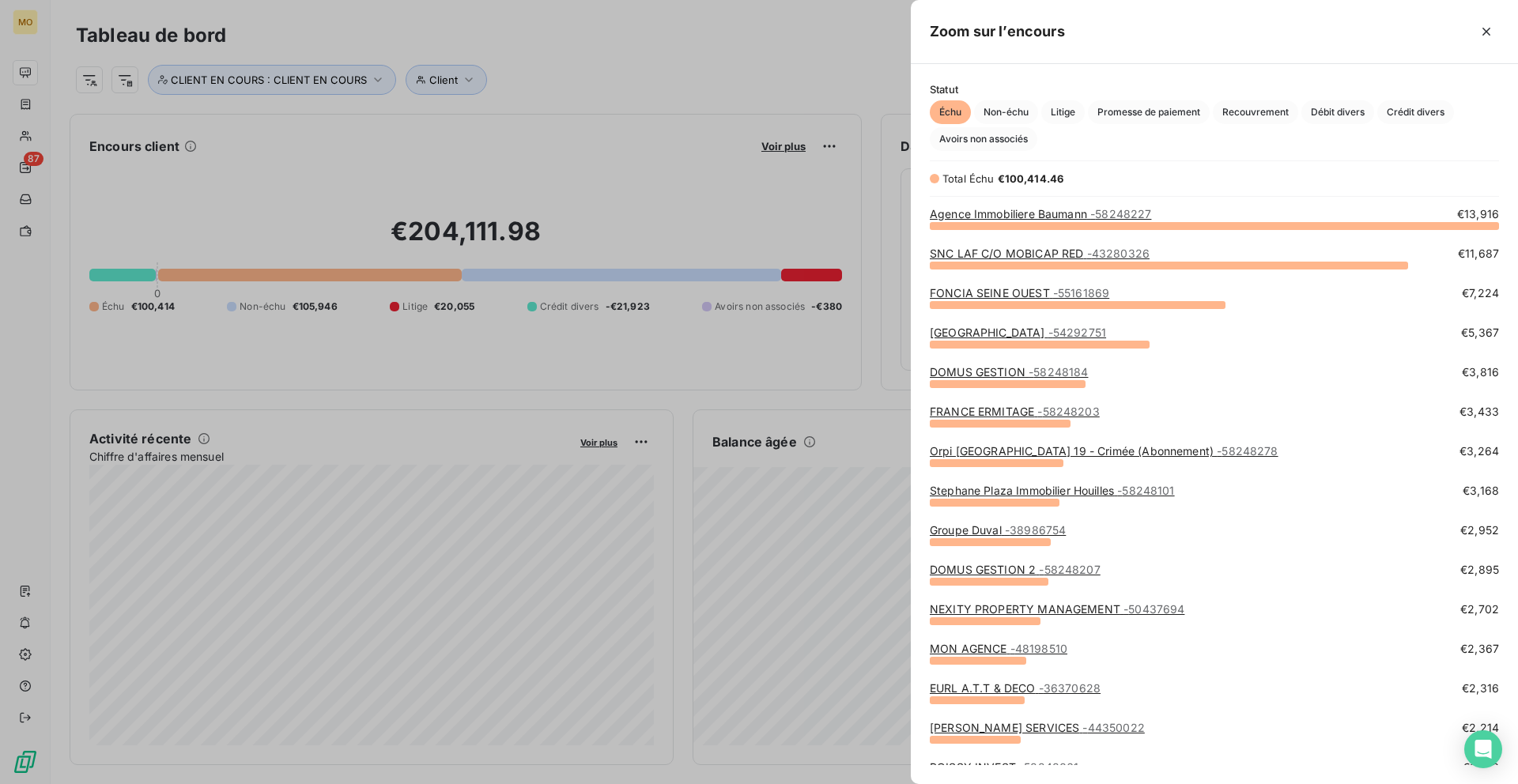
click at [1064, 280] on div "SNC LAF C/O MOBICAP RED - 43280326 €11,687" at bounding box center [1213, 265] width 569 height 39
click at [1064, 293] on span "- 55161869" at bounding box center [1081, 292] width 56 height 13
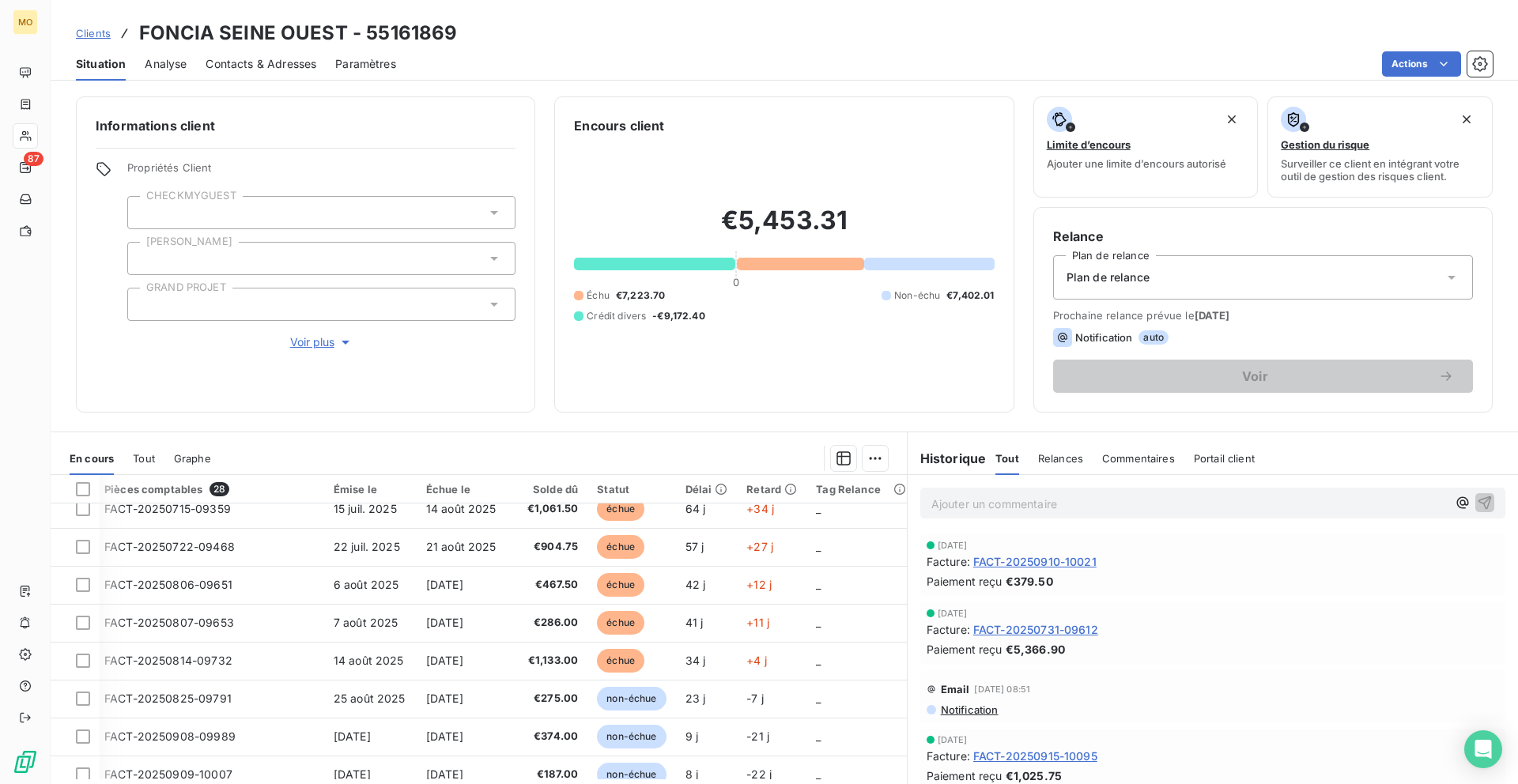
scroll to position [545, 4]
click at [257, 61] on span "Contacts & Adresses" at bounding box center [260, 65] width 110 height 16
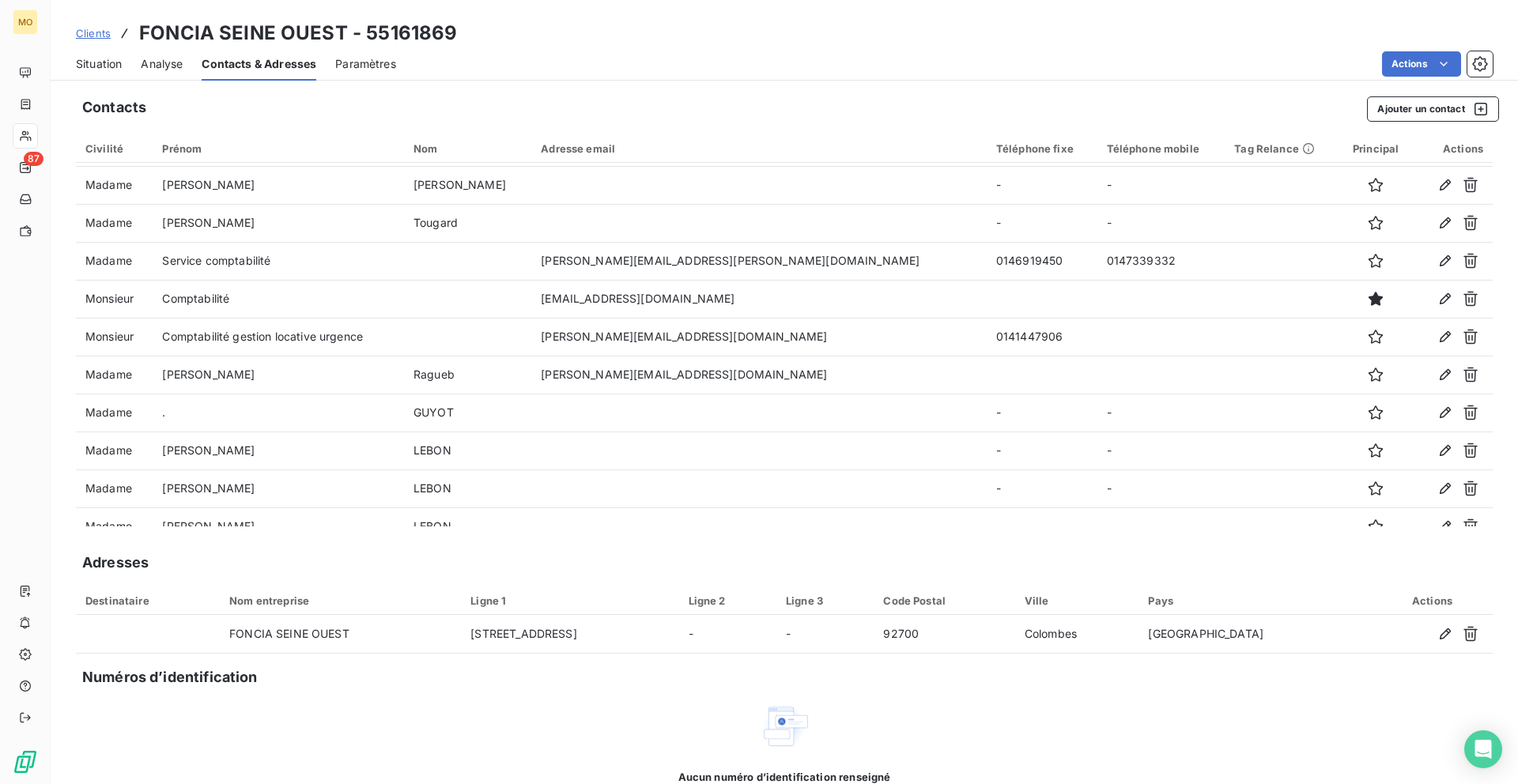
scroll to position [303, 0]
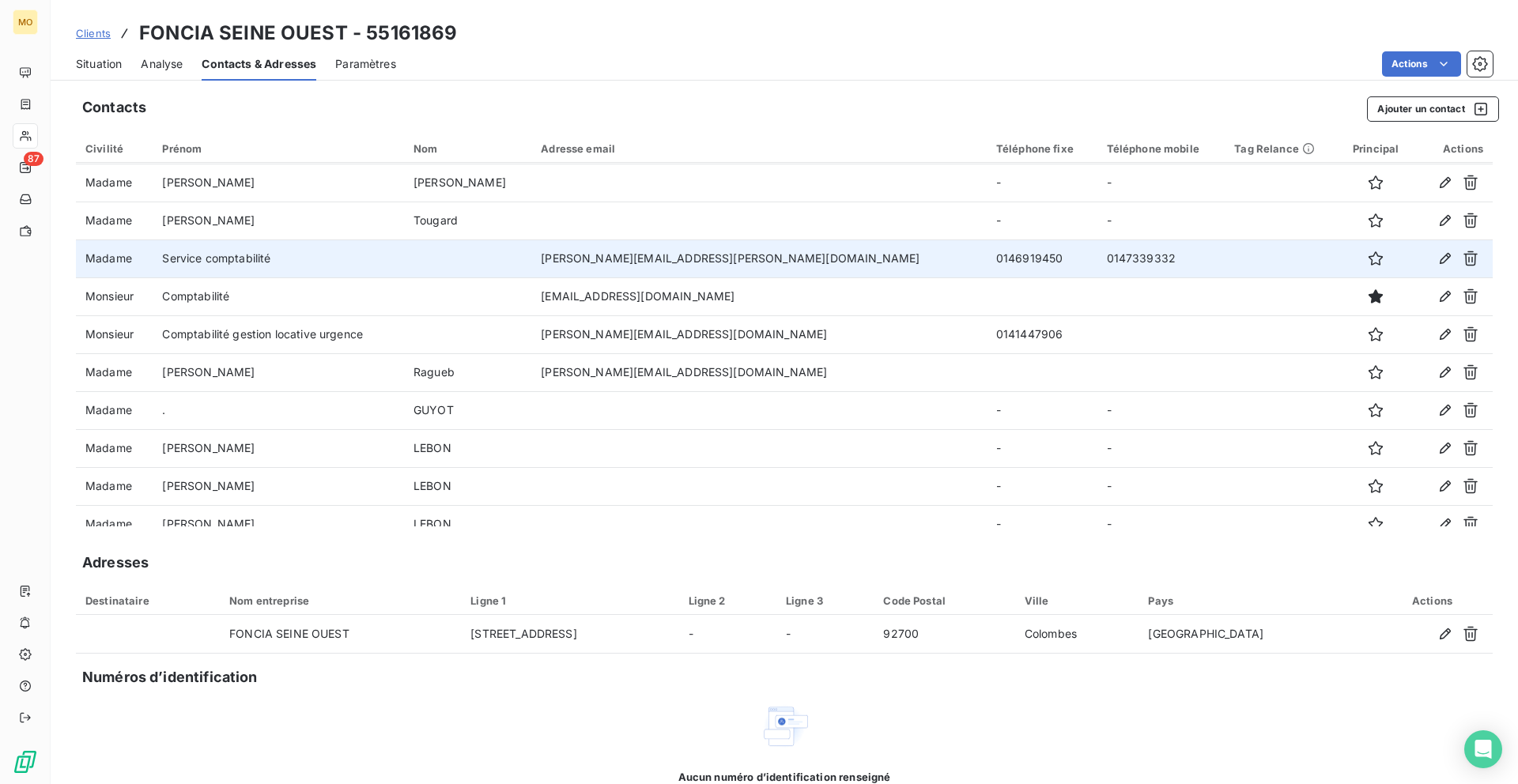
click at [619, 256] on td "catherine.gilbert@foncia.com" at bounding box center [759, 258] width 455 height 38
copy td "catherine.gilbert@foncia.com"
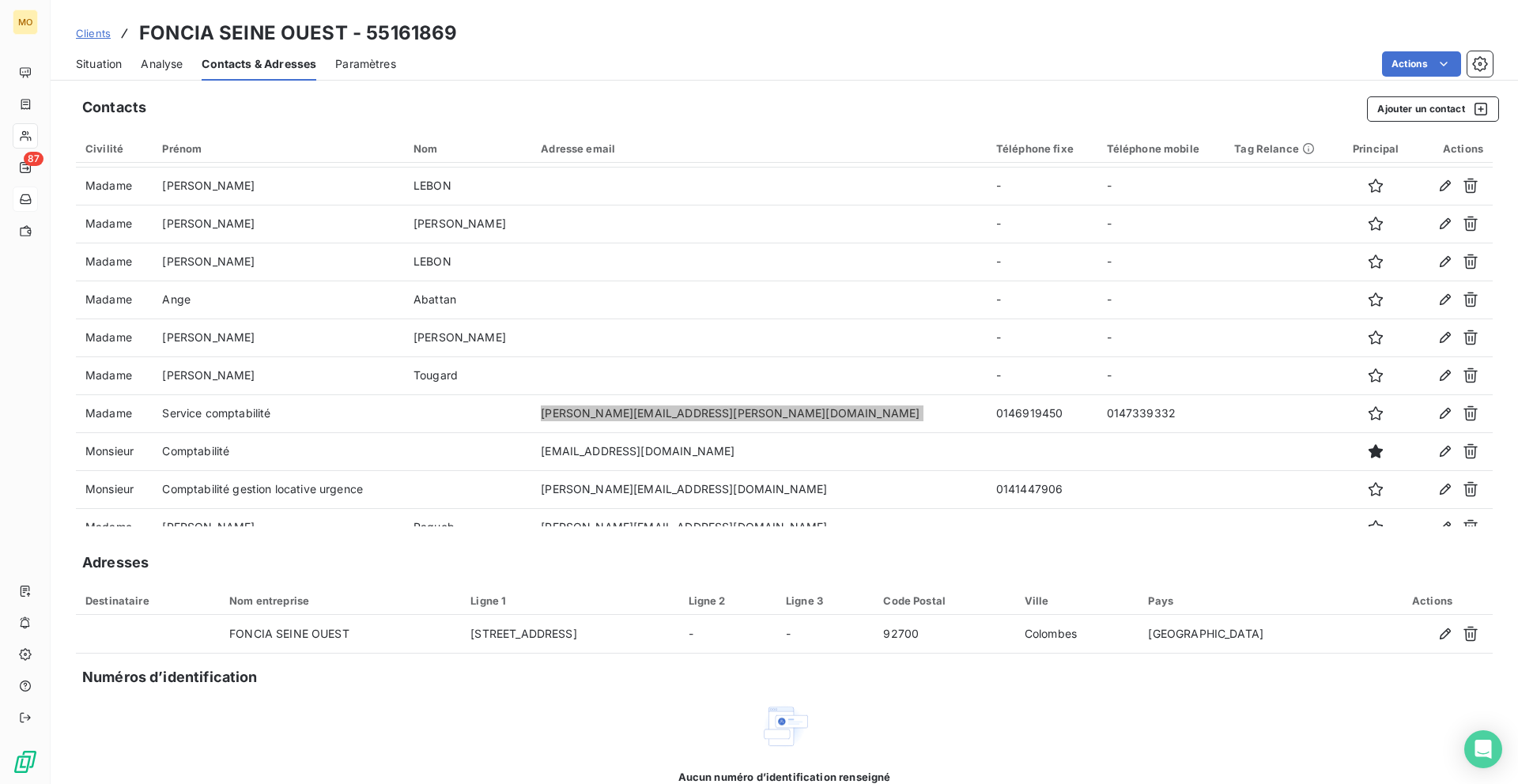
scroll to position [151, 0]
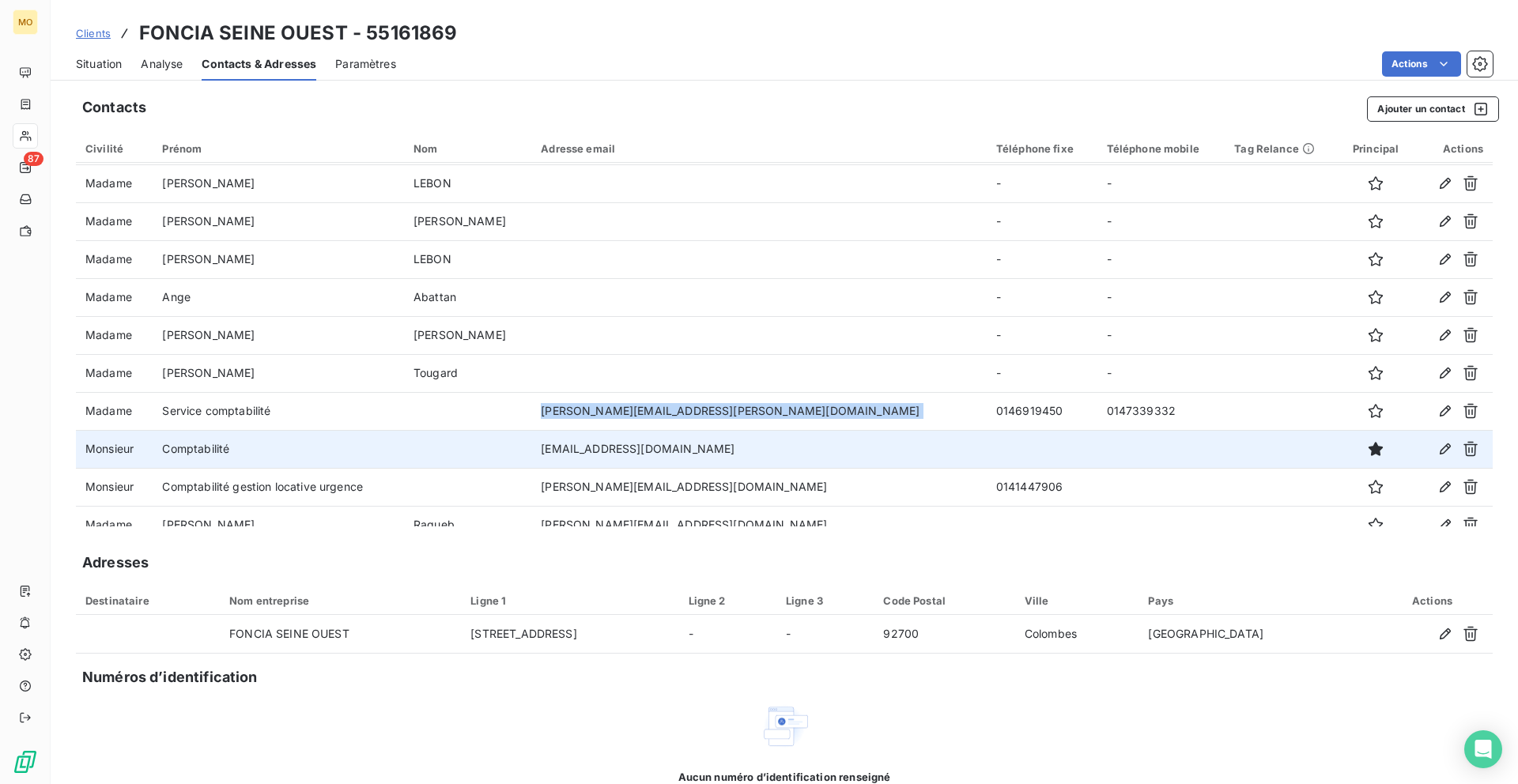
click at [652, 444] on td "factures-fournisseurs-seine-ouest@foncia.com" at bounding box center [759, 449] width 455 height 38
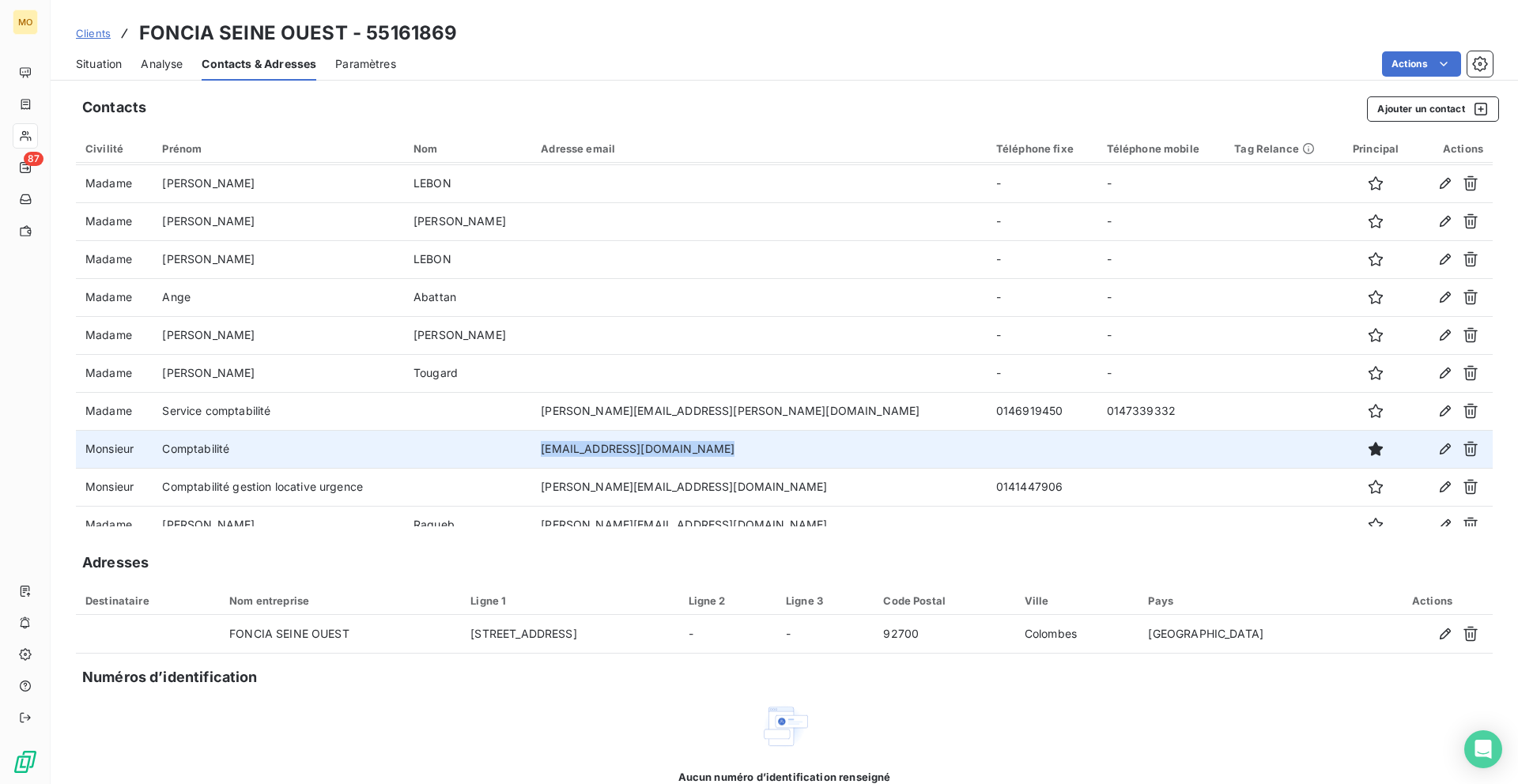
click at [652, 444] on td "factures-fournisseurs-seine-ouest@foncia.com" at bounding box center [759, 449] width 455 height 38
copy td "factures-fournisseurs-seine-ouest@foncia.com"
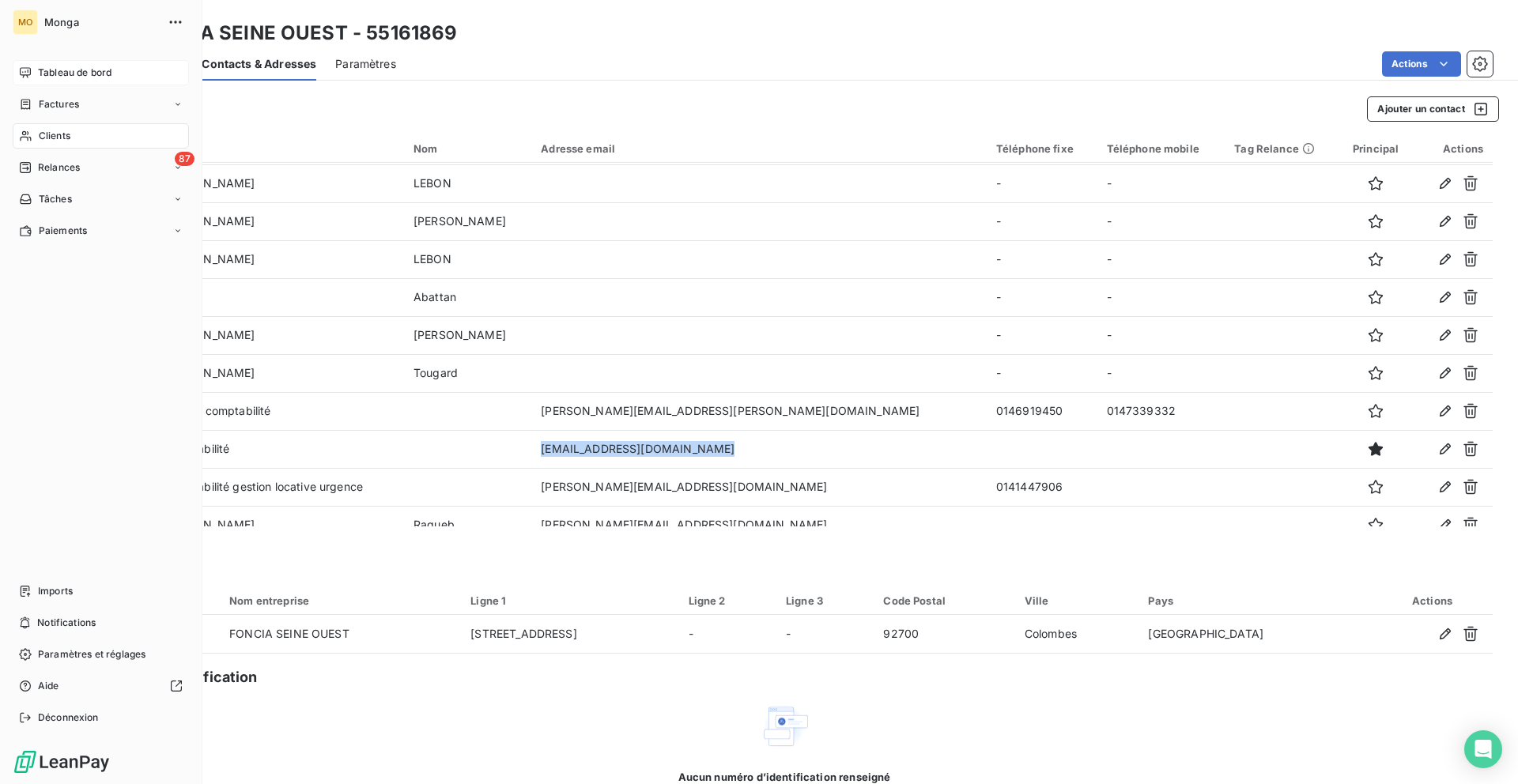
click at [23, 73] on icon at bounding box center [25, 73] width 13 height 13
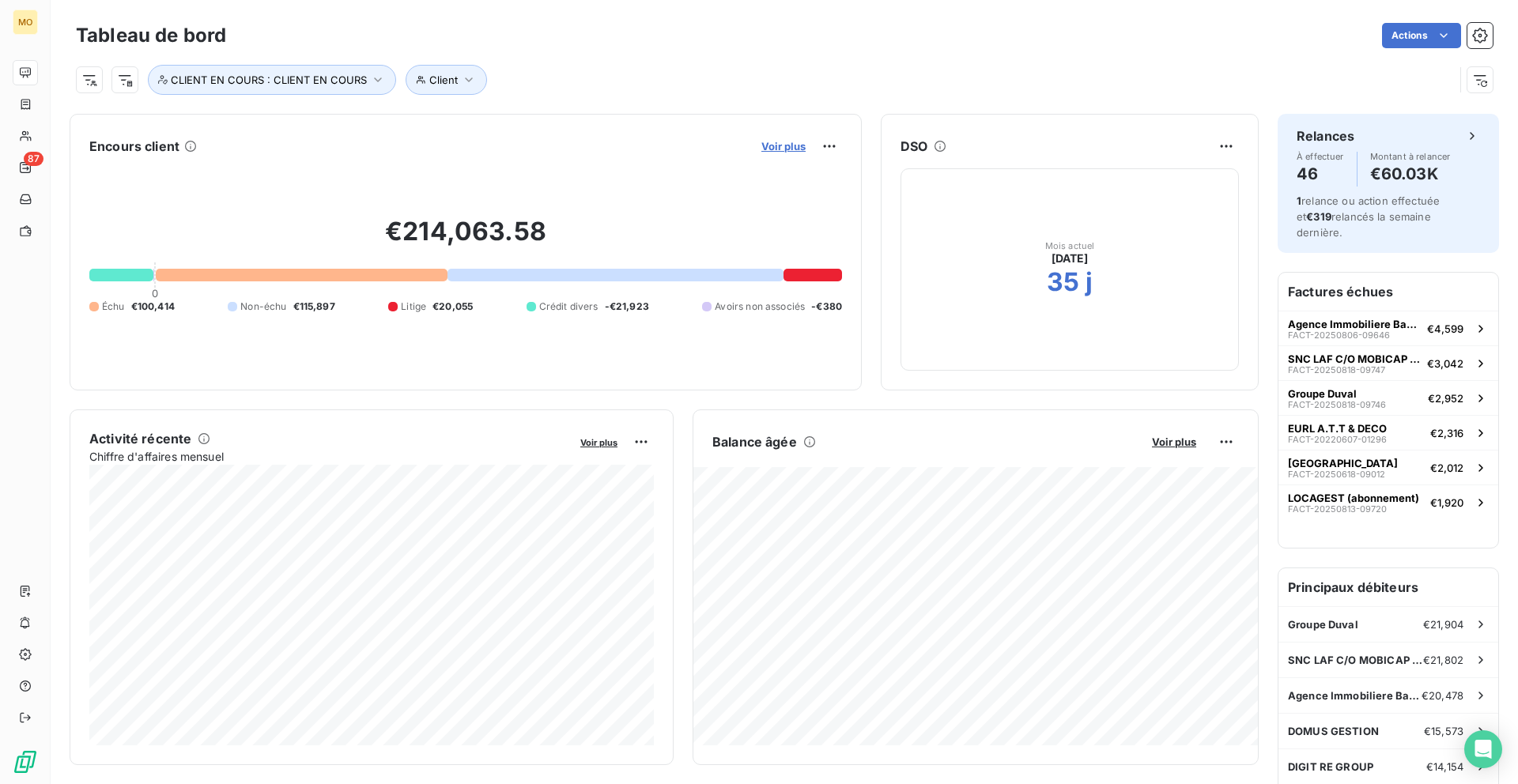
click at [789, 149] on span "Voir plus" at bounding box center [782, 146] width 44 height 13
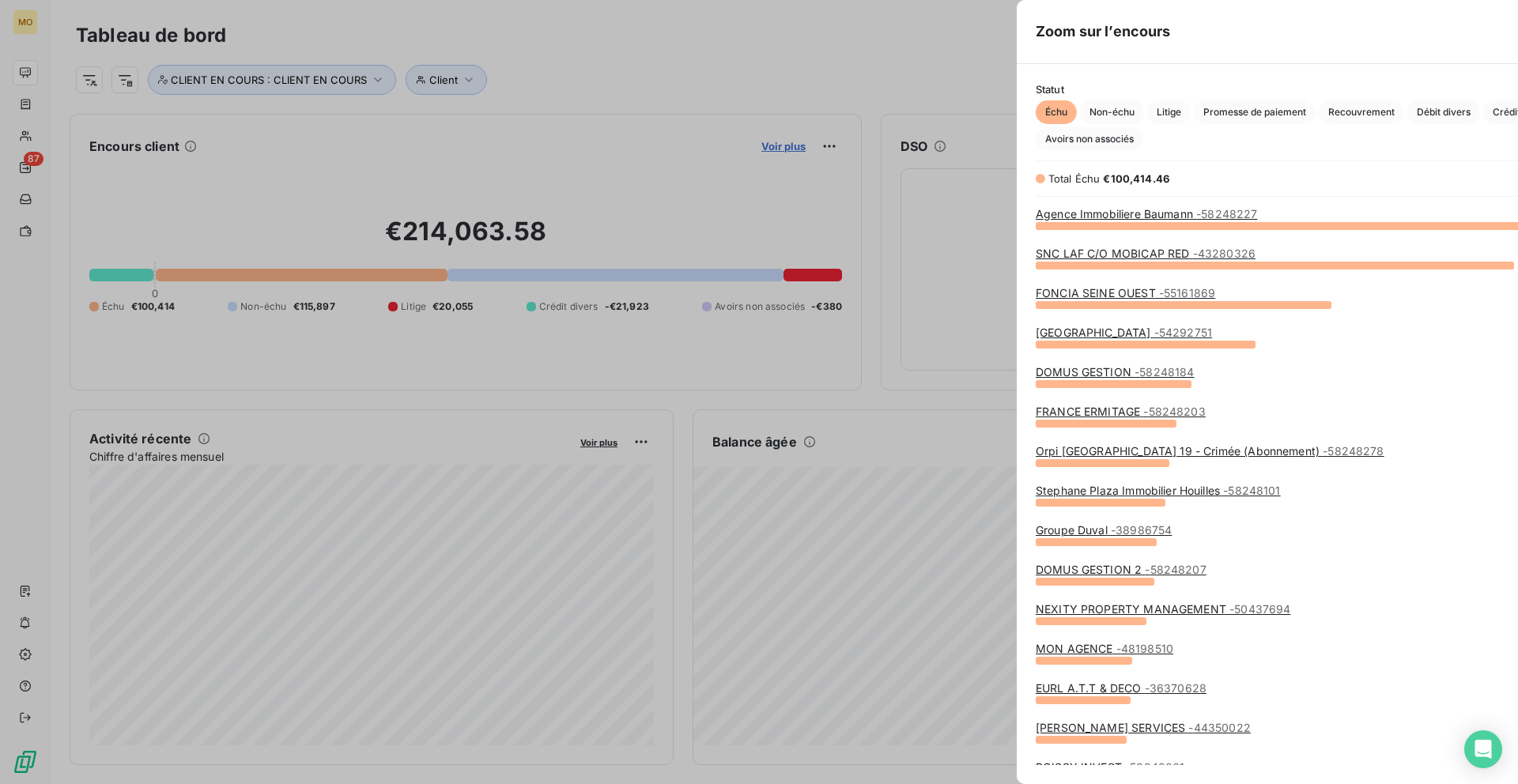
scroll to position [559, 607]
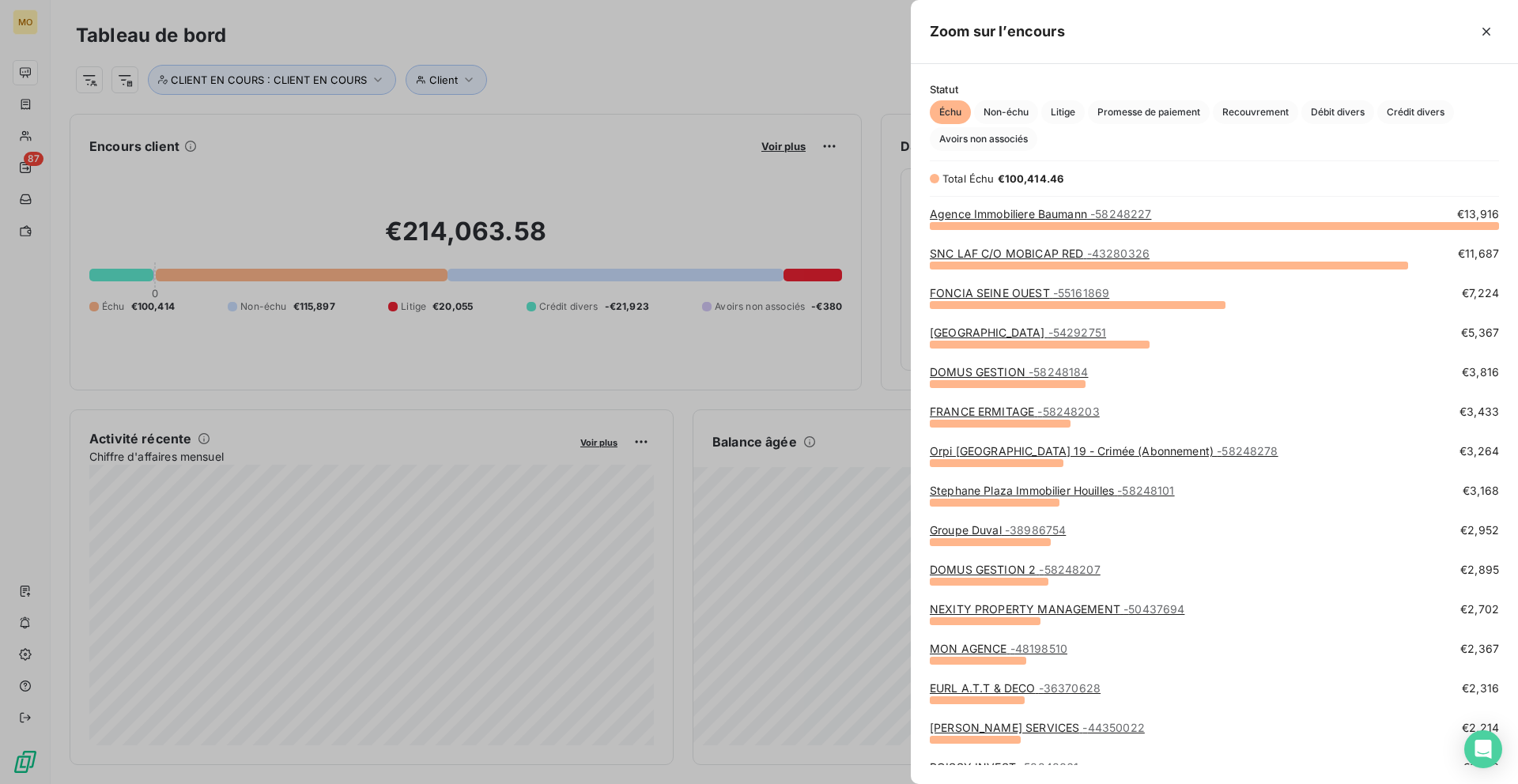
click at [444, 426] on div at bounding box center [759, 392] width 1518 height 784
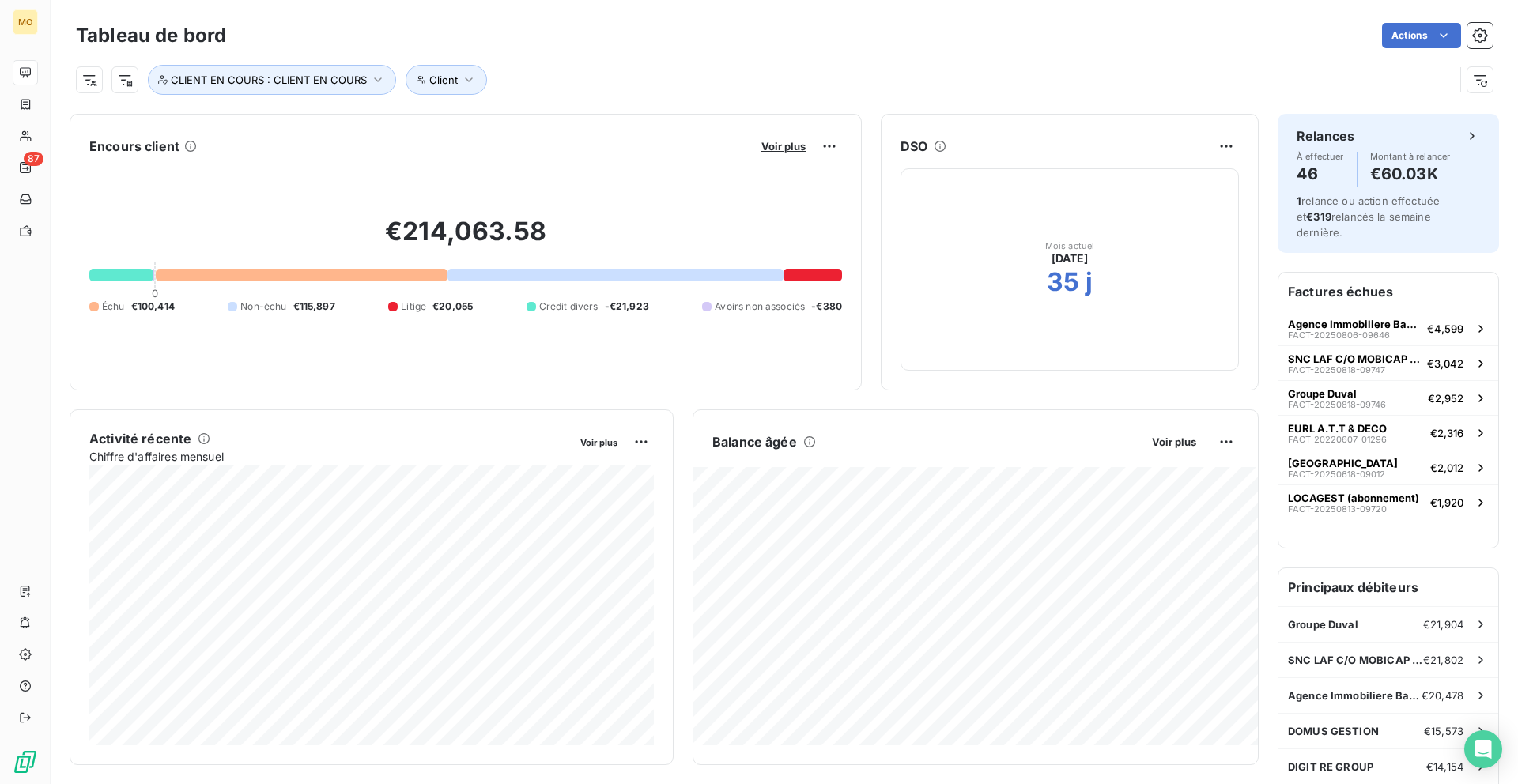
click at [755, 139] on div "Encours client Voir plus" at bounding box center [466, 146] width 753 height 25
click at [764, 145] on span "Voir plus" at bounding box center [782, 146] width 44 height 13
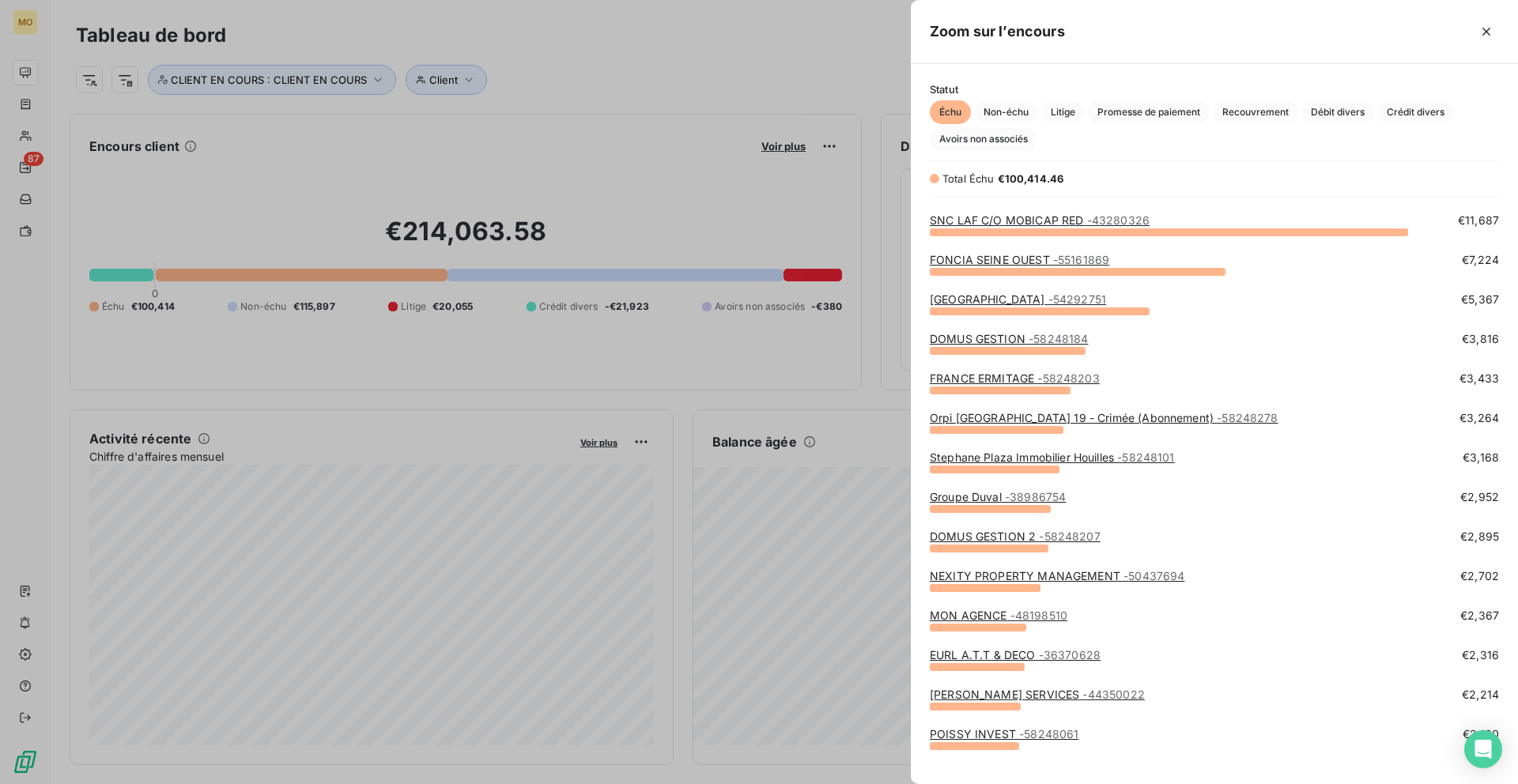
scroll to position [39, 0]
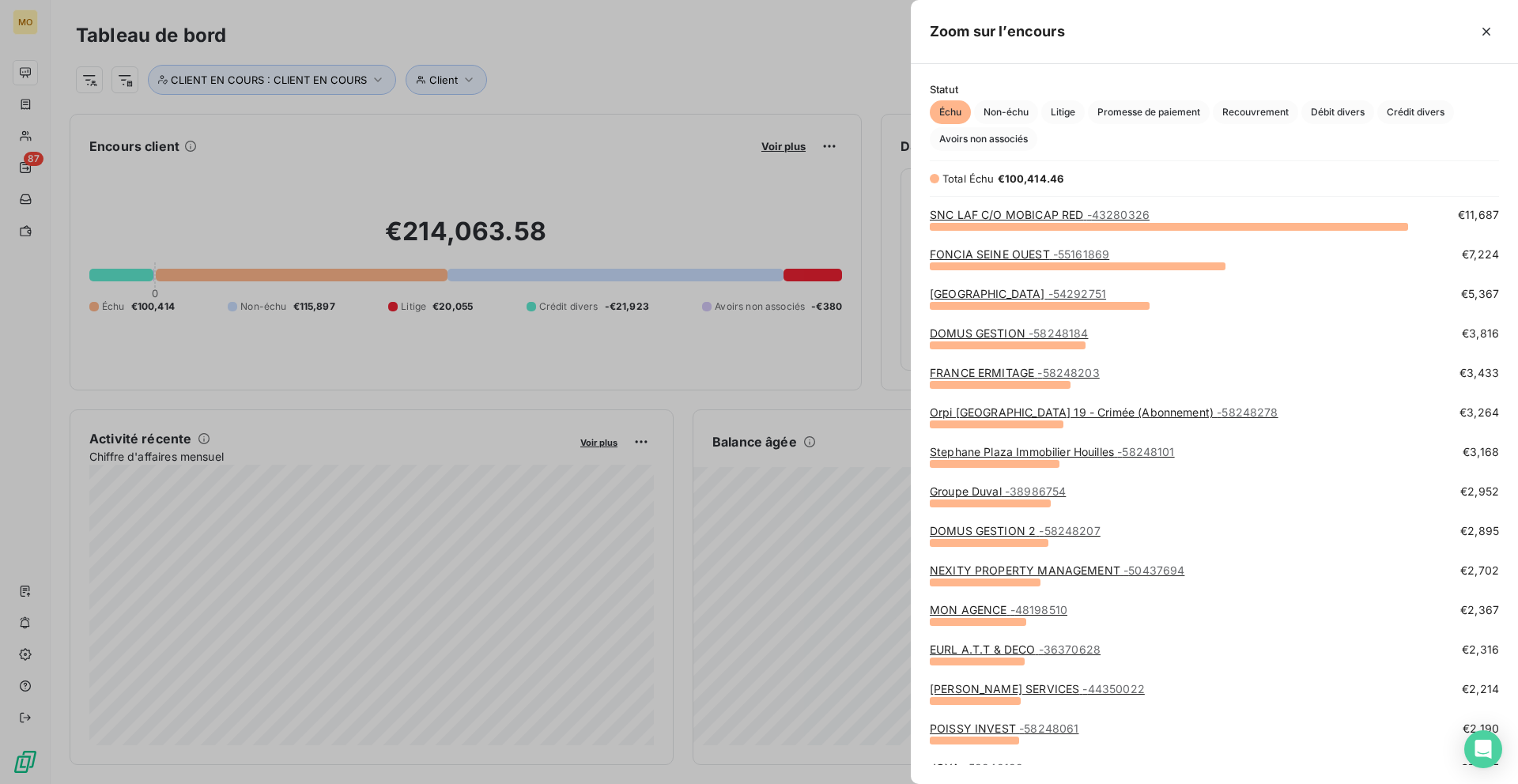
click at [958, 489] on link "Groupe Duval - 38986754" at bounding box center [997, 491] width 136 height 13
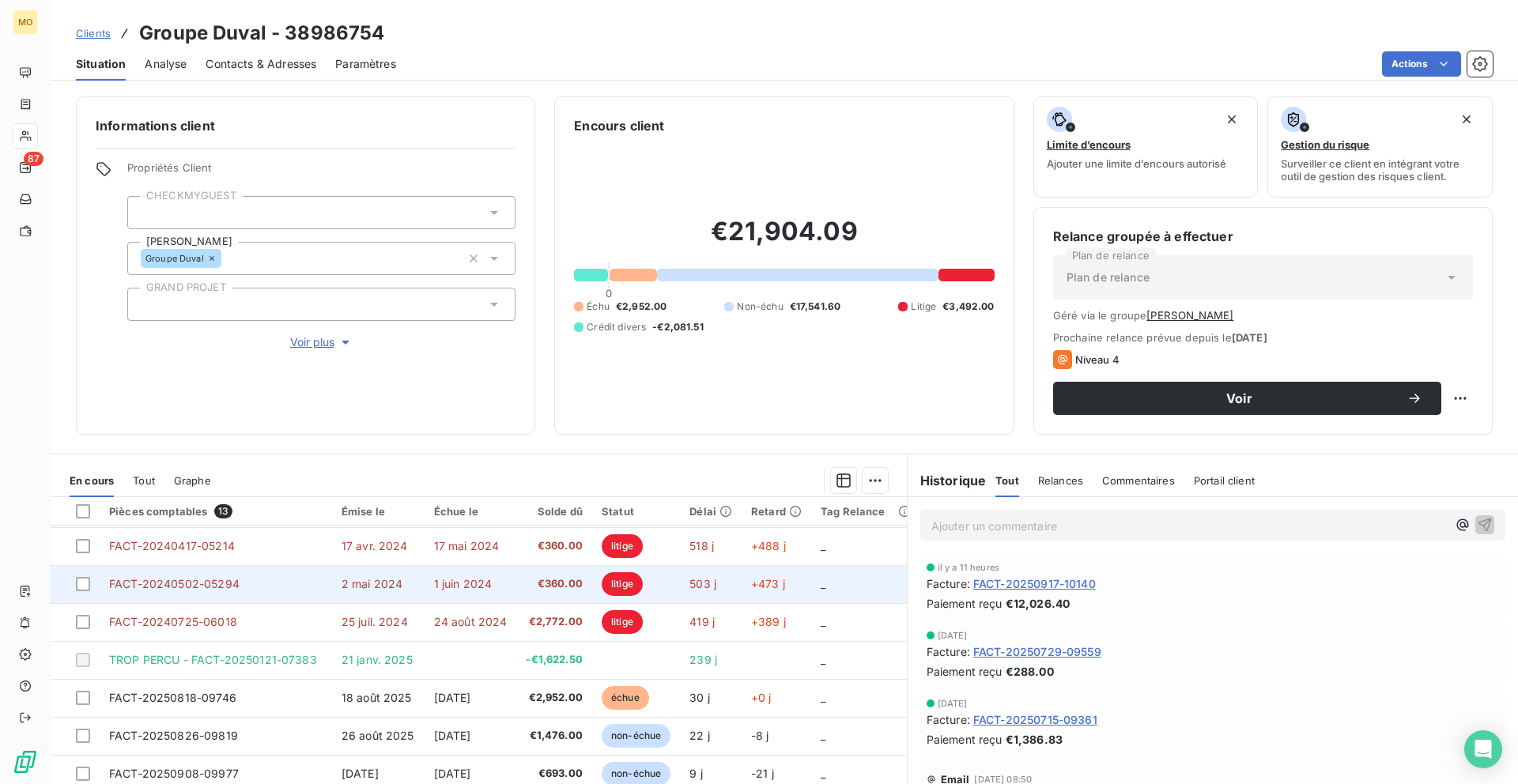
scroll to position [30, 0]
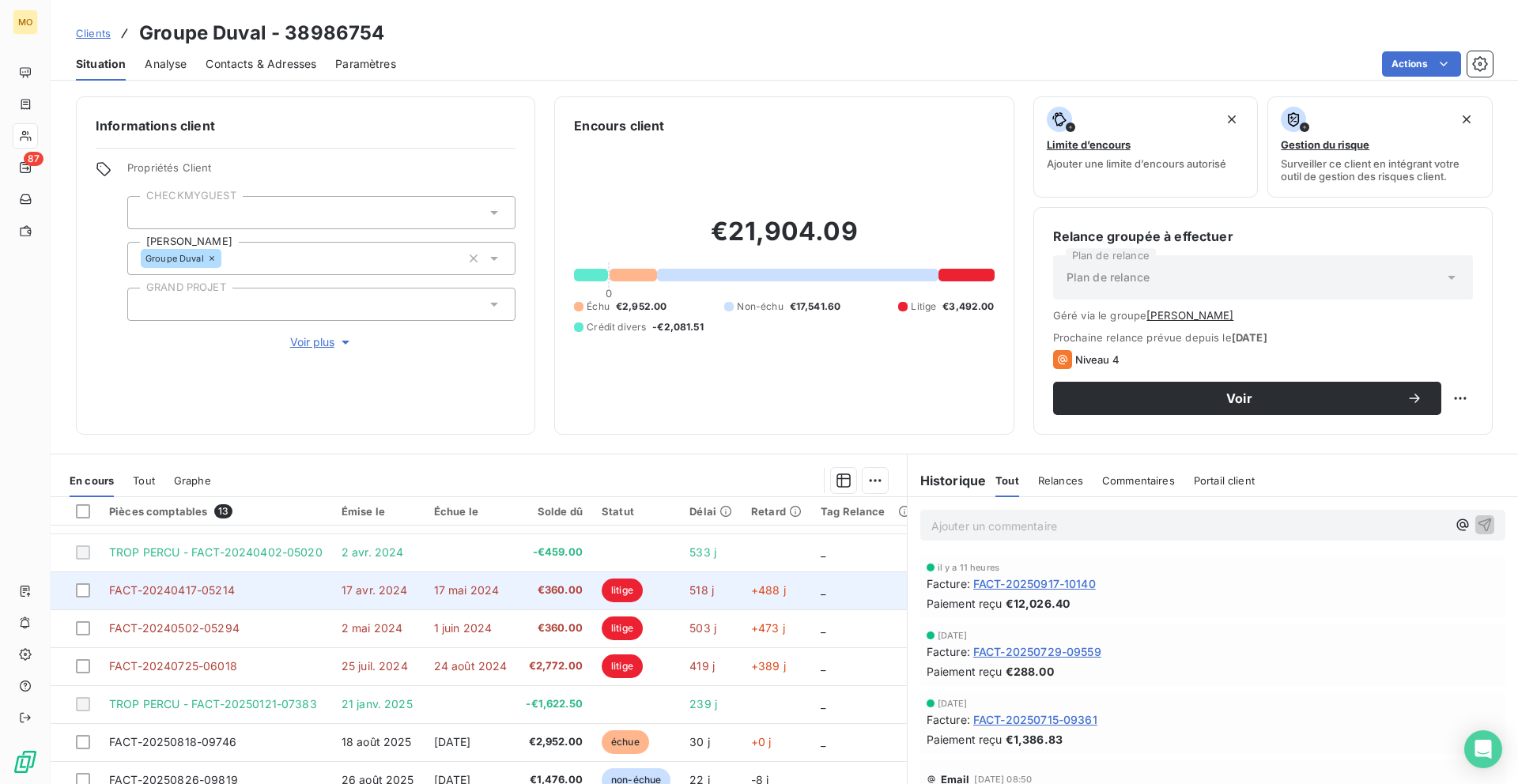
click at [496, 599] on td "17 mai 2024" at bounding box center [470, 590] width 92 height 38
